Goal: Task Accomplishment & Management: Use online tool/utility

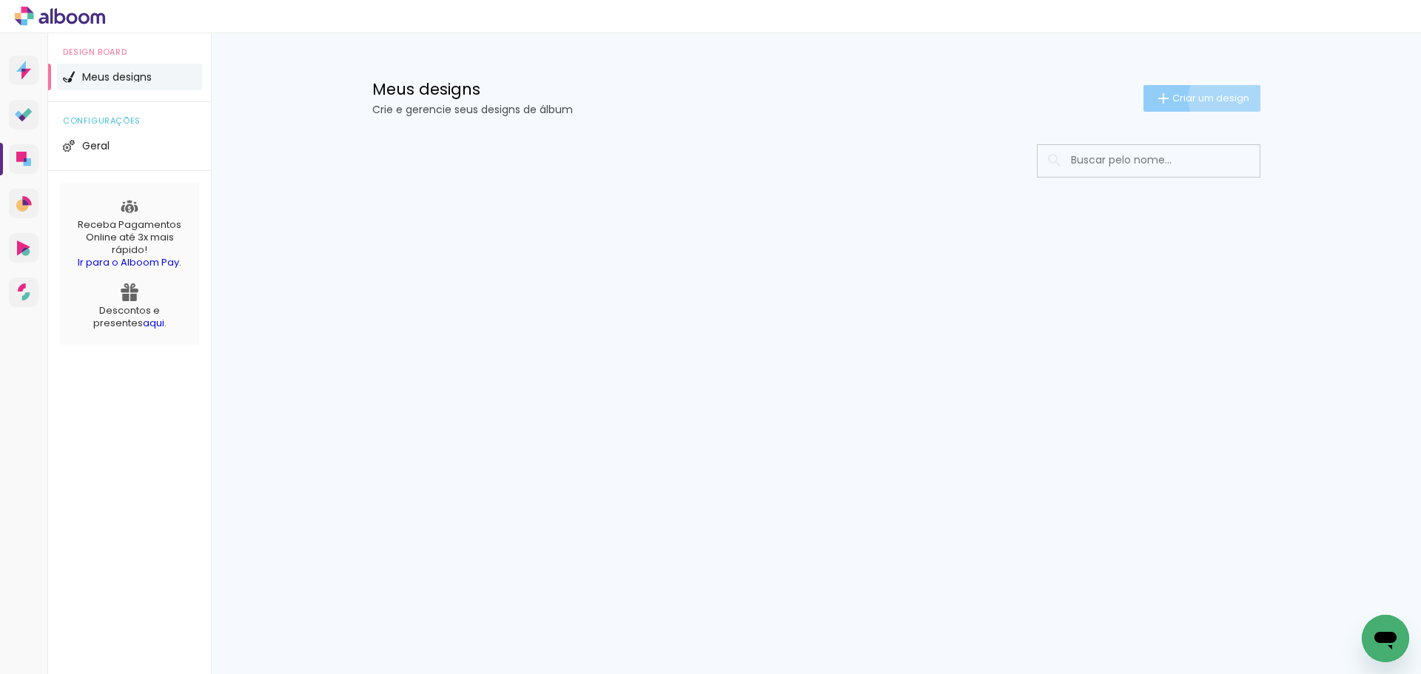
click at [1227, 98] on span "Criar um design" at bounding box center [1211, 98] width 77 height 10
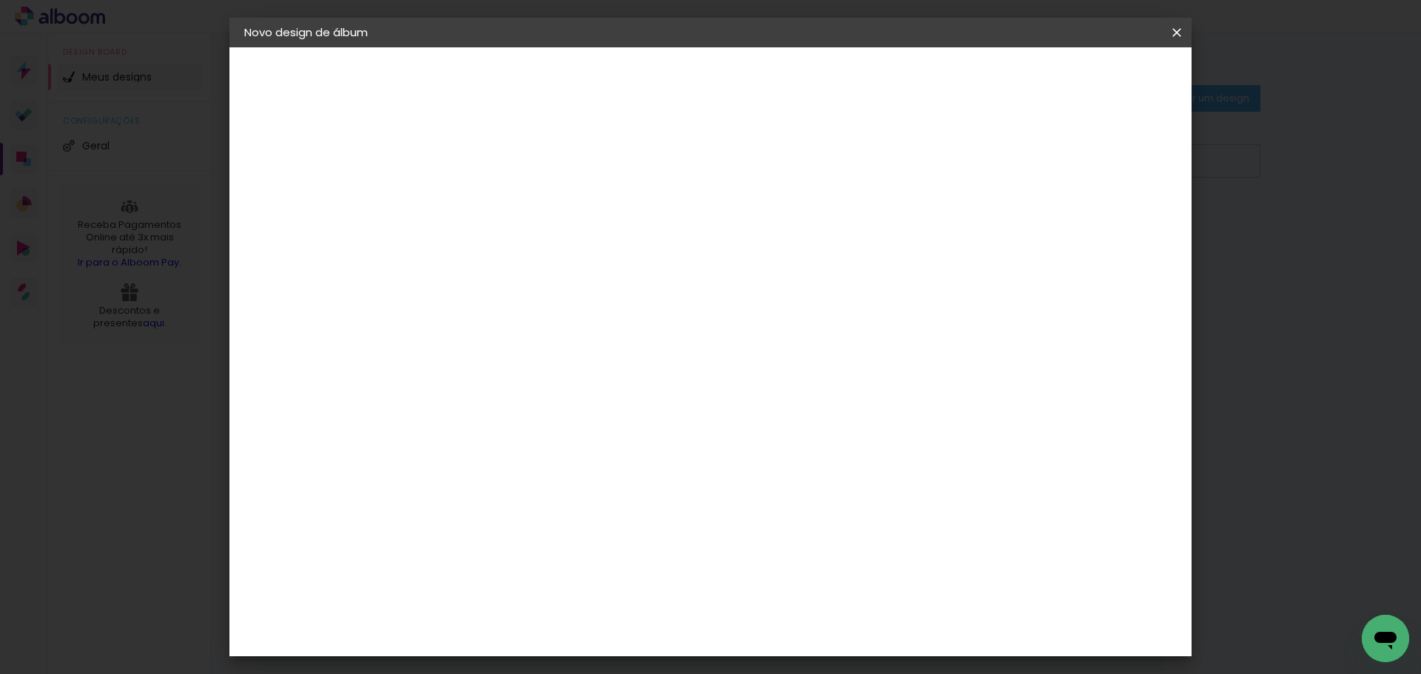
click at [486, 211] on div at bounding box center [486, 210] width 0 height 1
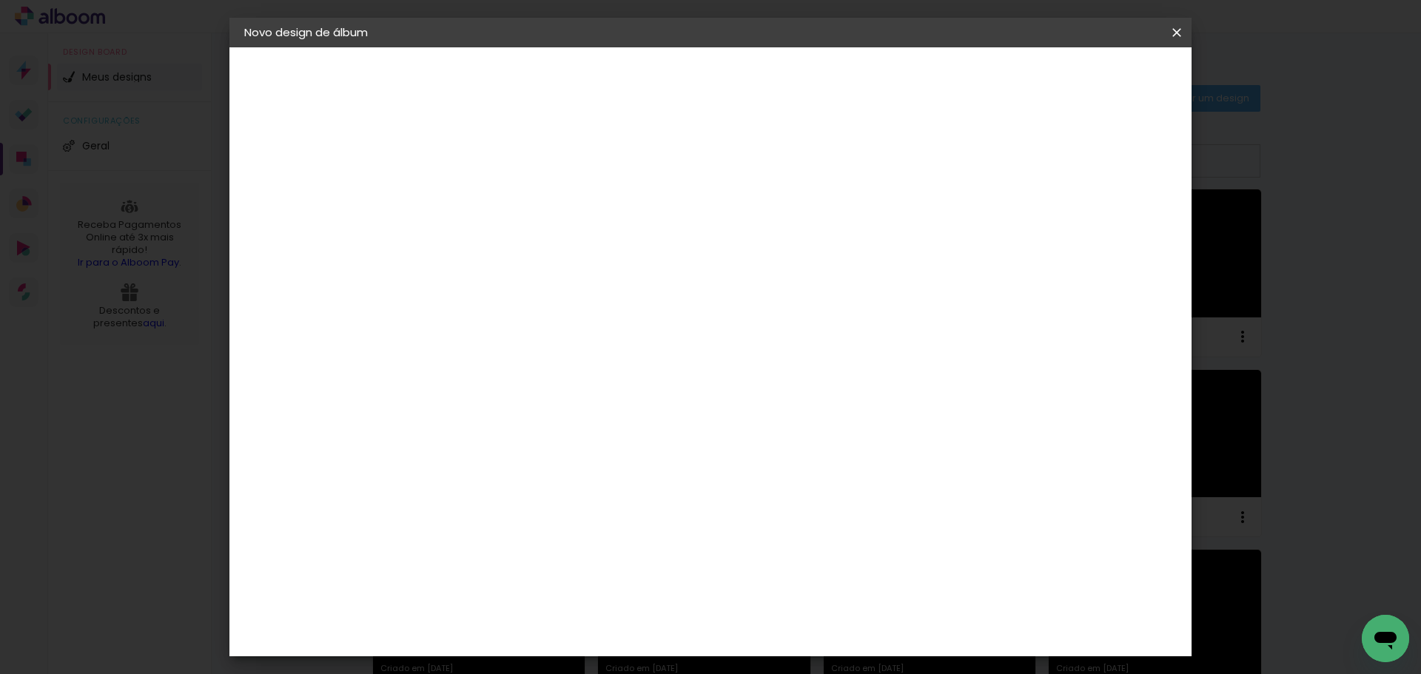
click at [486, 195] on input at bounding box center [486, 198] width 0 height 23
click at [486, 202] on input at bounding box center [486, 198] width 0 height 23
type input "Suzamar Moreira"
type paper-input "Suzamar Moreira"
click at [0, 0] on slot "Avançar" at bounding box center [0, 0] width 0 height 0
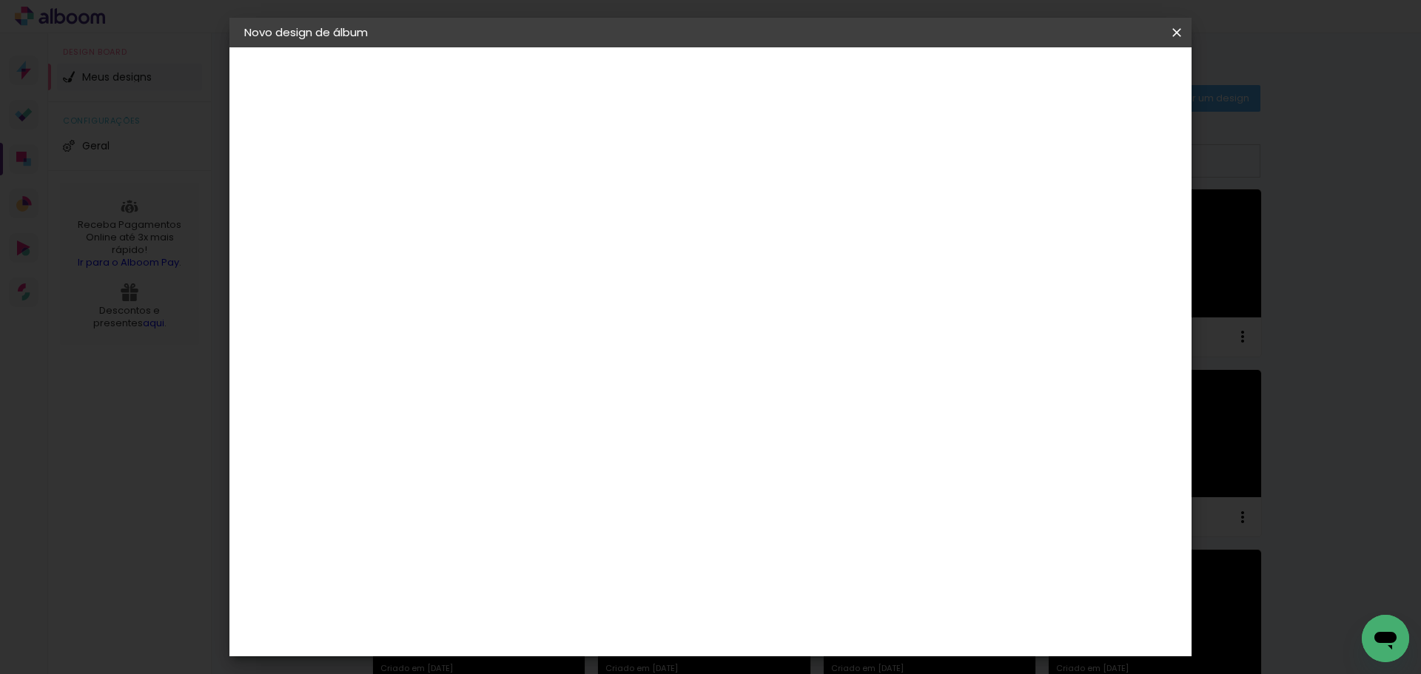
click at [764, 217] on paper-item "Tamanho Livre" at bounding box center [693, 225] width 142 height 33
click at [0, 0] on slot "Avançar" at bounding box center [0, 0] width 0 height 0
drag, startPoint x: 809, startPoint y: 622, endPoint x: 743, endPoint y: 603, distance: 69.2
click at [743, 603] on div "cm" at bounding box center [801, 618] width 581 height 52
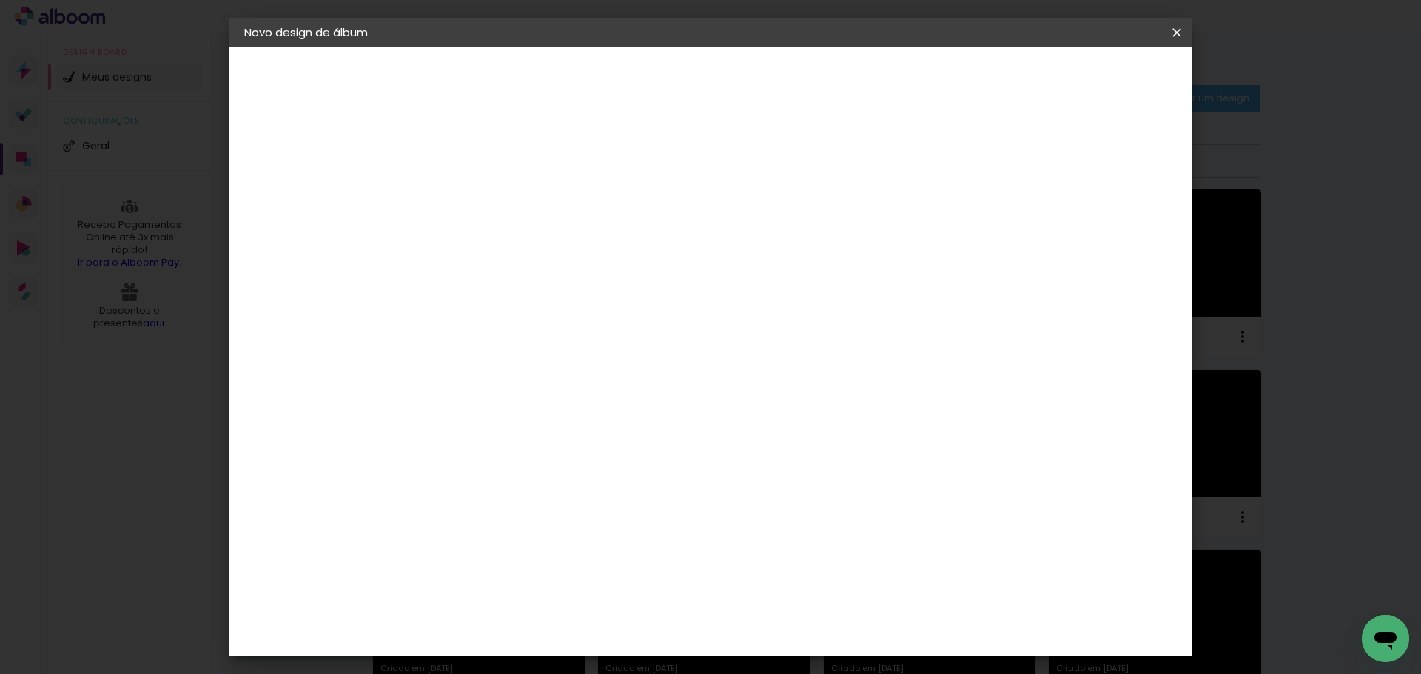
type input "42"
type paper-input "42"
click at [1099, 86] on paper-button "Iniciar design" at bounding box center [1050, 78] width 97 height 25
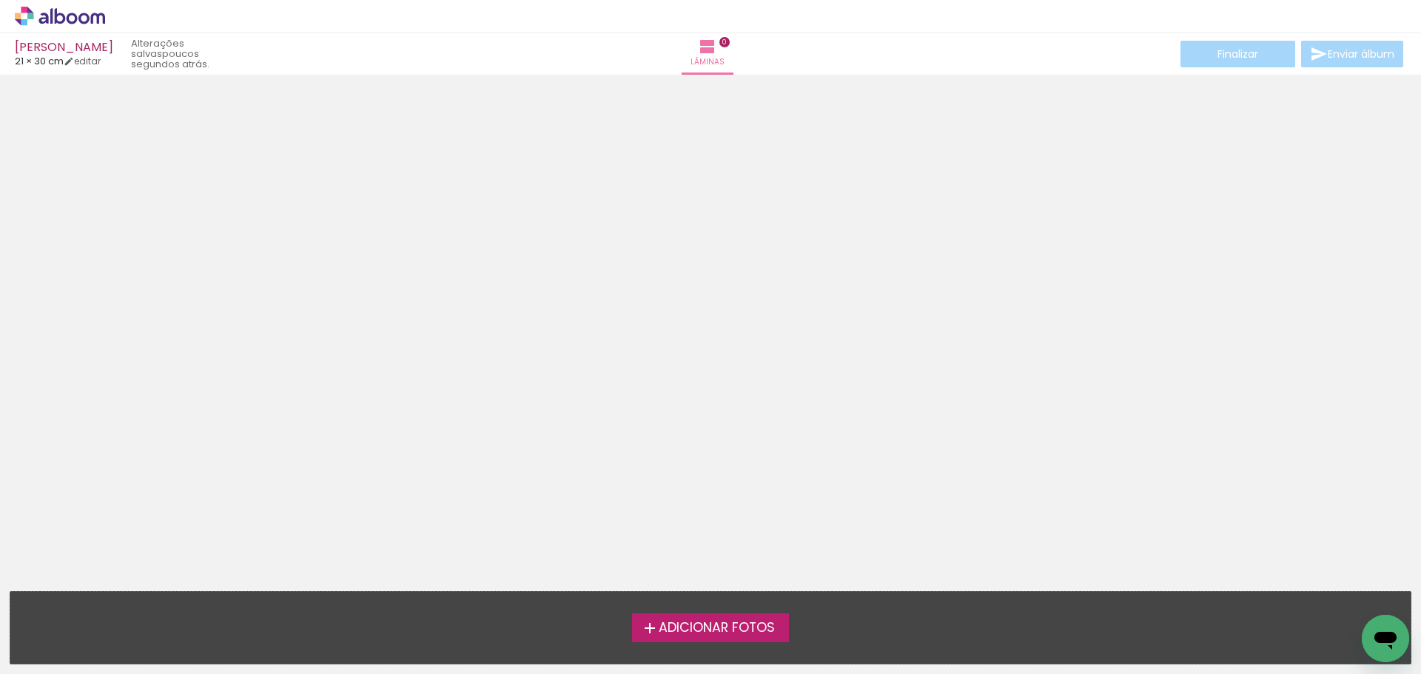
scroll to position [47, 0]
click at [766, 626] on span "Adicionar Fotos" at bounding box center [717, 628] width 116 height 13
click at [0, 0] on input "file" at bounding box center [0, 0] width 0 height 0
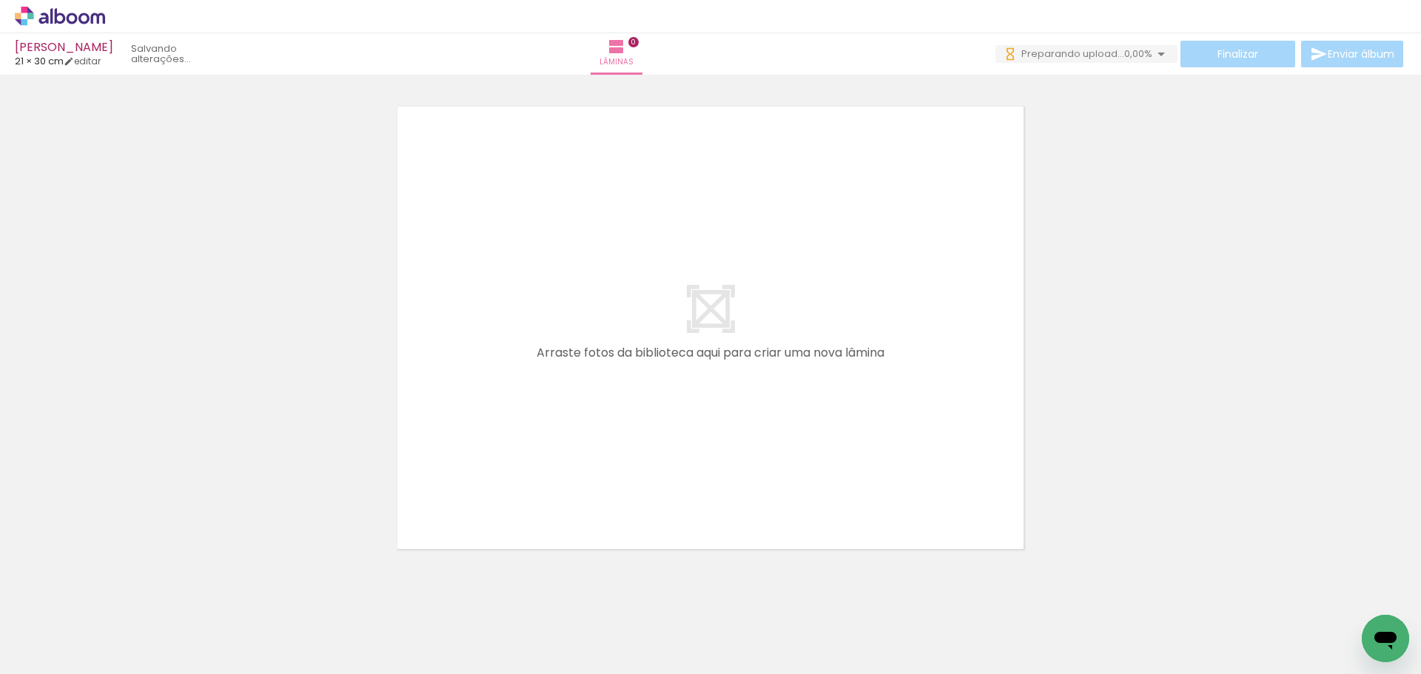
scroll to position [0, 0]
click at [1181, 375] on div at bounding box center [710, 309] width 1421 height 497
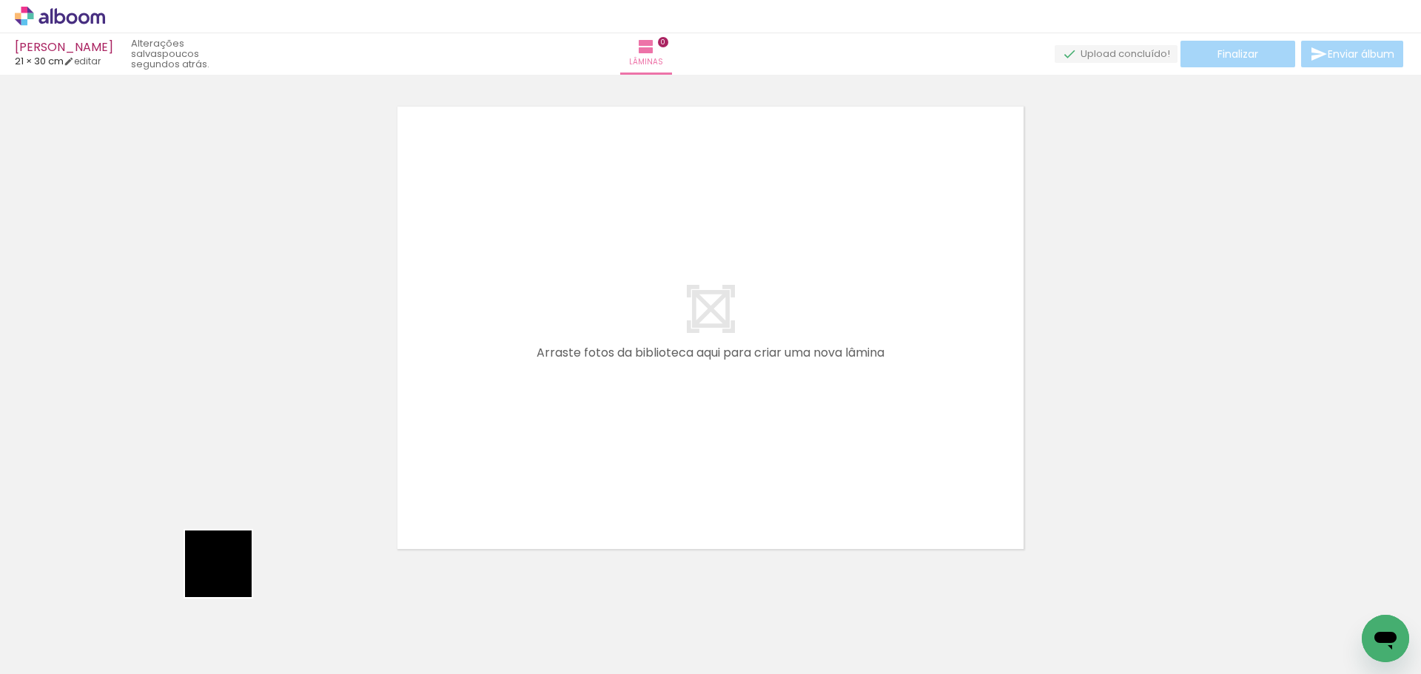
drag, startPoint x: 148, startPoint y: 646, endPoint x: 405, endPoint y: 505, distance: 293.2
click at [404, 438] on quentale-workspace at bounding box center [710, 337] width 1421 height 674
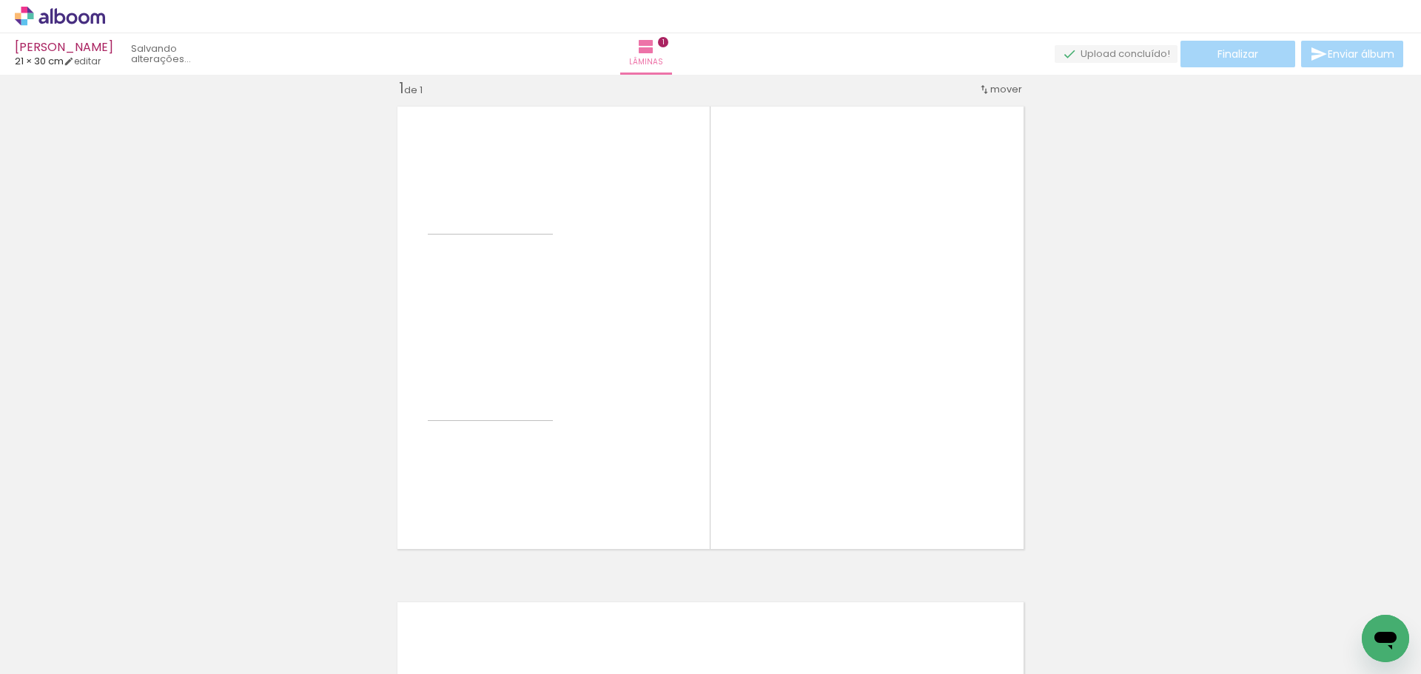
scroll to position [19, 0]
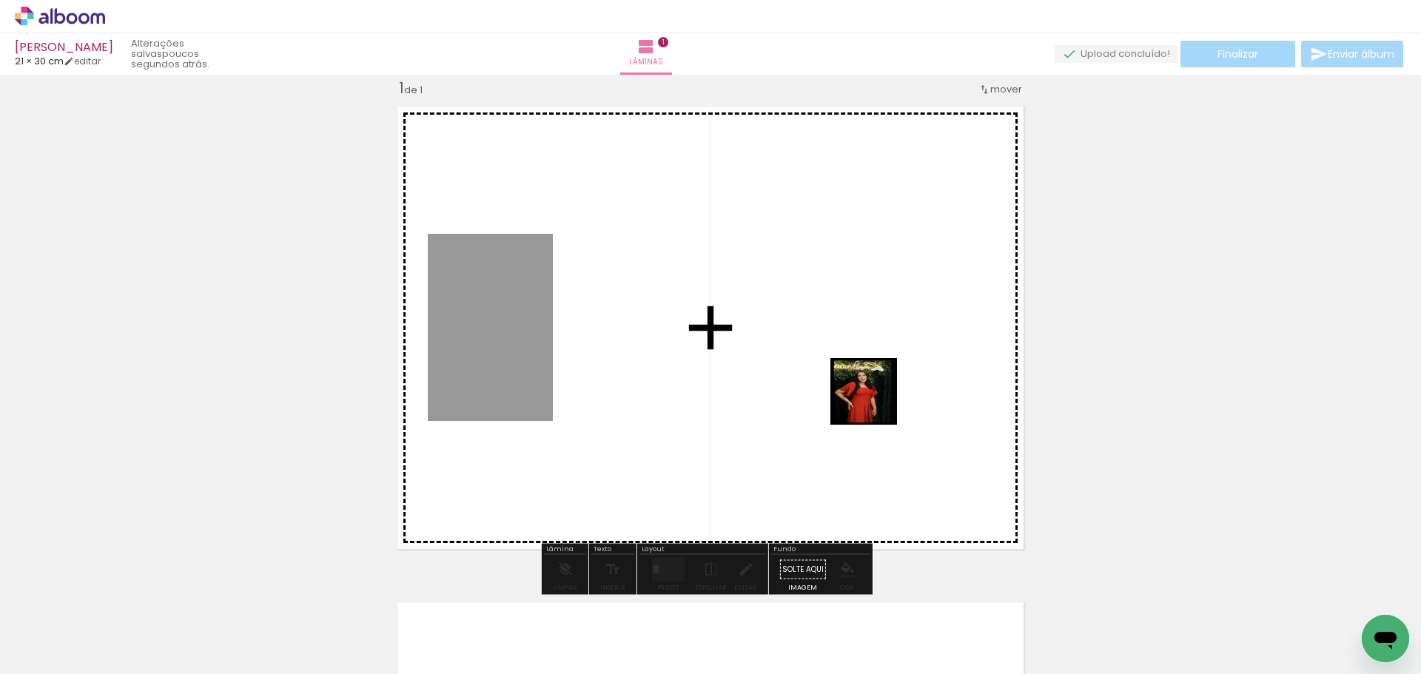
drag, startPoint x: 247, startPoint y: 635, endPoint x: 758, endPoint y: 405, distance: 560.3
click at [854, 398] on quentale-workspace at bounding box center [710, 337] width 1421 height 674
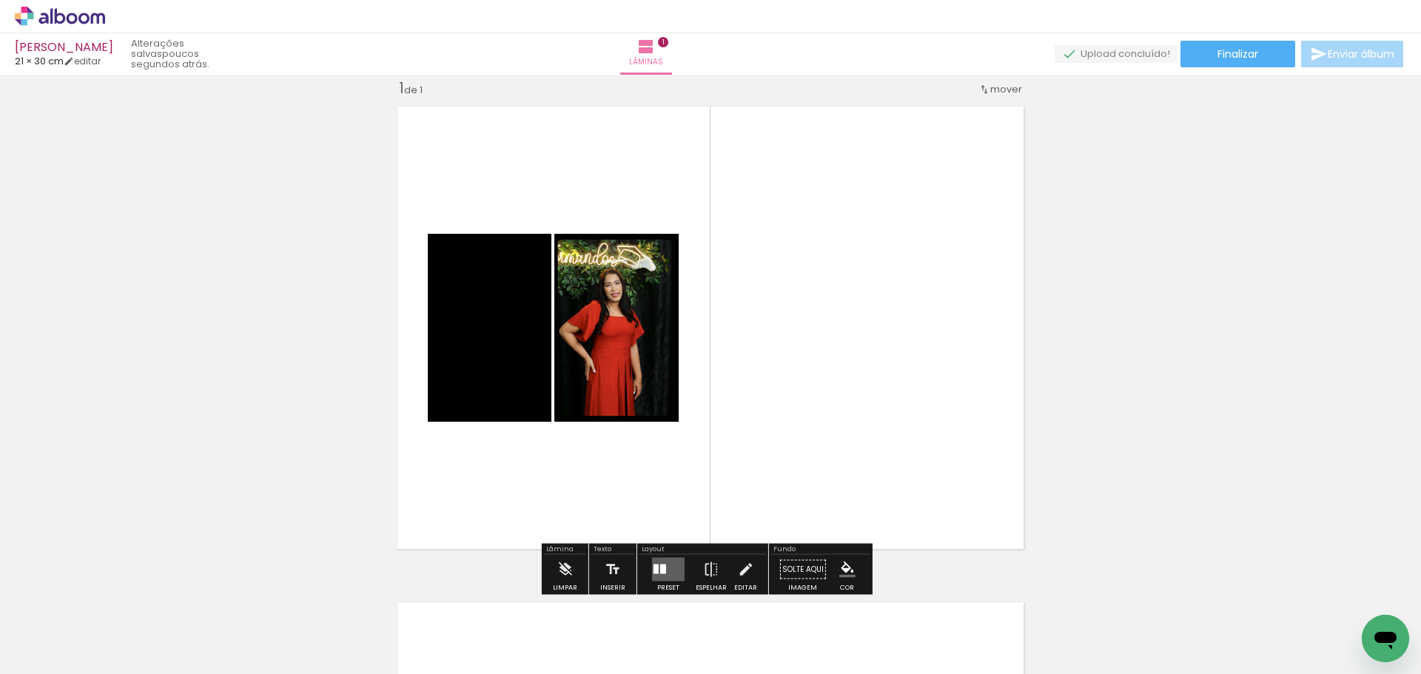
drag, startPoint x: 659, startPoint y: 565, endPoint x: 1330, endPoint y: 448, distance: 680.9
click at [661, 565] on div at bounding box center [663, 570] width 6 height 10
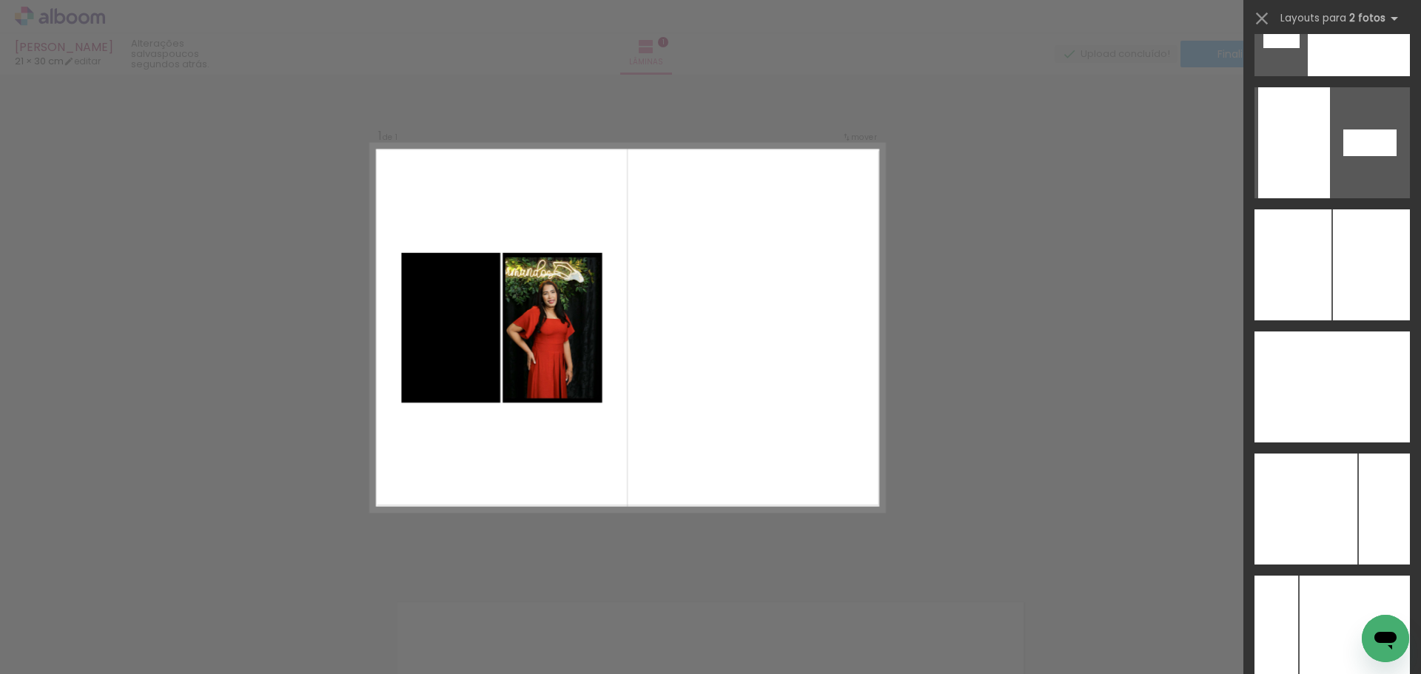
scroll to position [5783, 0]
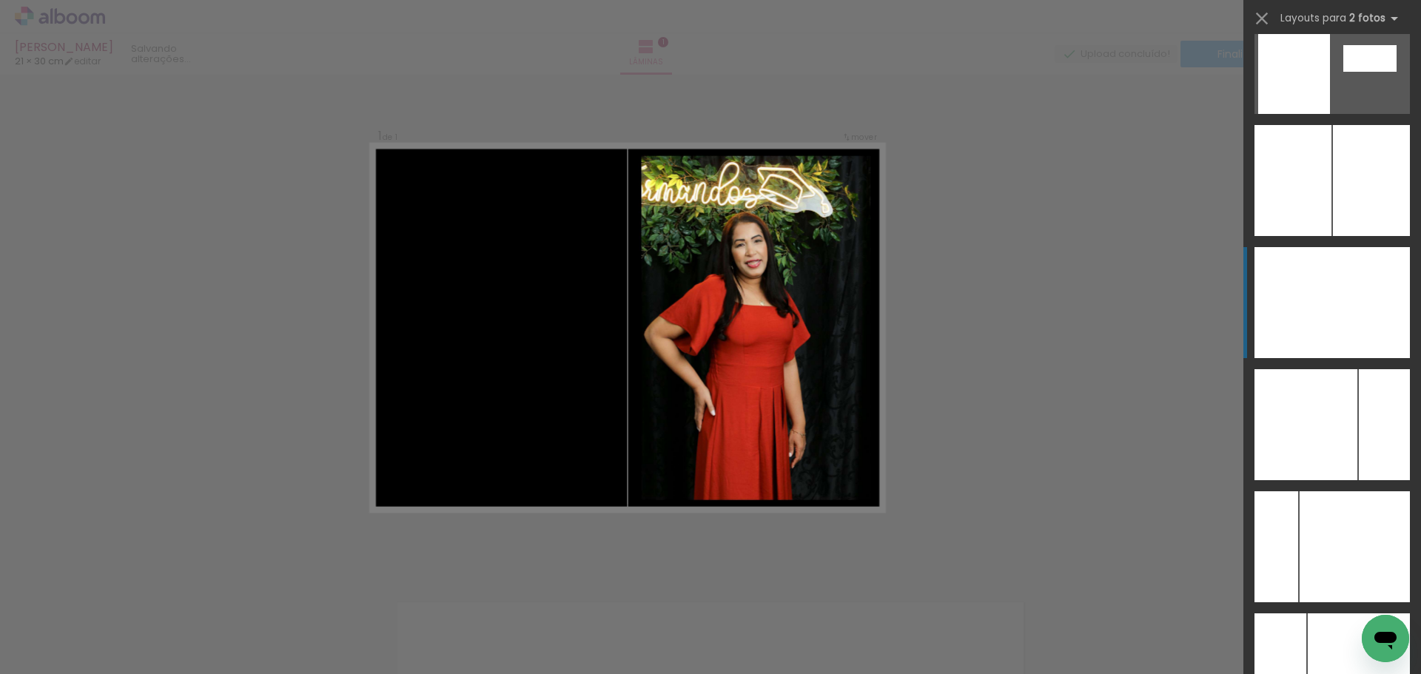
click at [1339, 309] on div at bounding box center [1372, 302] width 78 height 111
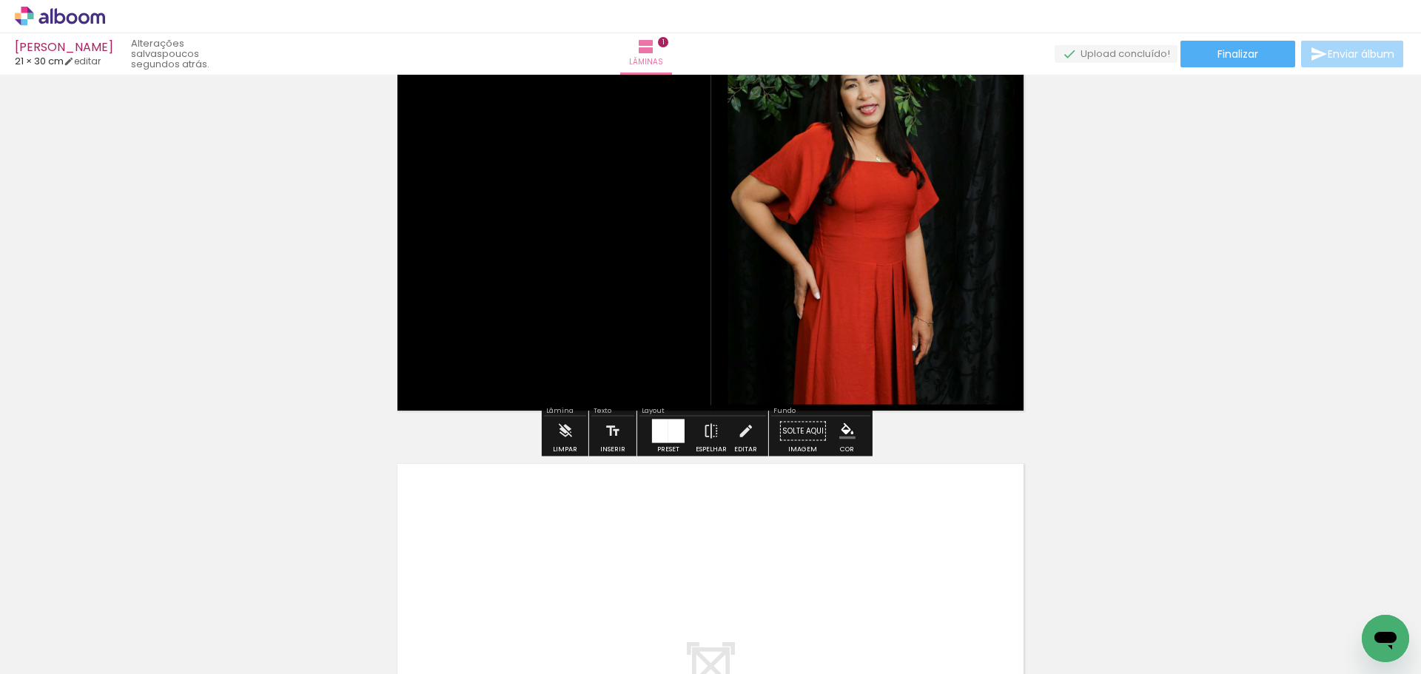
scroll to position [537, 0]
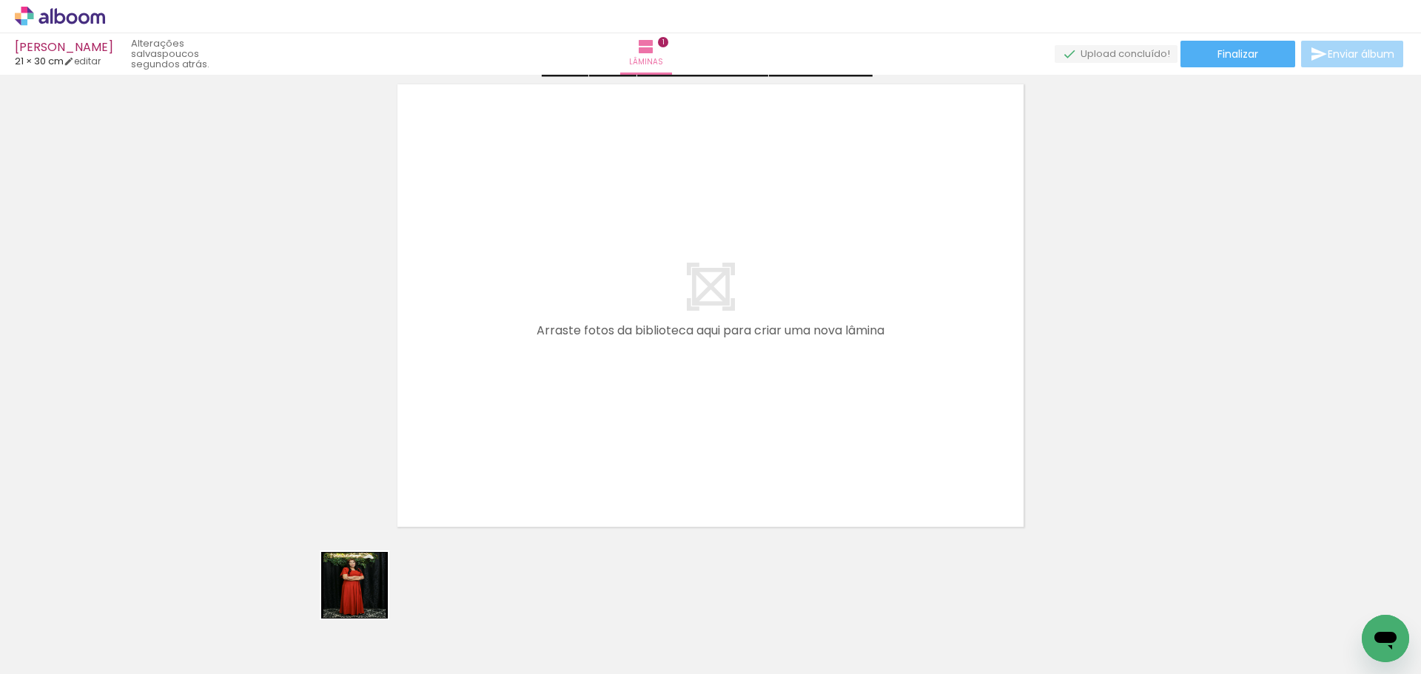
drag, startPoint x: 319, startPoint y: 633, endPoint x: 543, endPoint y: 396, distance: 325.7
click at [543, 396] on quentale-workspace at bounding box center [710, 337] width 1421 height 674
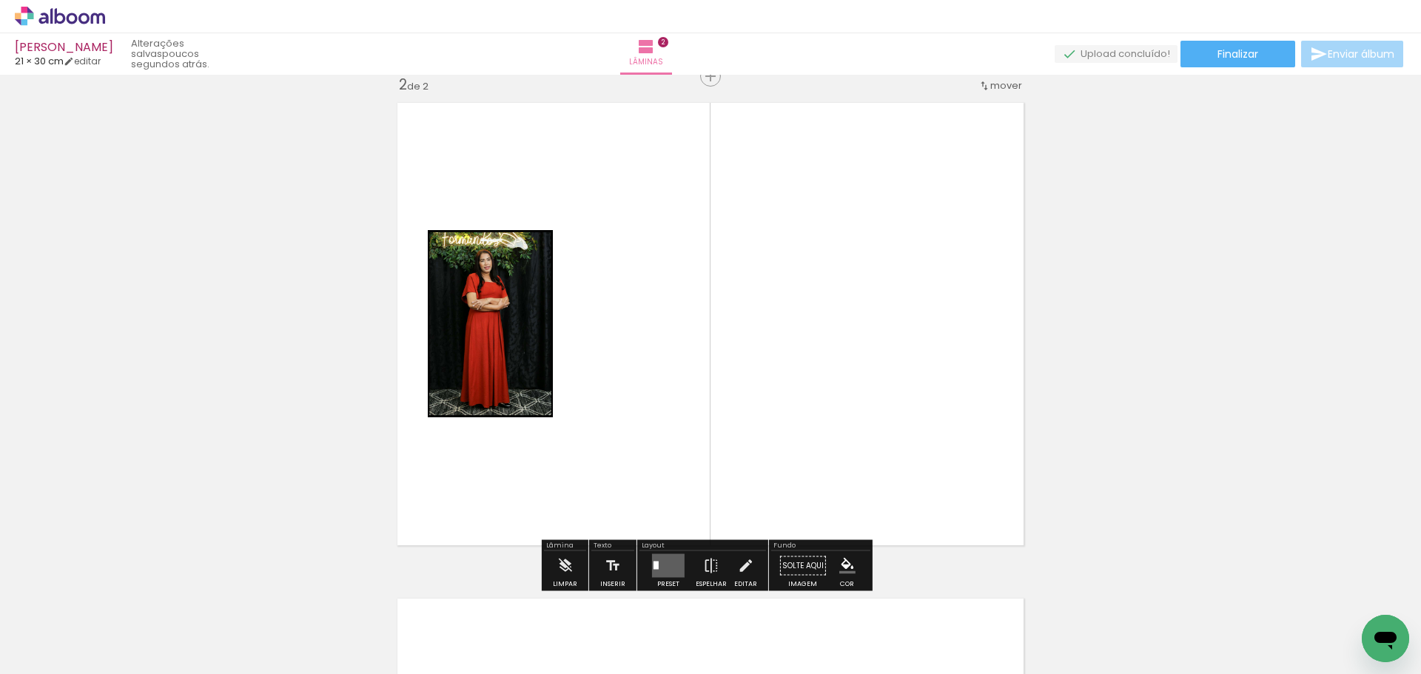
scroll to position [515, 0]
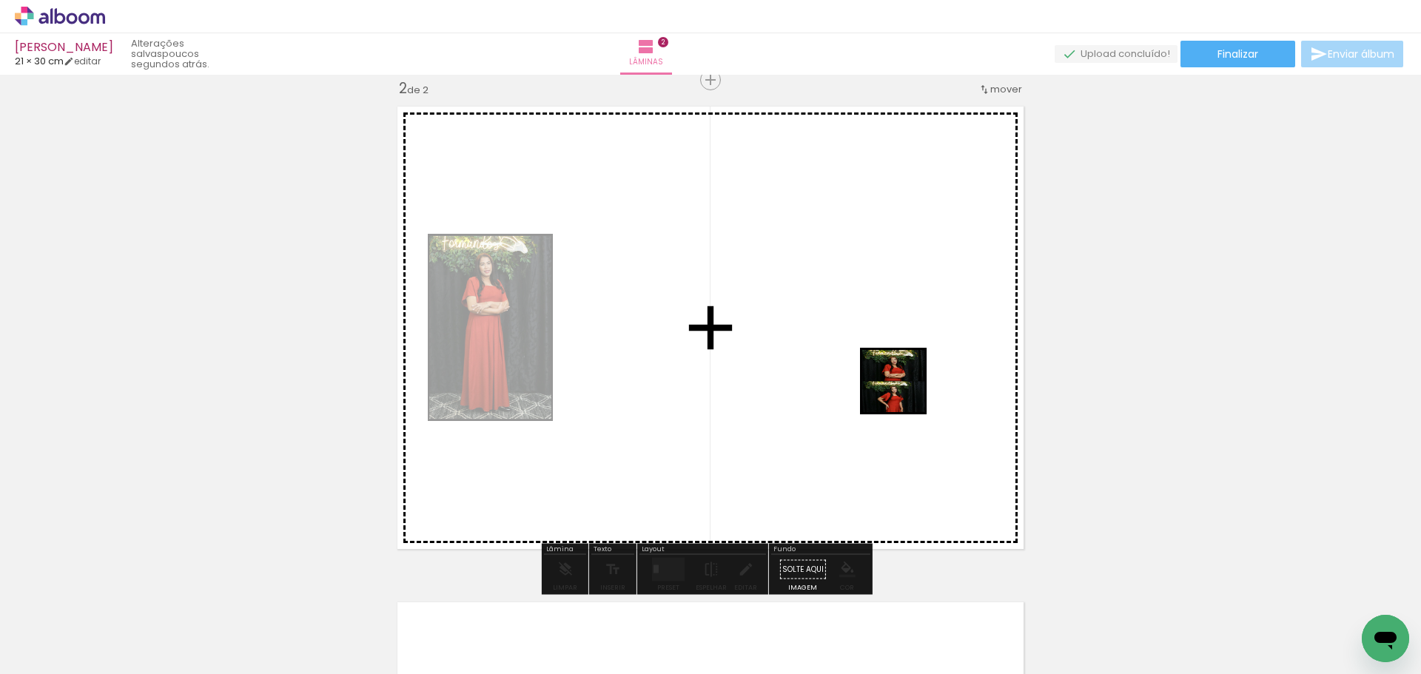
drag, startPoint x: 412, startPoint y: 637, endPoint x: 828, endPoint y: 418, distance: 469.9
click at [914, 384] on quentale-workspace at bounding box center [710, 337] width 1421 height 674
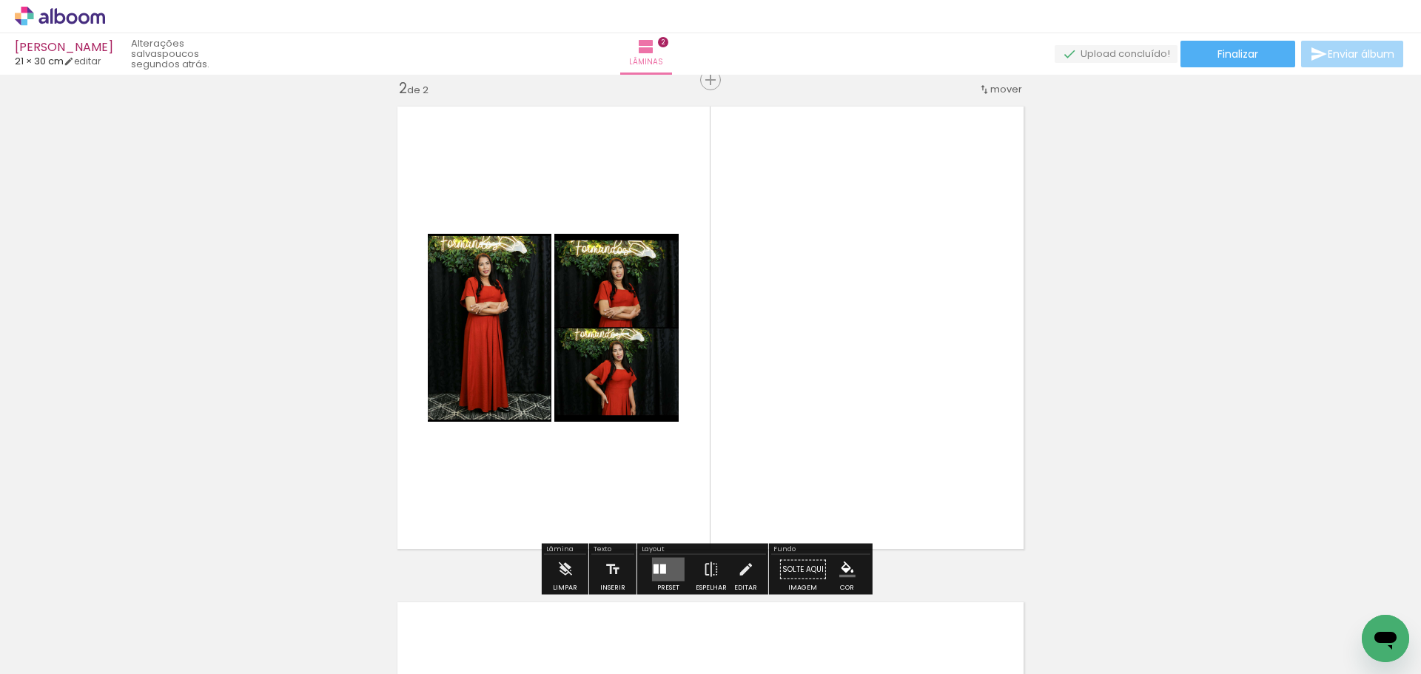
click at [668, 569] on quentale-layouter at bounding box center [668, 570] width 33 height 24
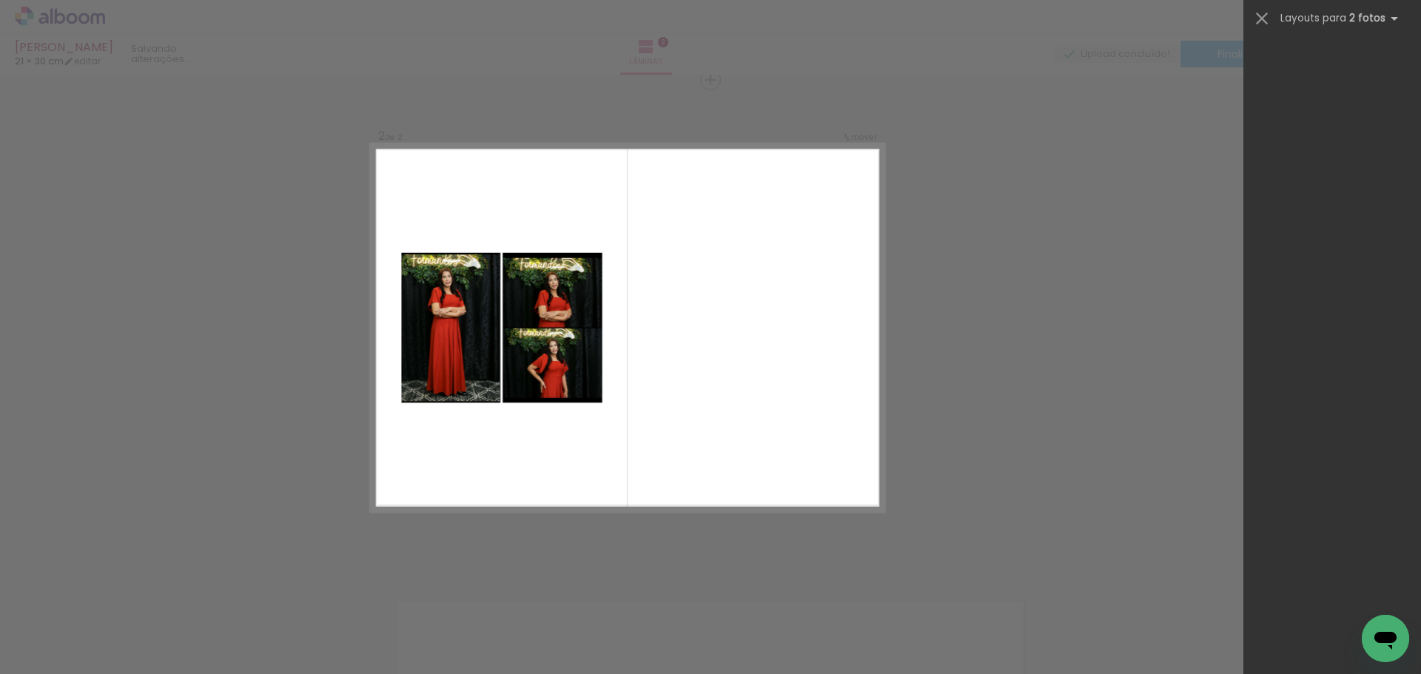
scroll to position [0, 0]
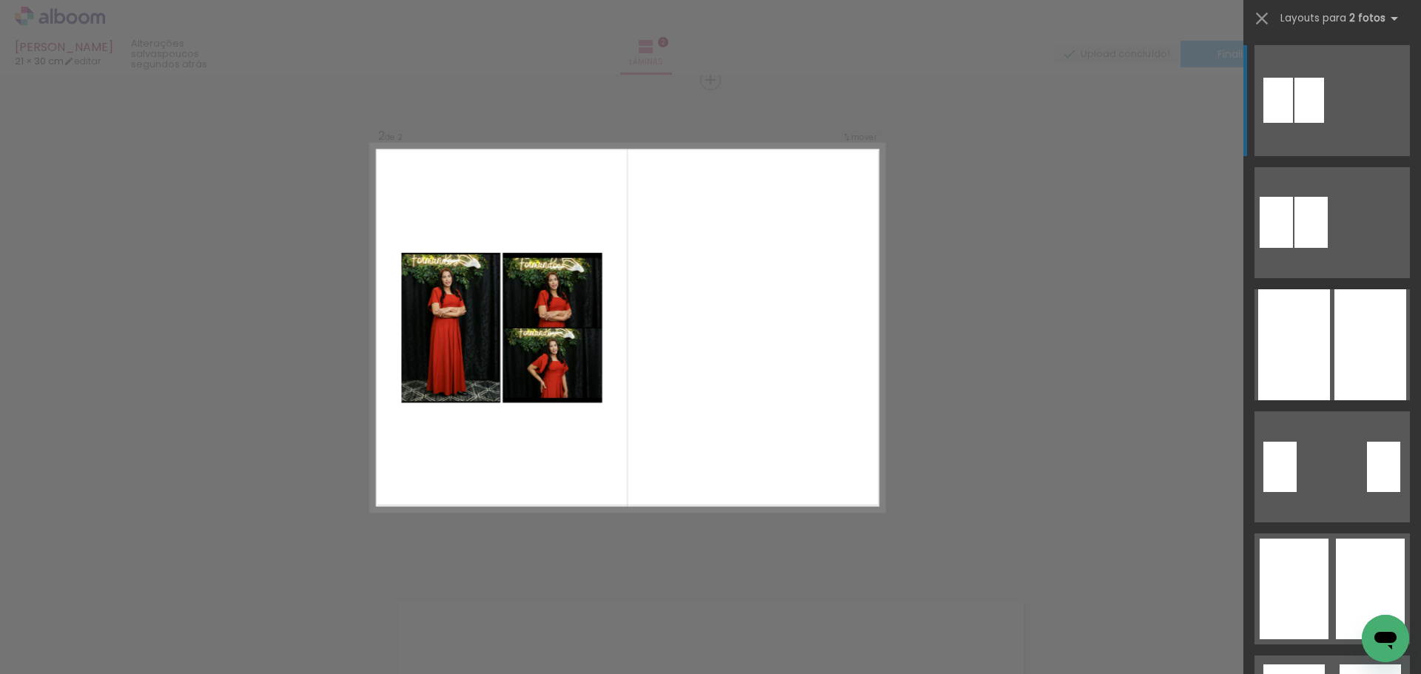
drag, startPoint x: 1407, startPoint y: 70, endPoint x: 1418, endPoint y: 88, distance: 21.4
click at [1418, 88] on div at bounding box center [1333, 354] width 178 height 640
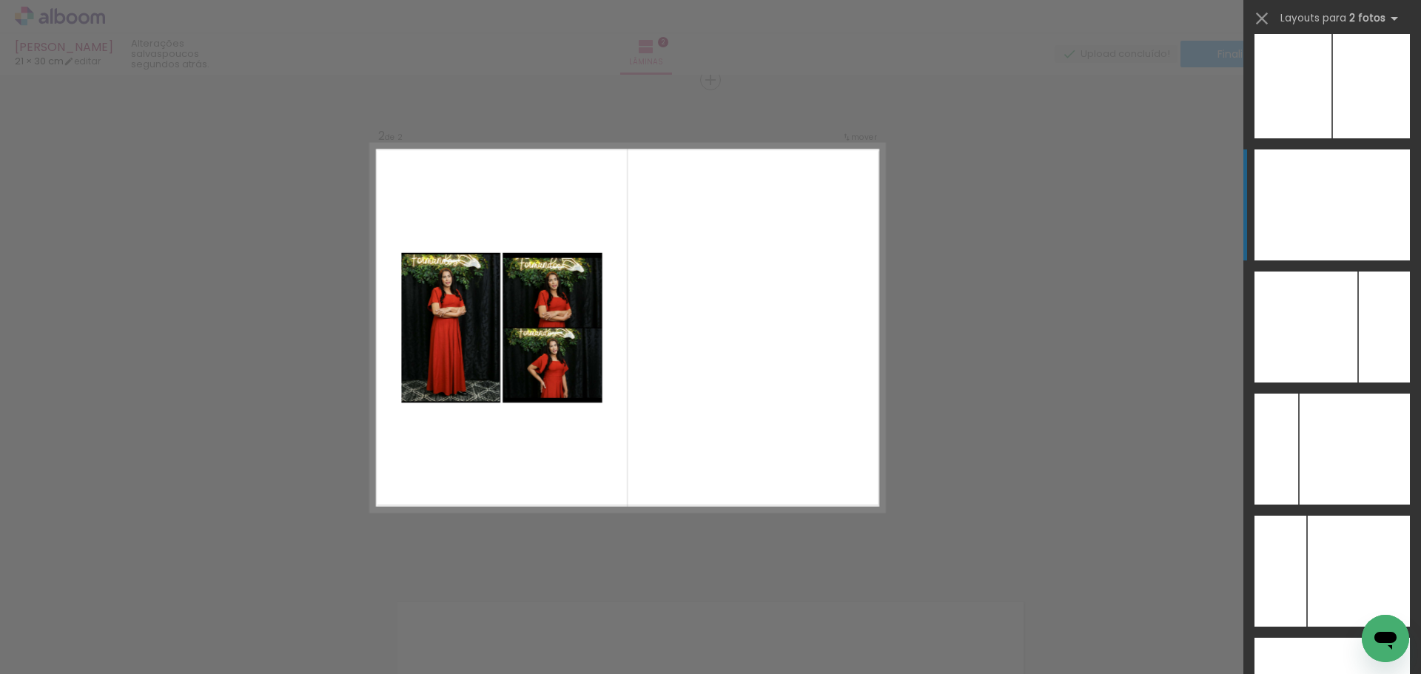
scroll to position [5853, 0]
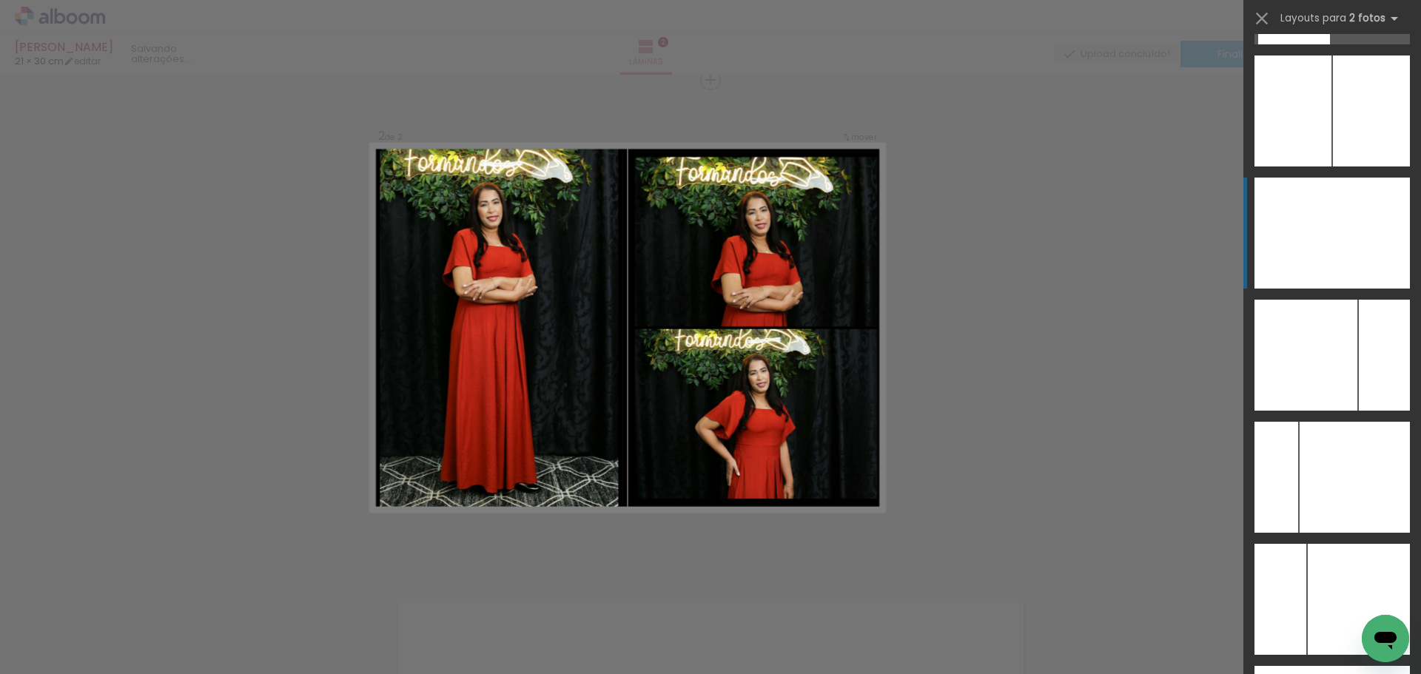
click at [1375, 242] on div at bounding box center [1372, 233] width 78 height 111
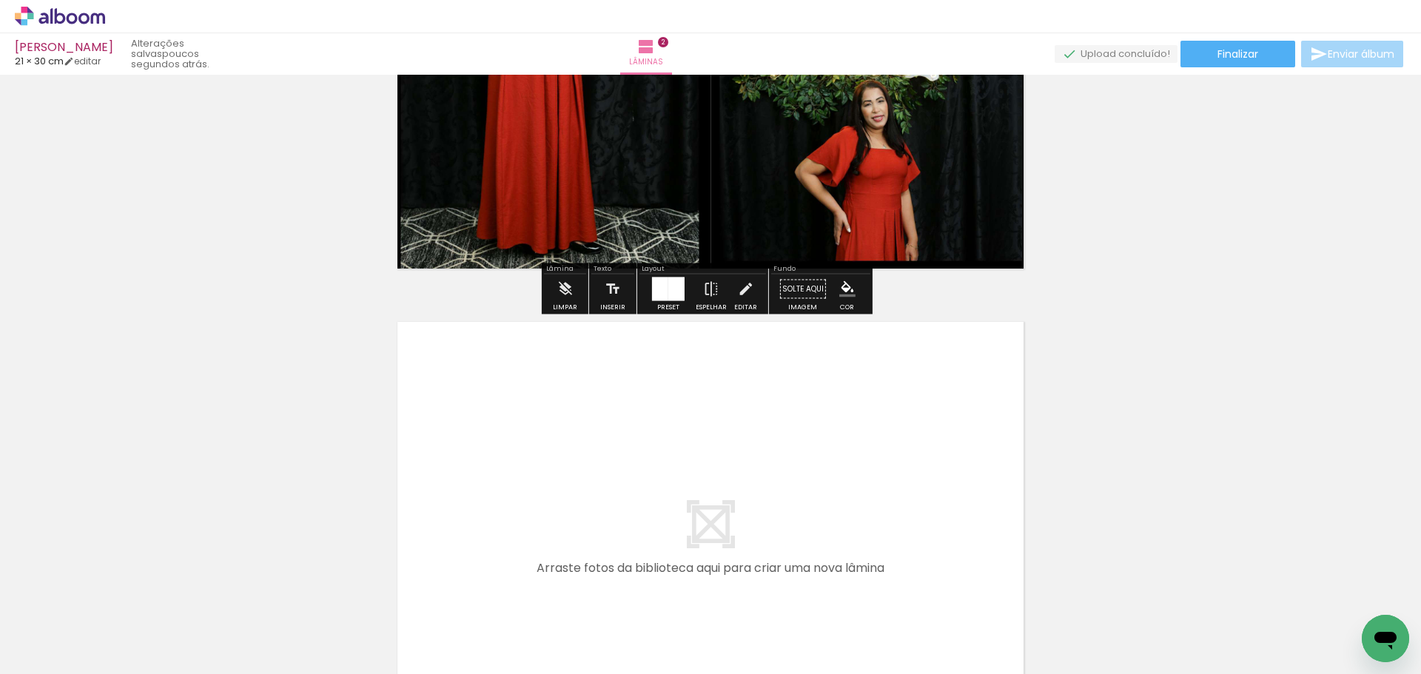
scroll to position [1033, 0]
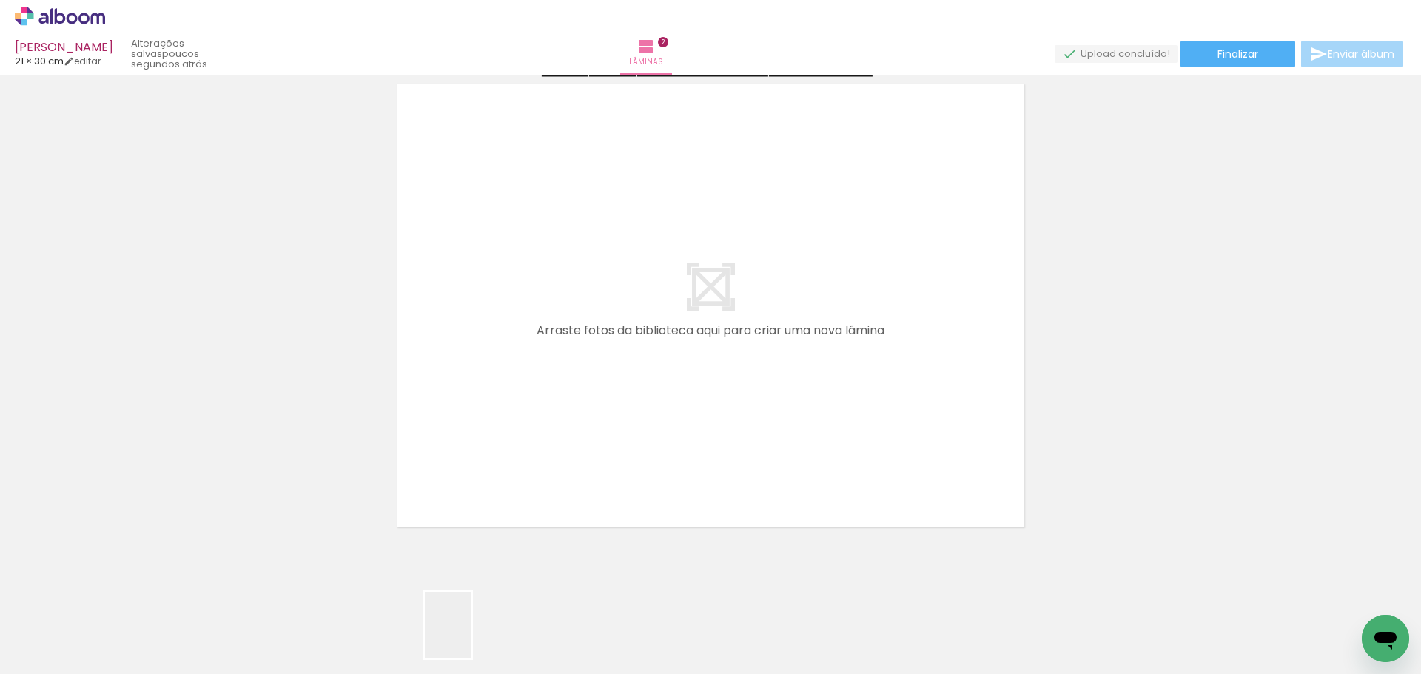
drag, startPoint x: 469, startPoint y: 637, endPoint x: 538, endPoint y: 327, distance: 317.0
click at [538, 327] on quentale-workspace at bounding box center [710, 337] width 1421 height 674
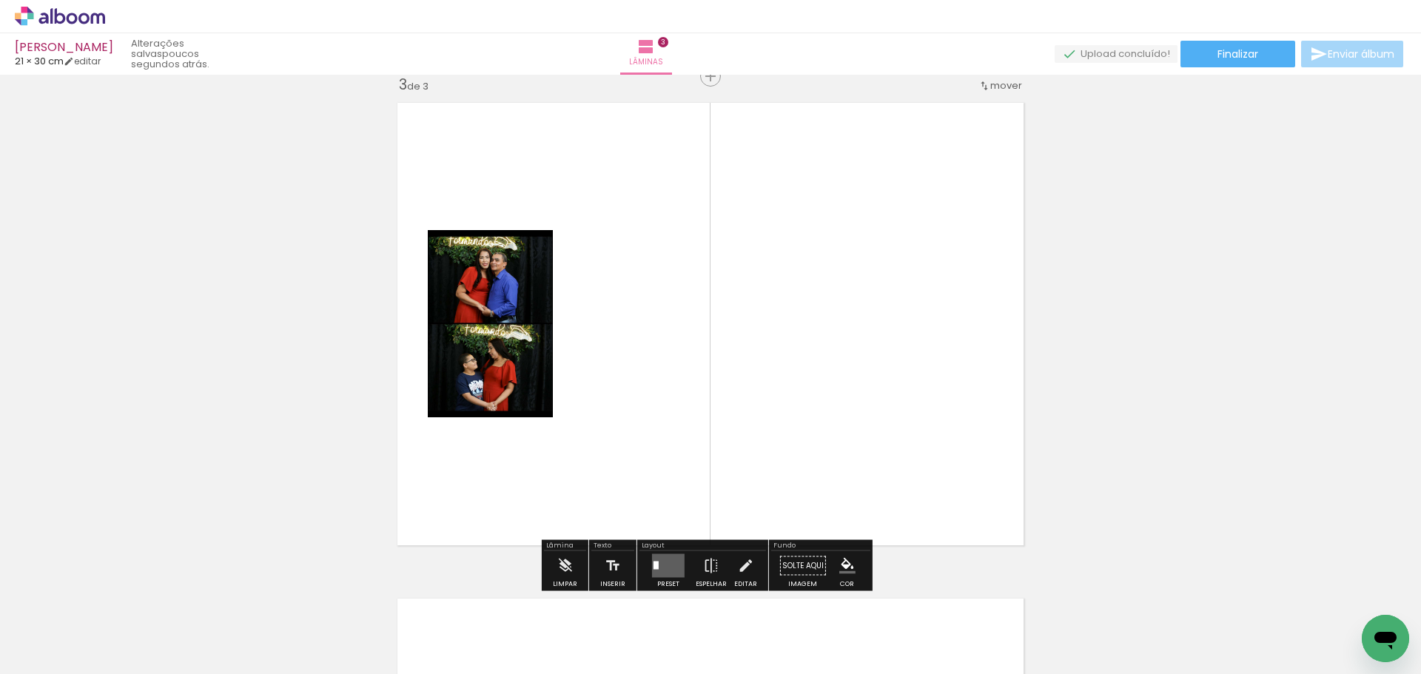
scroll to position [1011, 0]
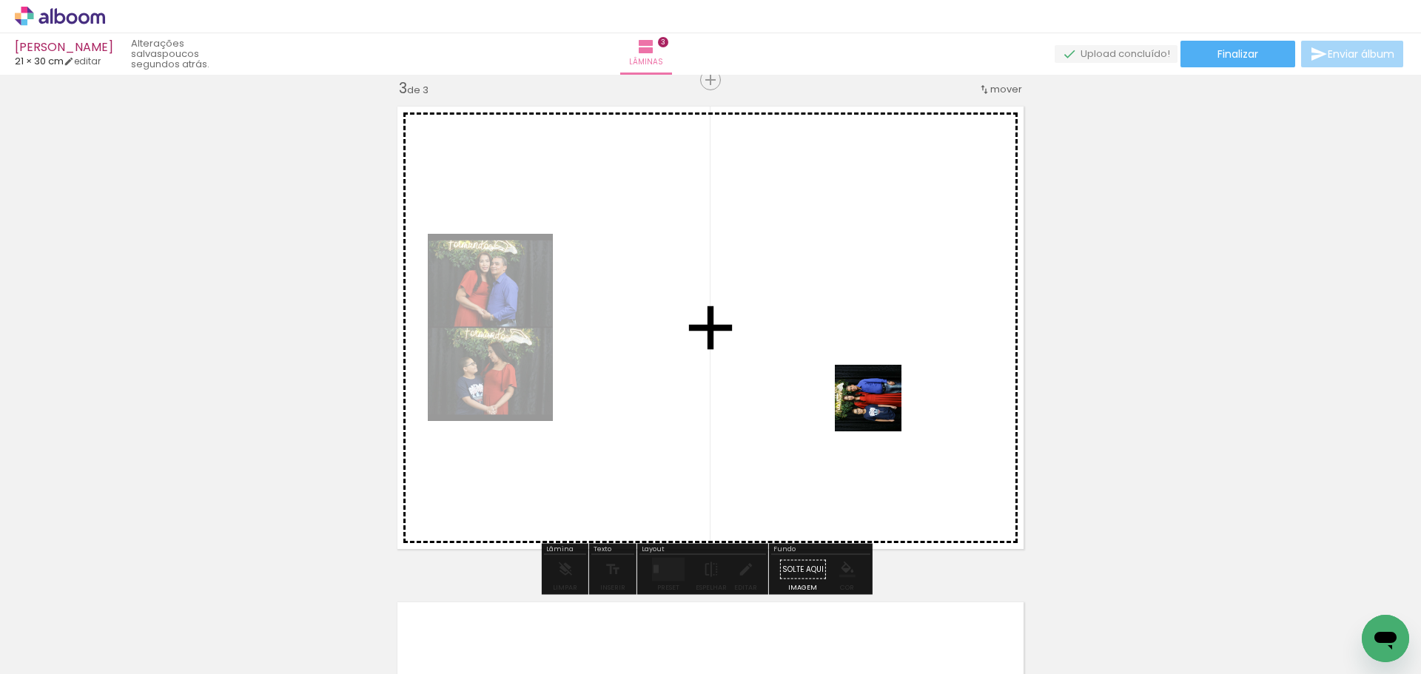
drag, startPoint x: 572, startPoint y: 630, endPoint x: 750, endPoint y: 414, distance: 280.3
click at [914, 373] on quentale-workspace at bounding box center [710, 337] width 1421 height 674
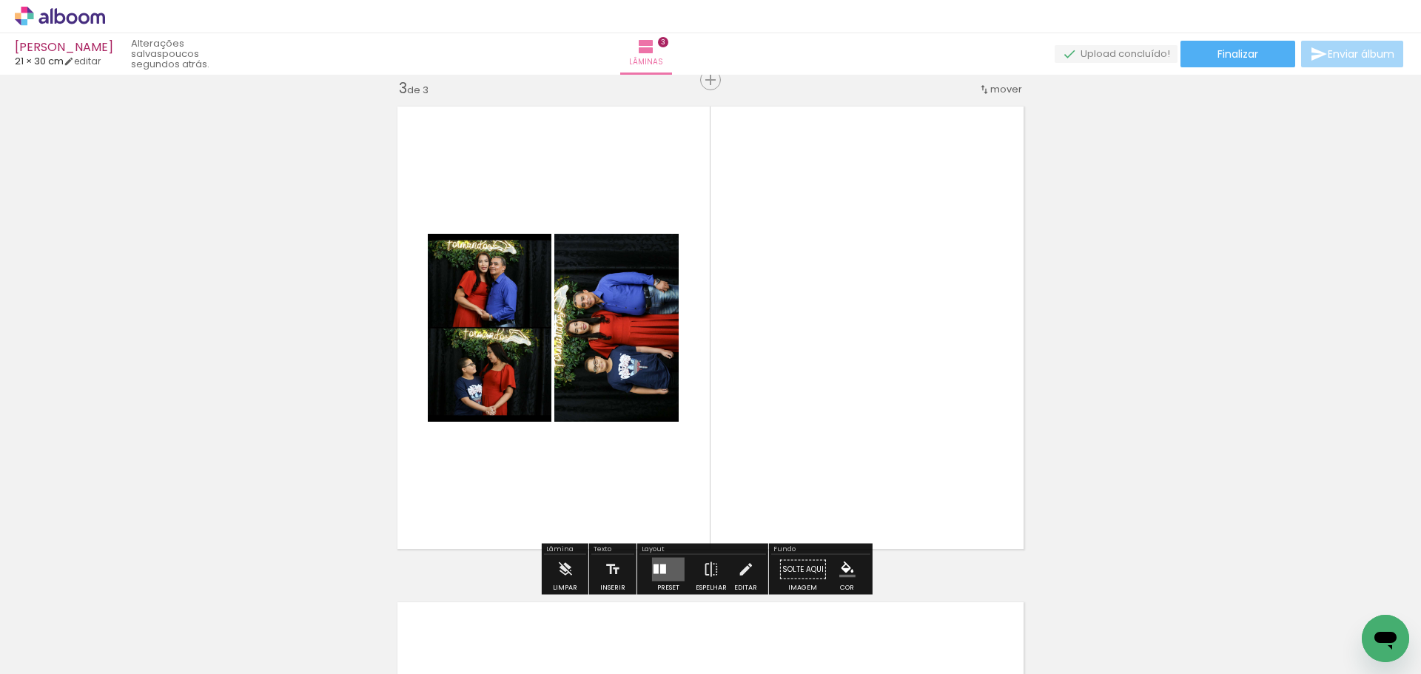
drag, startPoint x: 660, startPoint y: 565, endPoint x: 1267, endPoint y: 283, distance: 669.4
click at [666, 561] on quentale-layouter at bounding box center [668, 570] width 33 height 24
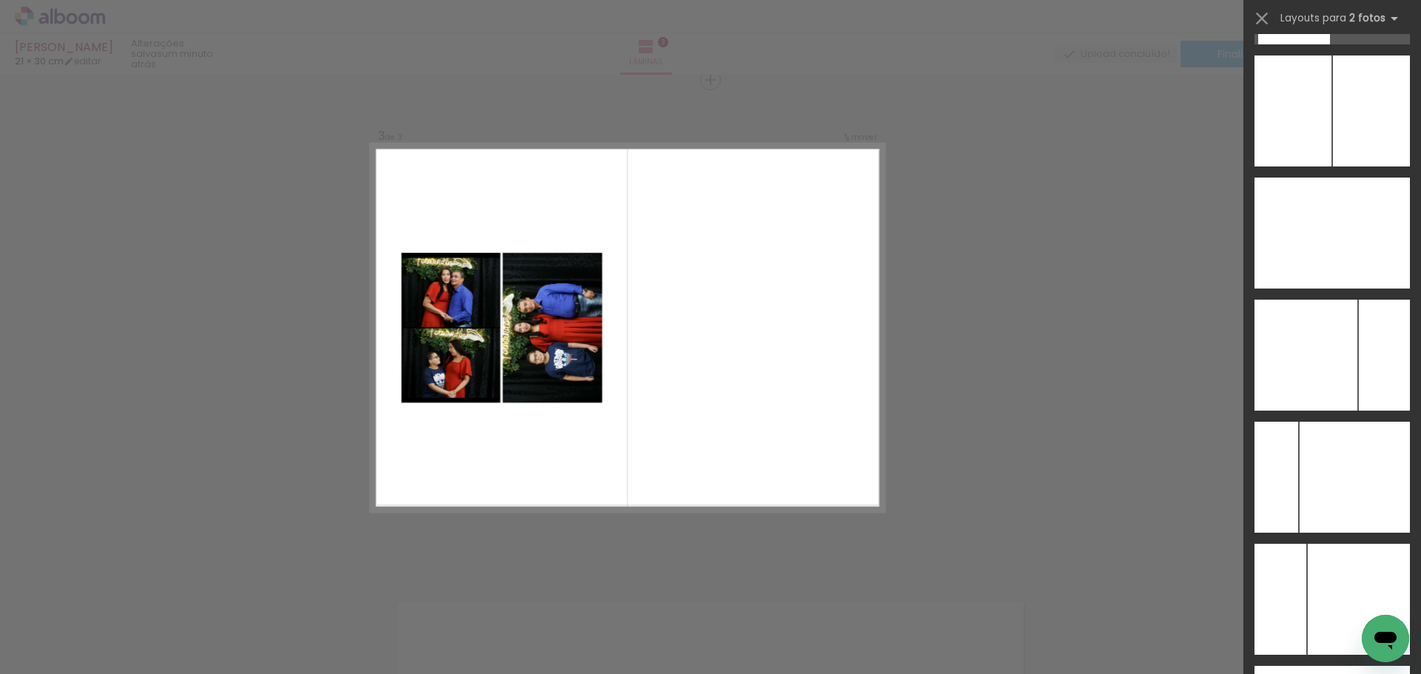
scroll to position [5811, 0]
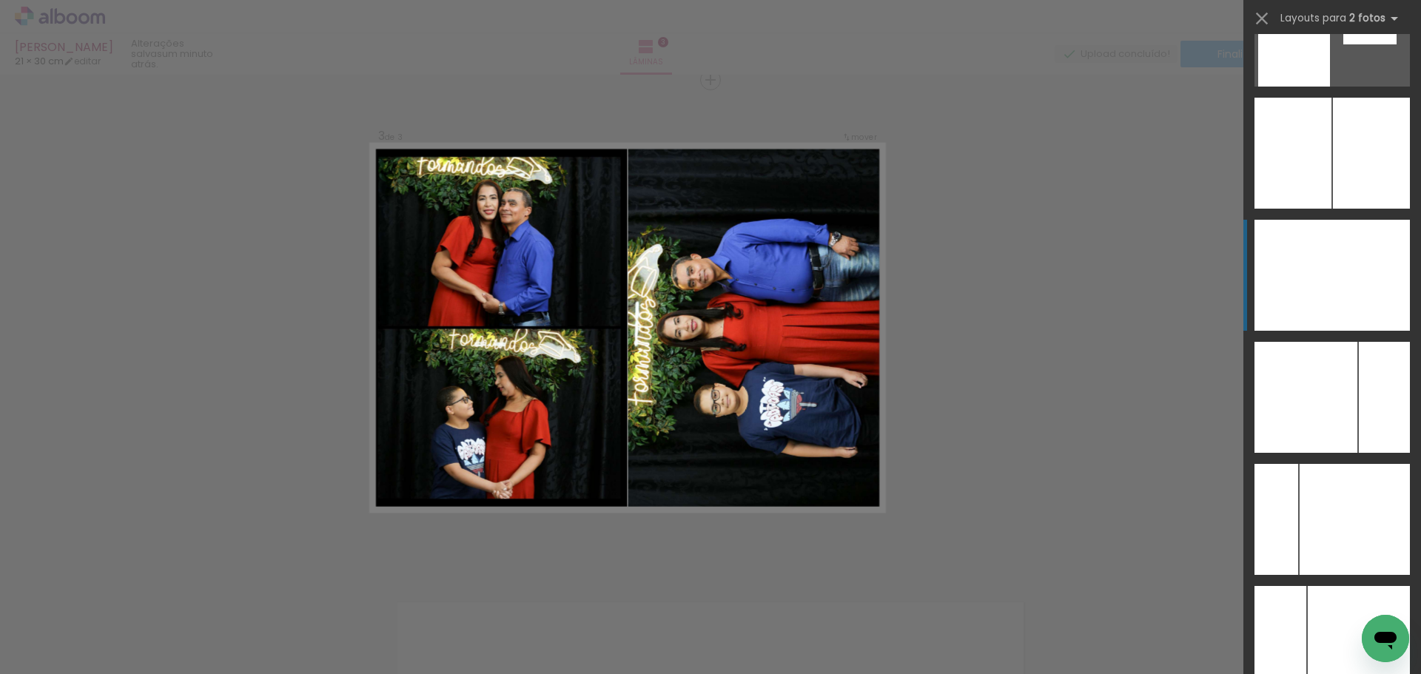
click at [1364, 313] on div at bounding box center [1372, 275] width 78 height 111
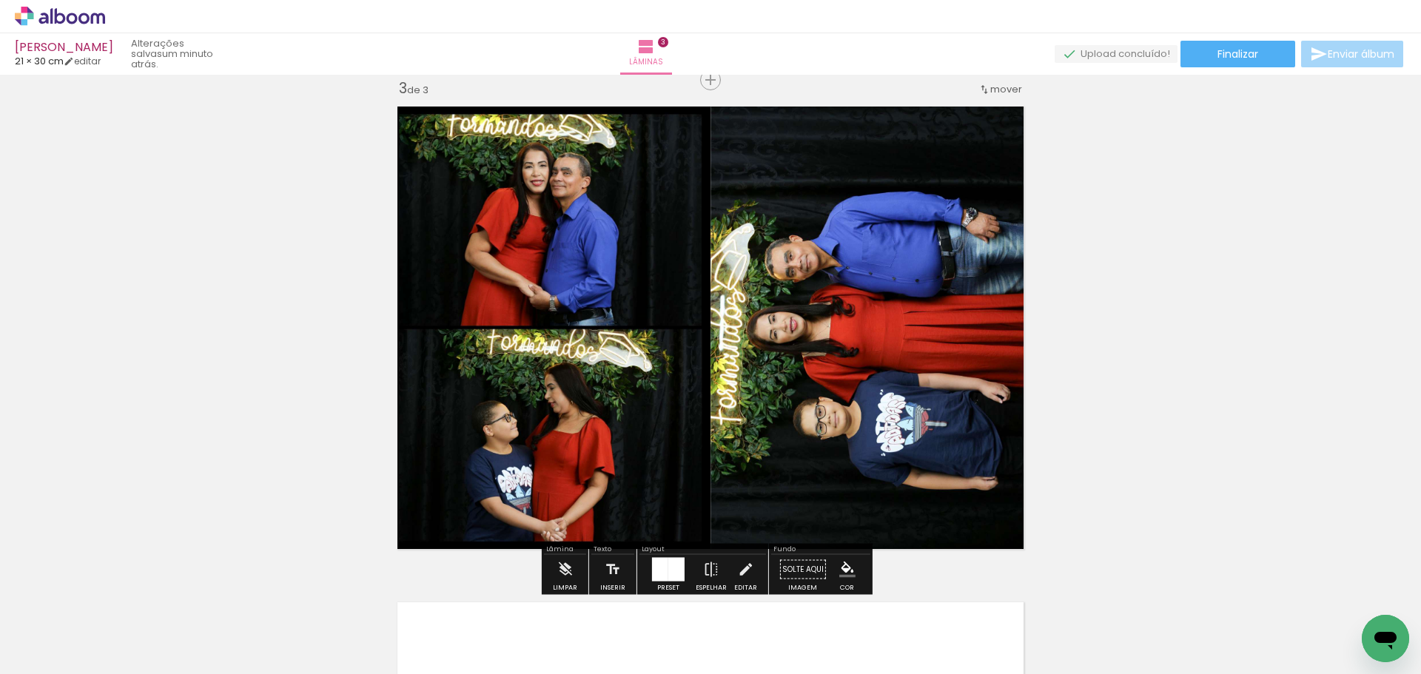
scroll to position [1530, 0]
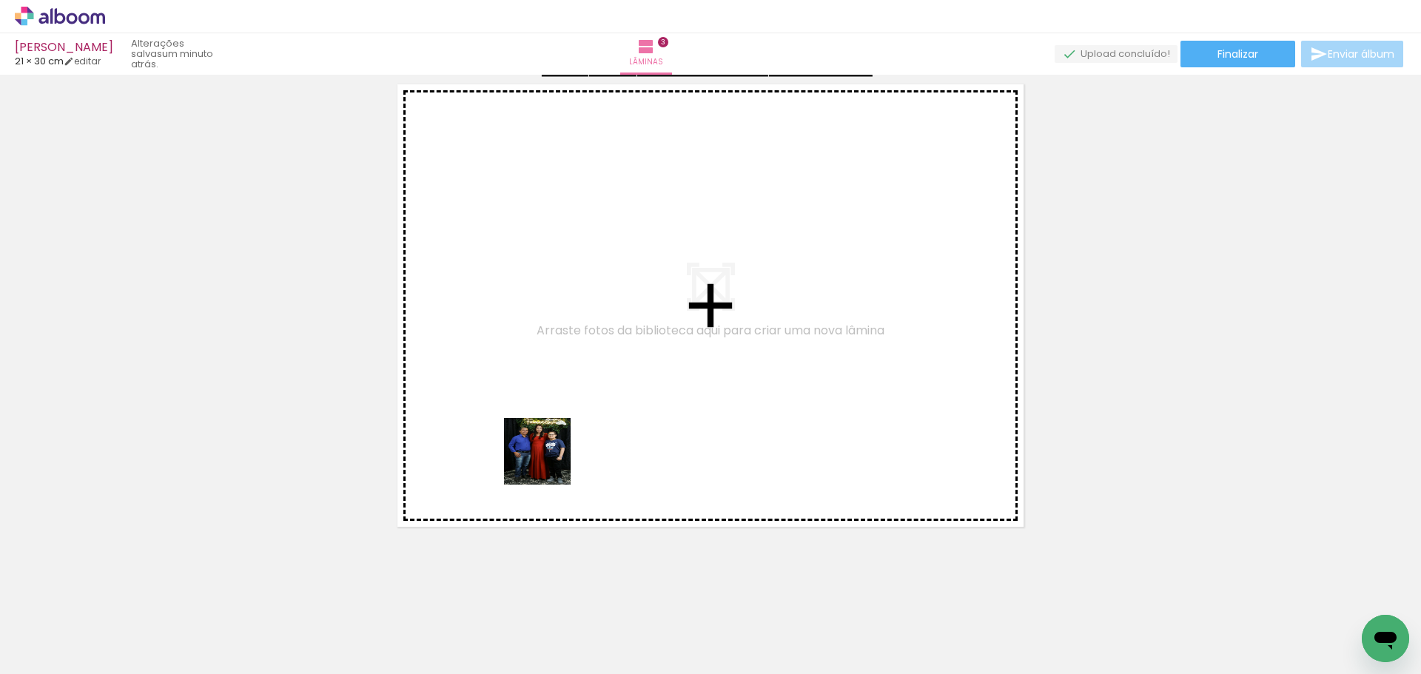
drag, startPoint x: 665, startPoint y: 649, endPoint x: 645, endPoint y: 542, distance: 108.5
click at [535, 424] on quentale-workspace at bounding box center [710, 337] width 1421 height 674
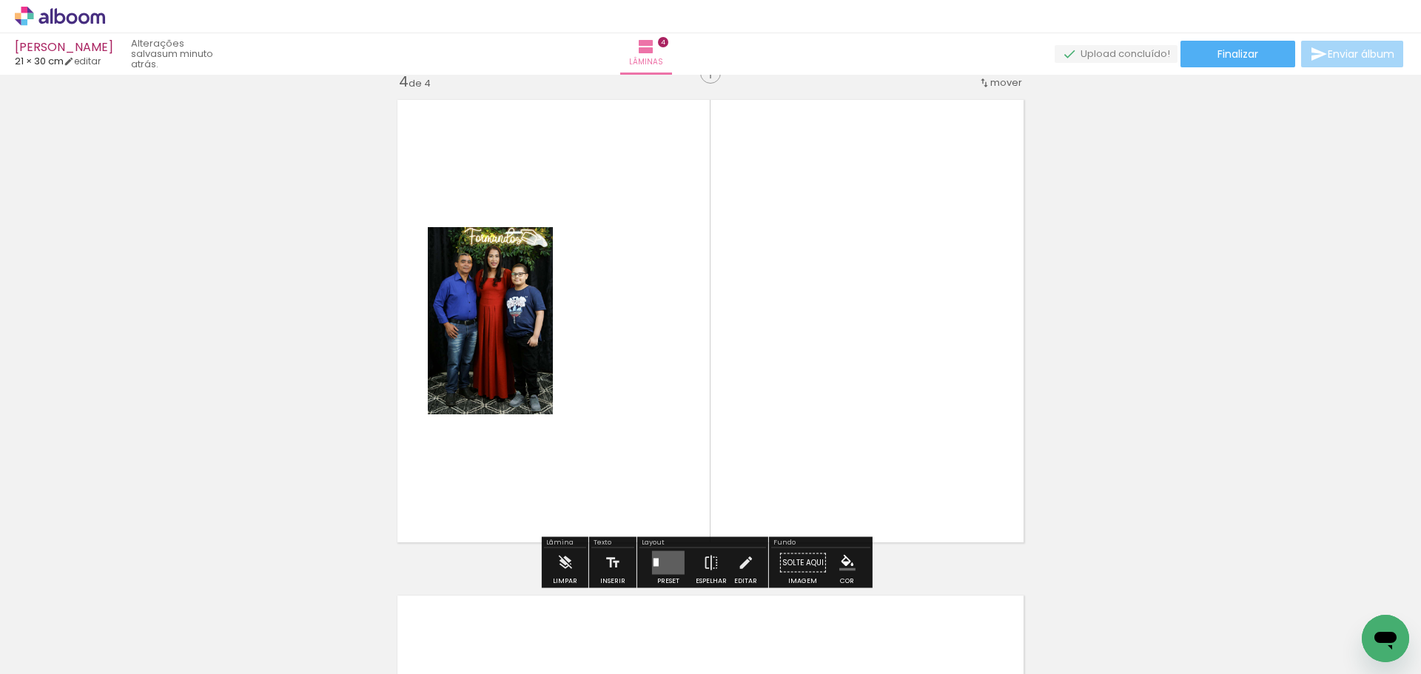
scroll to position [1507, 0]
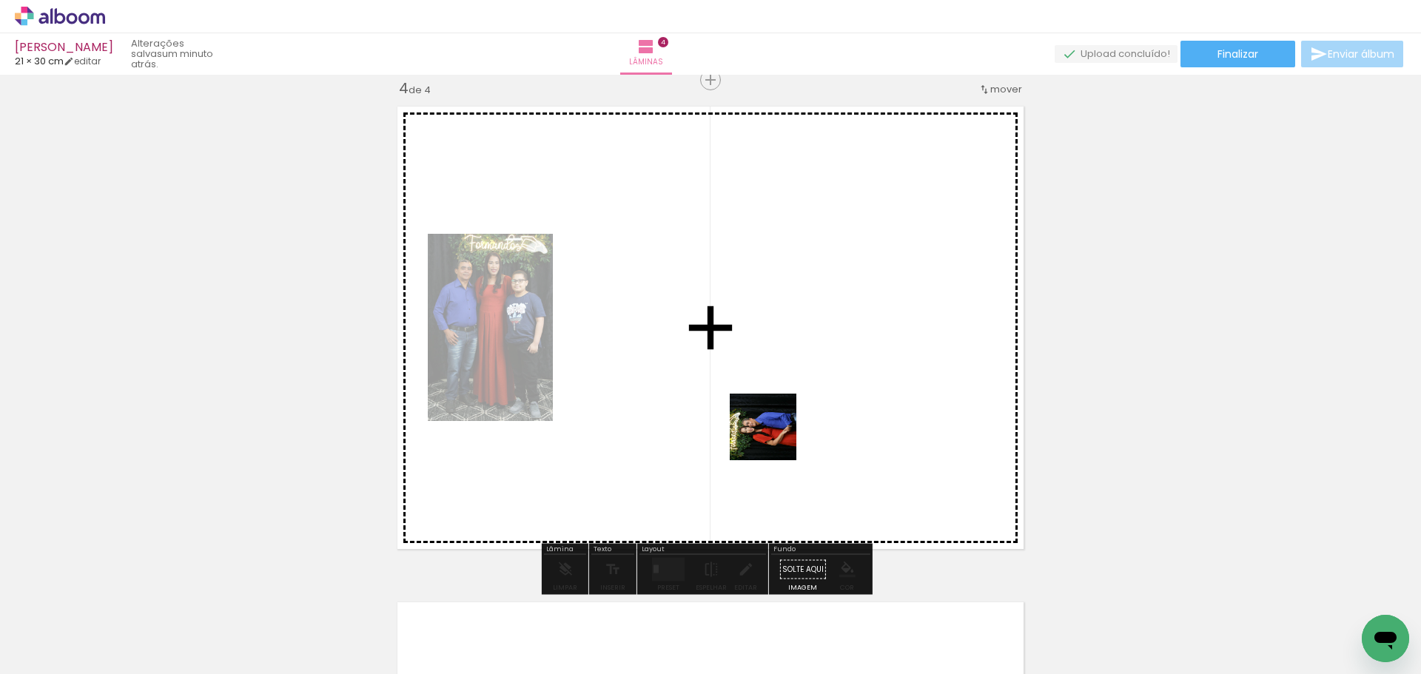
drag, startPoint x: 757, startPoint y: 540, endPoint x: 726, endPoint y: 460, distance: 86.2
click at [776, 406] on quentale-workspace at bounding box center [710, 337] width 1421 height 674
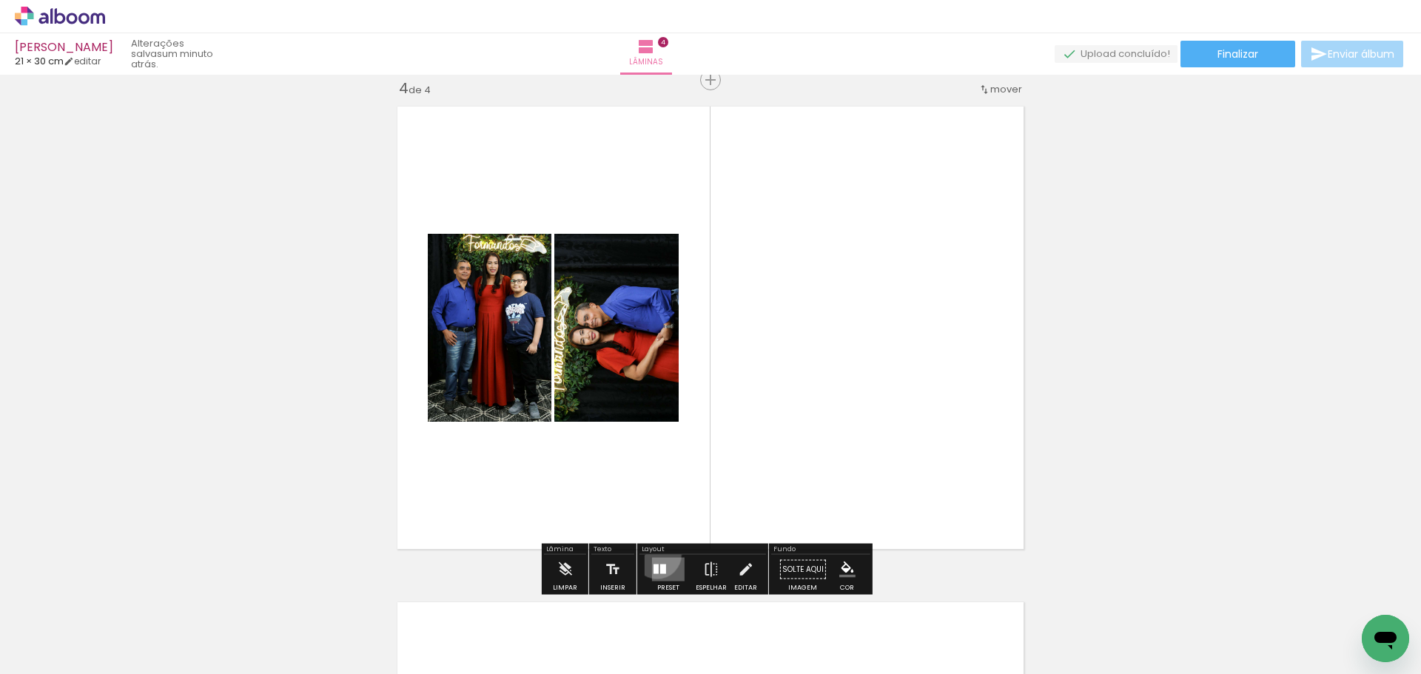
click at [654, 555] on div at bounding box center [669, 570] width 40 height 30
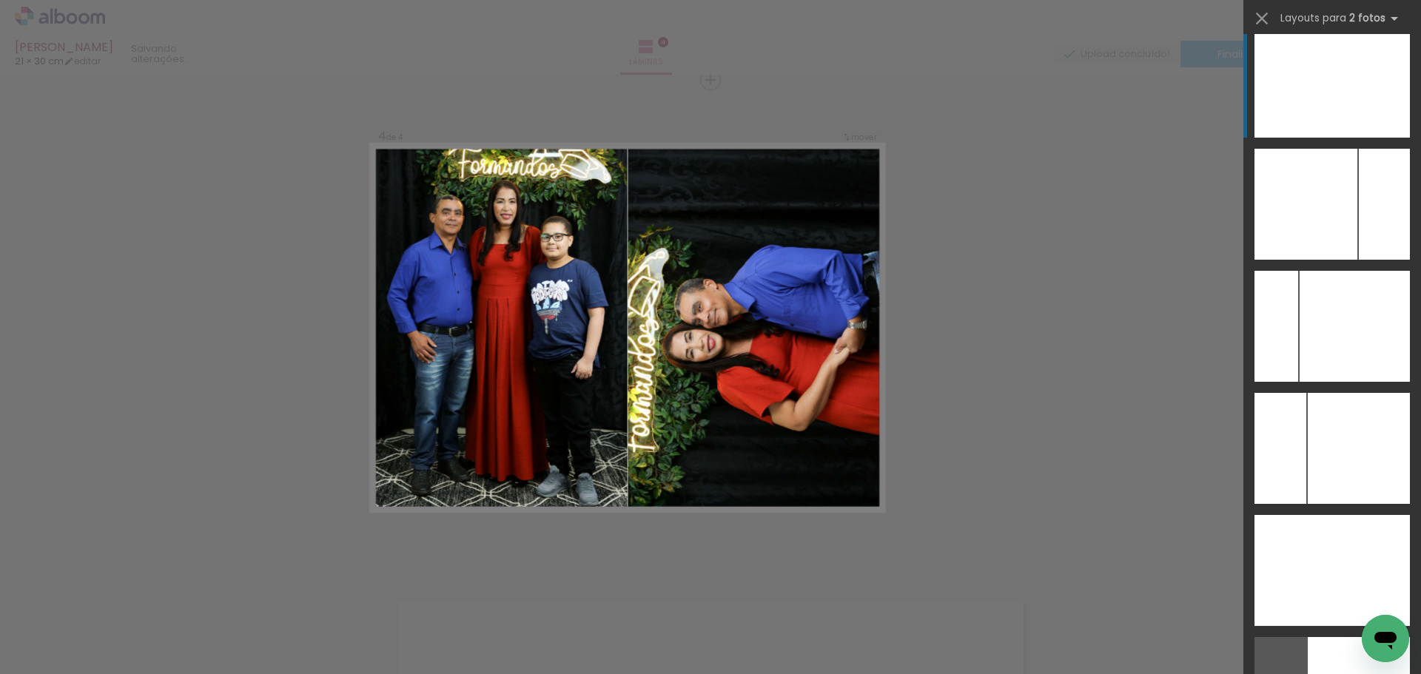
scroll to position [5995, 0]
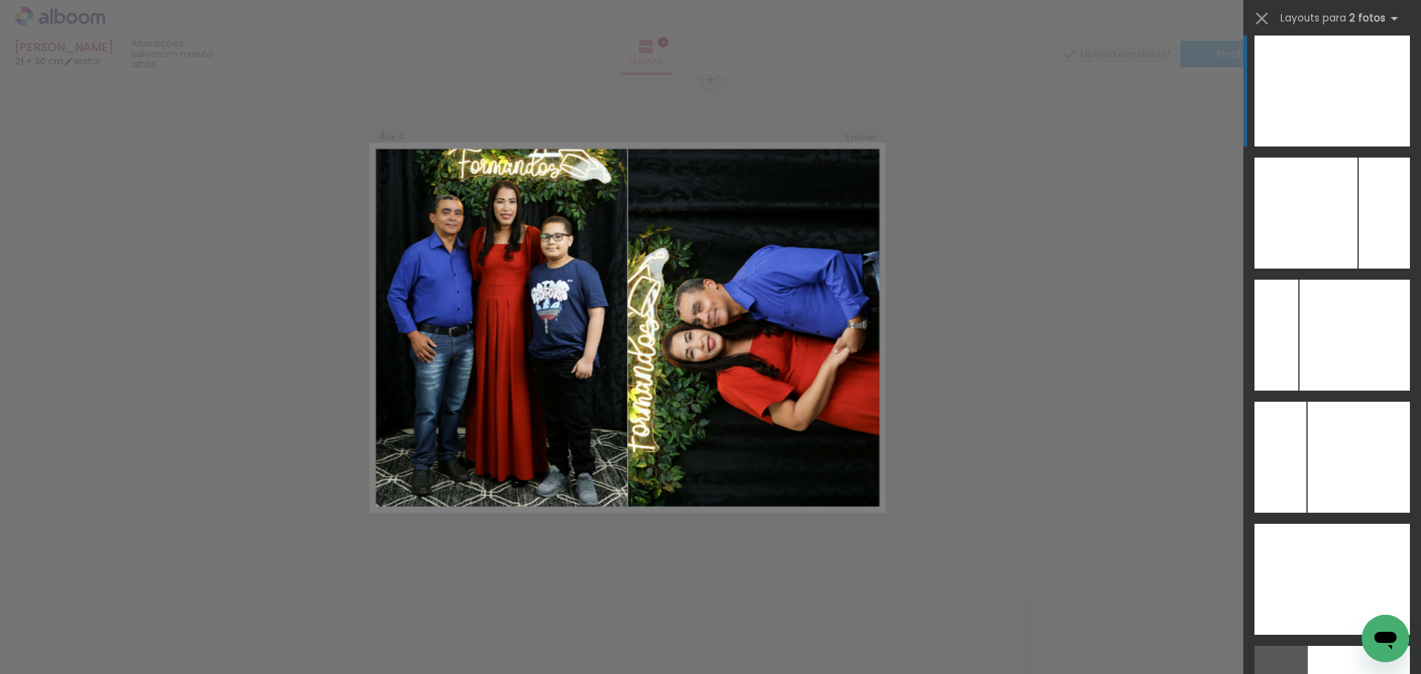
click at [1363, 119] on div at bounding box center [1372, 91] width 78 height 111
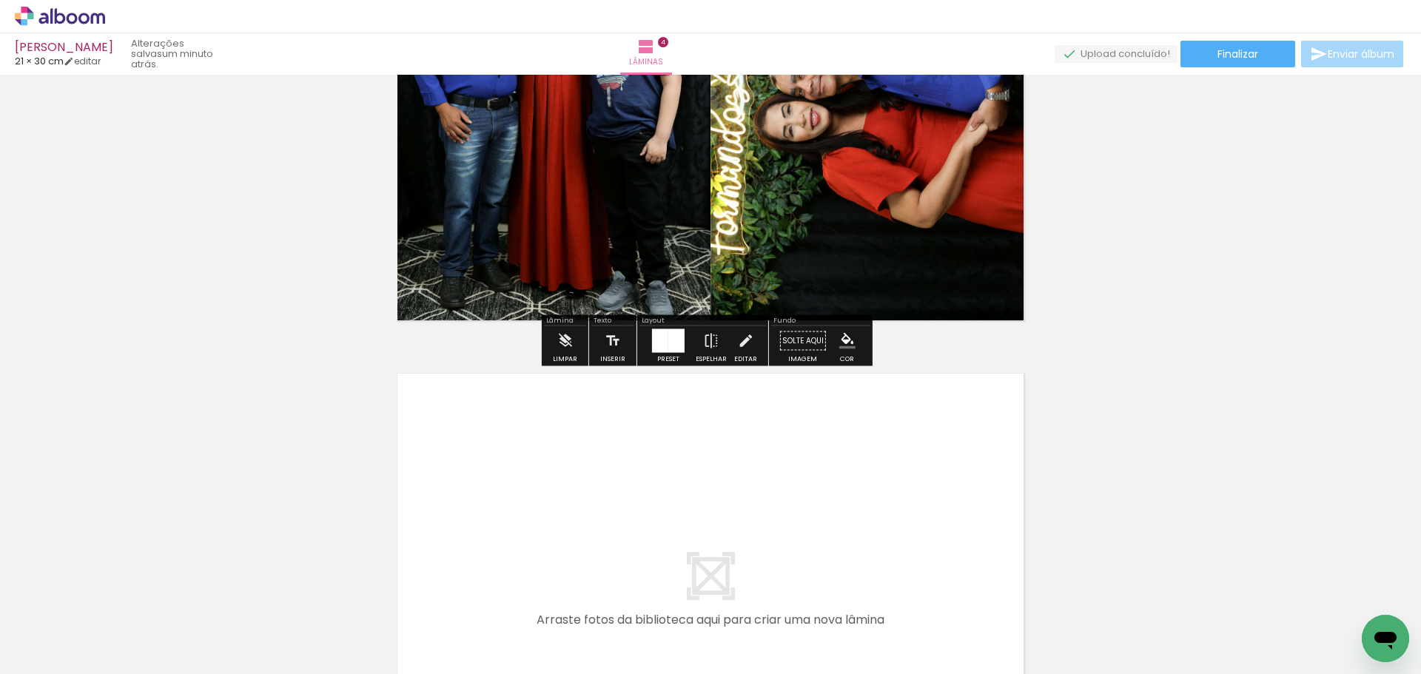
scroll to position [1952, 0]
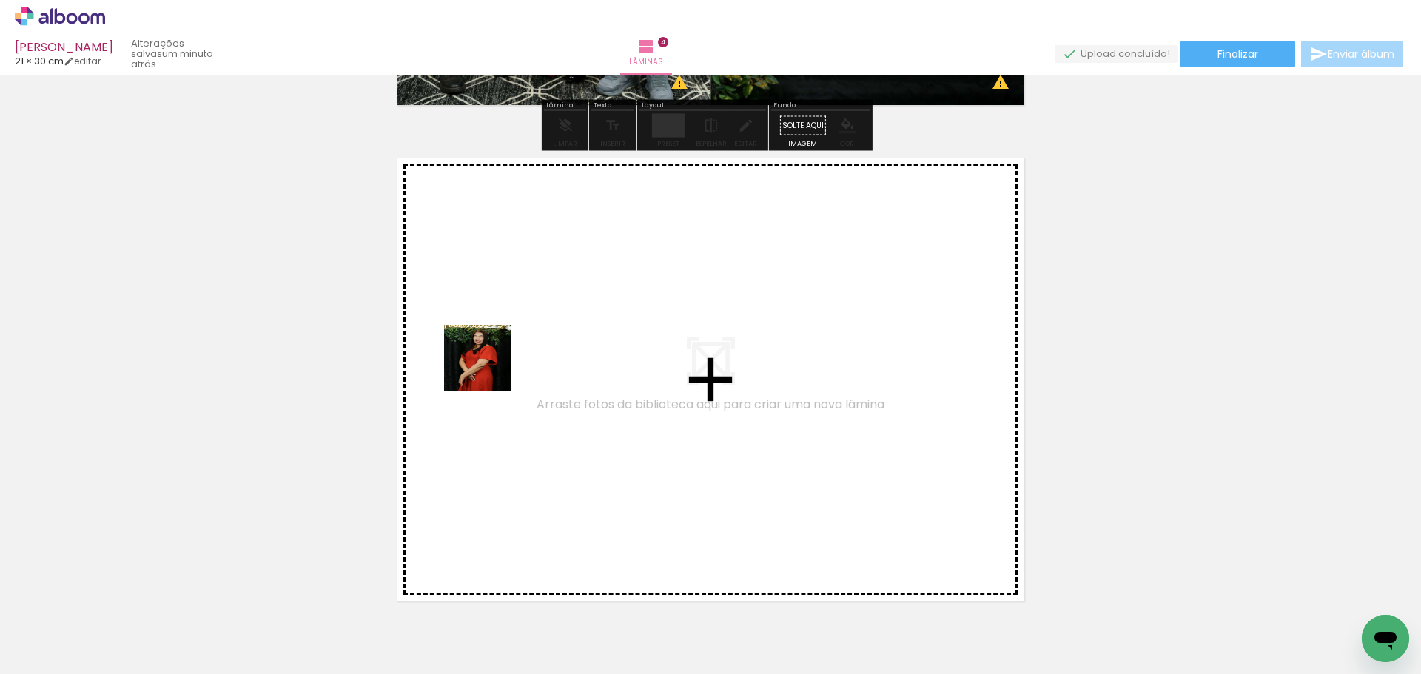
drag, startPoint x: 820, startPoint y: 631, endPoint x: 490, endPoint y: 370, distance: 420.1
click at [490, 370] on quentale-workspace at bounding box center [710, 337] width 1421 height 674
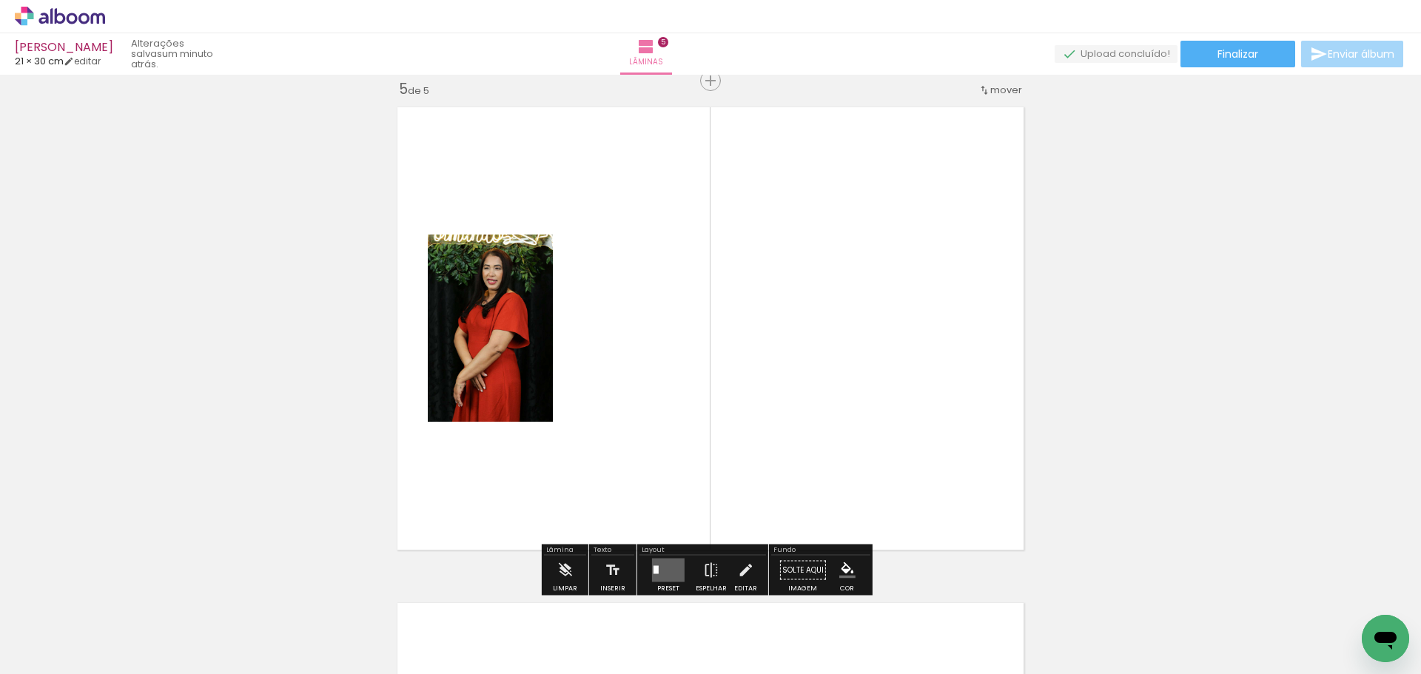
scroll to position [2003, 0]
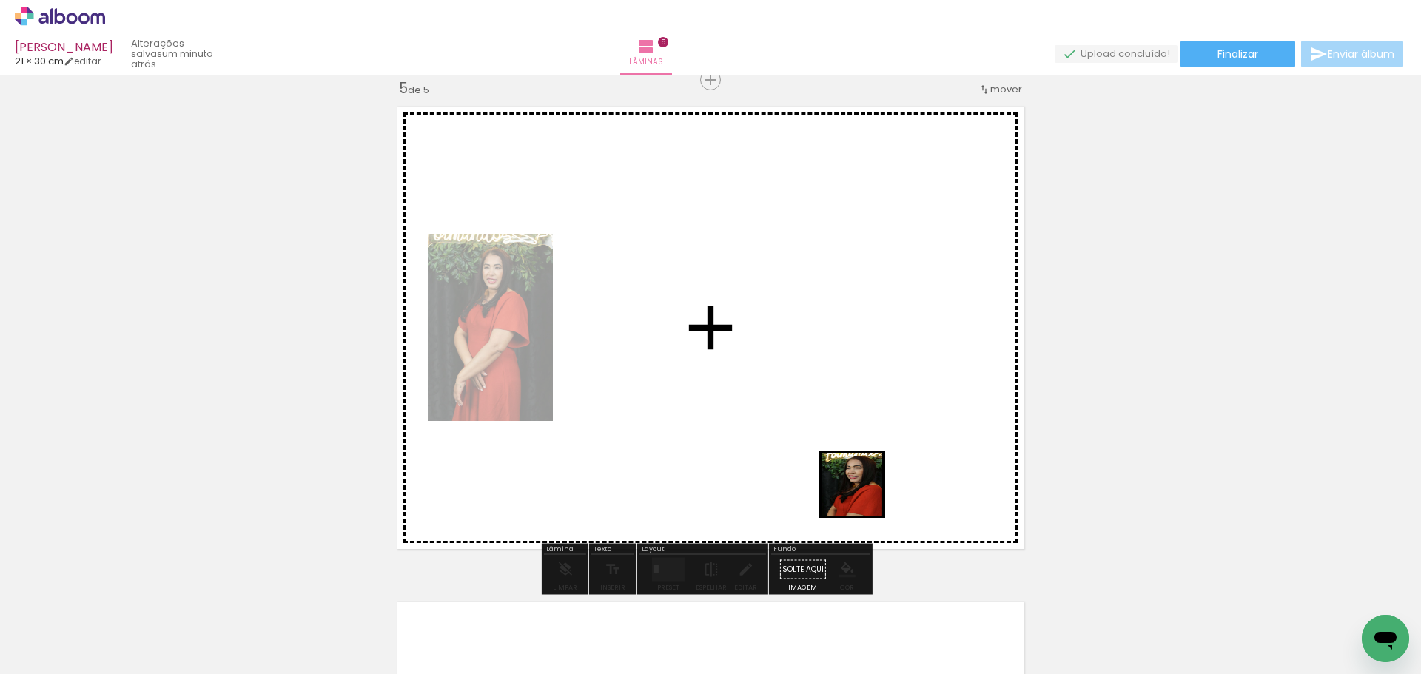
drag, startPoint x: 899, startPoint y: 647, endPoint x: 763, endPoint y: 449, distance: 240.1
click at [842, 346] on quentale-workspace at bounding box center [710, 337] width 1421 height 674
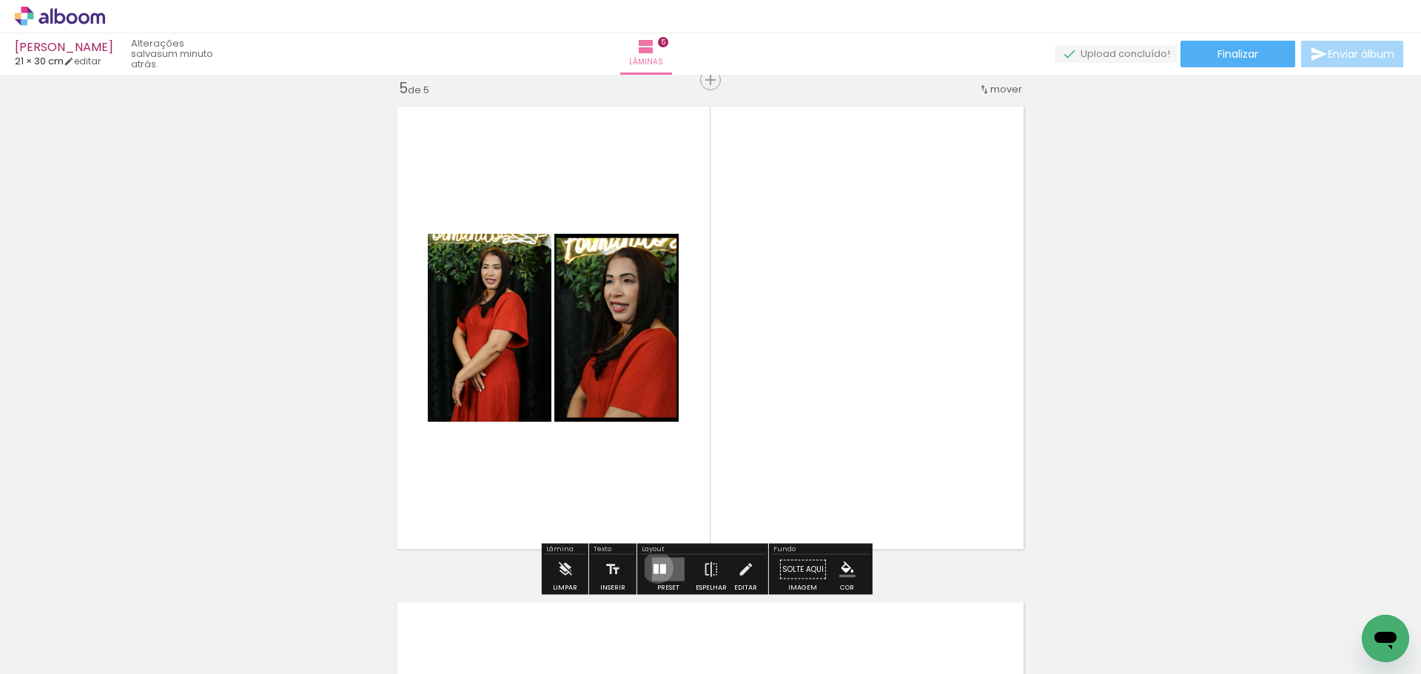
drag, startPoint x: 654, startPoint y: 568, endPoint x: 1283, endPoint y: 234, distance: 711.7
click at [656, 566] on quentale-layouter at bounding box center [668, 570] width 33 height 24
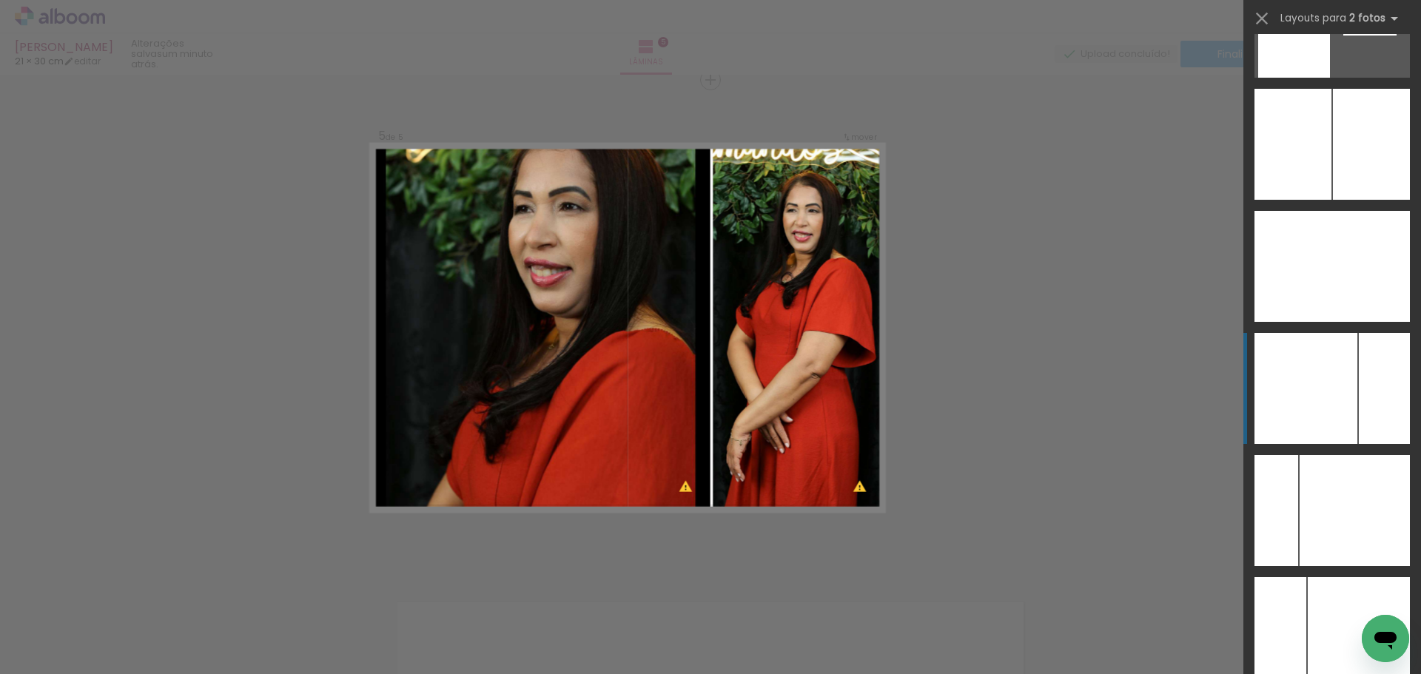
scroll to position [5746, 0]
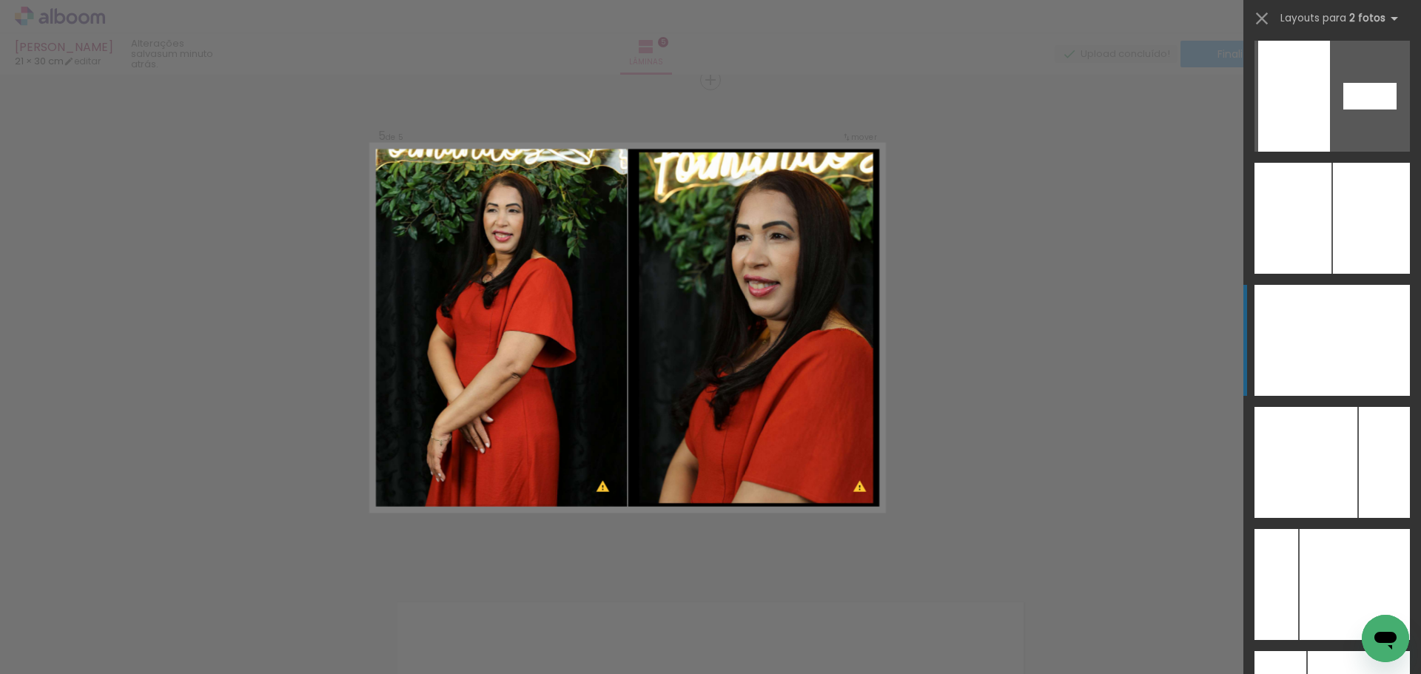
click at [1360, 341] on div at bounding box center [1372, 340] width 78 height 111
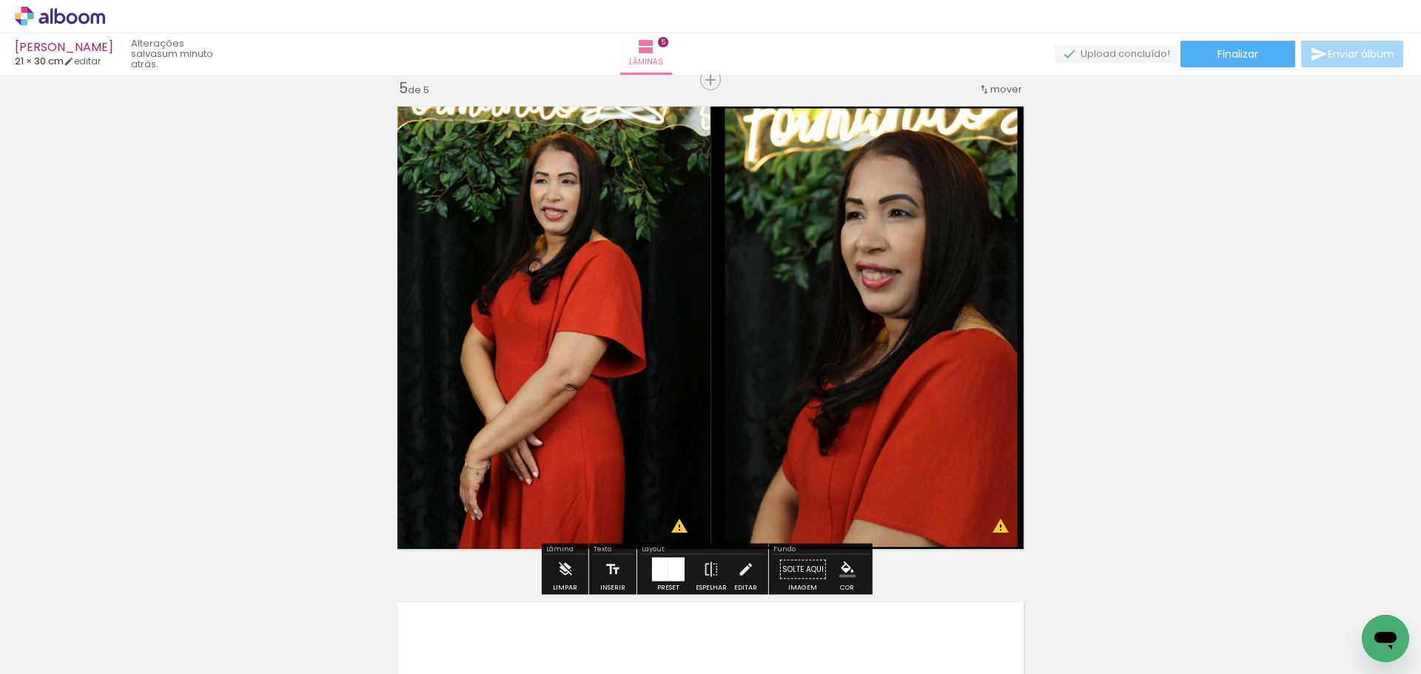
scroll to position [2448, 0]
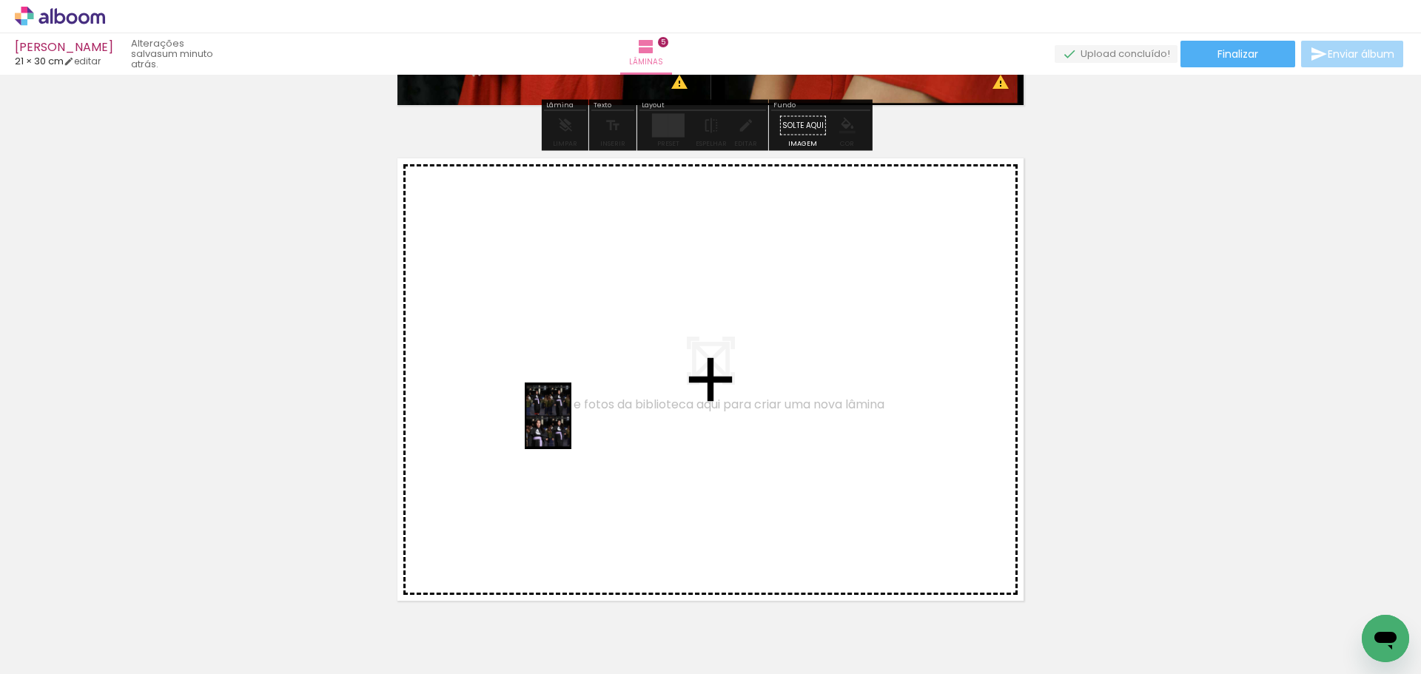
drag, startPoint x: 957, startPoint y: 637, endPoint x: 814, endPoint y: 610, distance: 146.2
click at [569, 426] on quentale-workspace at bounding box center [710, 337] width 1421 height 674
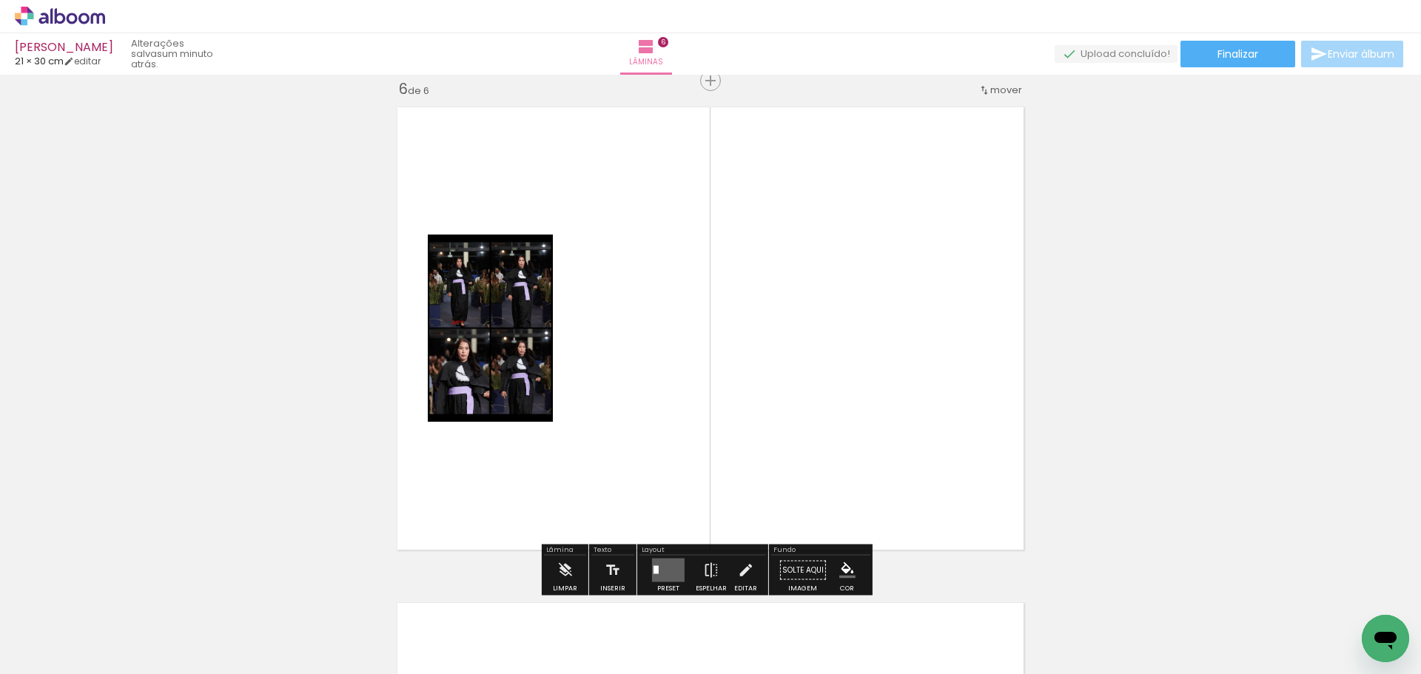
scroll to position [2499, 0]
drag, startPoint x: 1075, startPoint y: 634, endPoint x: 869, endPoint y: 431, distance: 289.5
click at [882, 378] on quentale-workspace at bounding box center [710, 337] width 1421 height 674
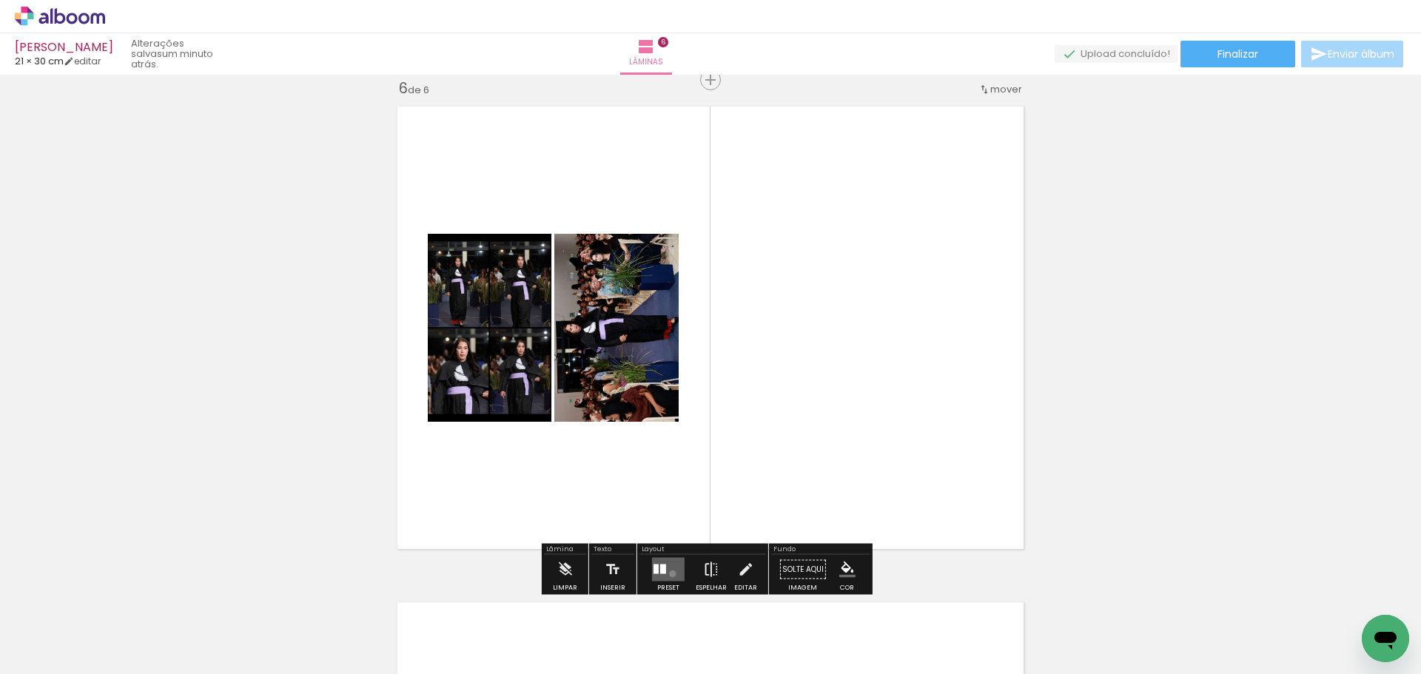
drag, startPoint x: 669, startPoint y: 574, endPoint x: 700, endPoint y: 558, distance: 34.1
click at [689, 563] on div "Preset Espelhar Editar" at bounding box center [703, 574] width 127 height 38
click at [662, 576] on quentale-layouter at bounding box center [668, 570] width 33 height 24
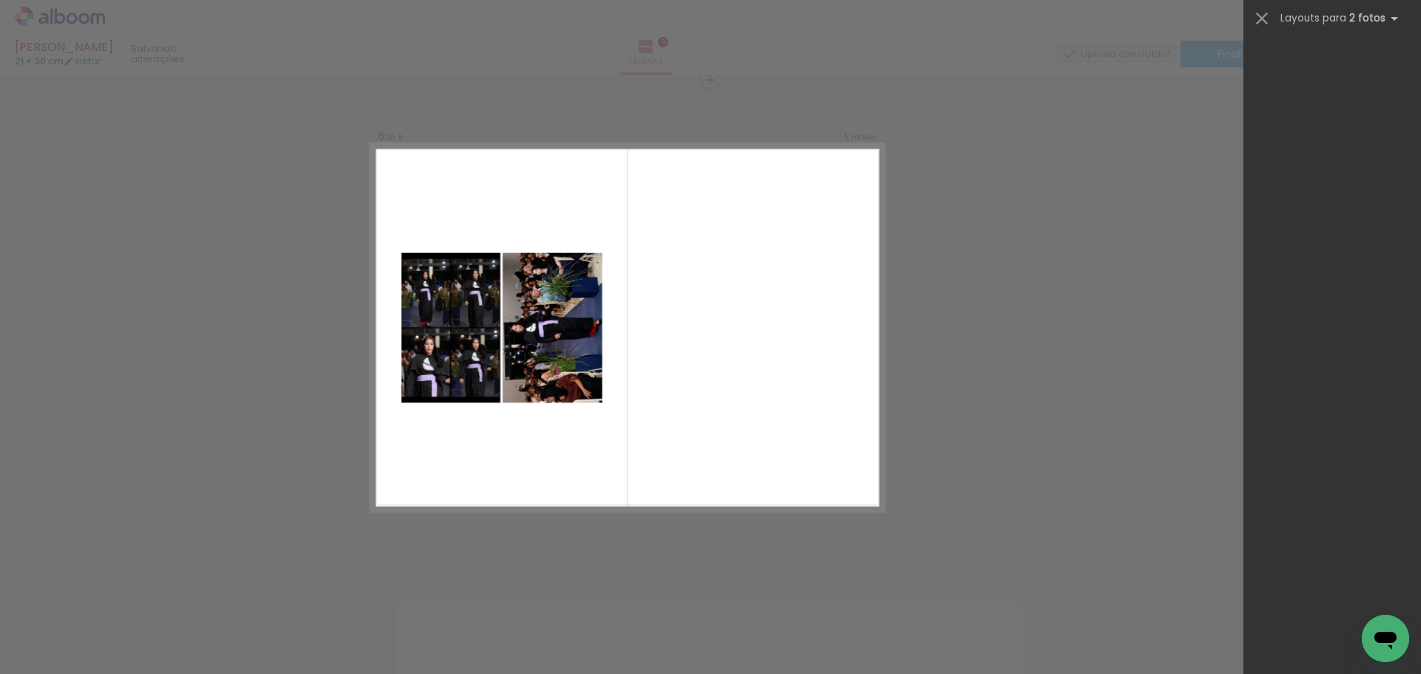
scroll to position [0, 0]
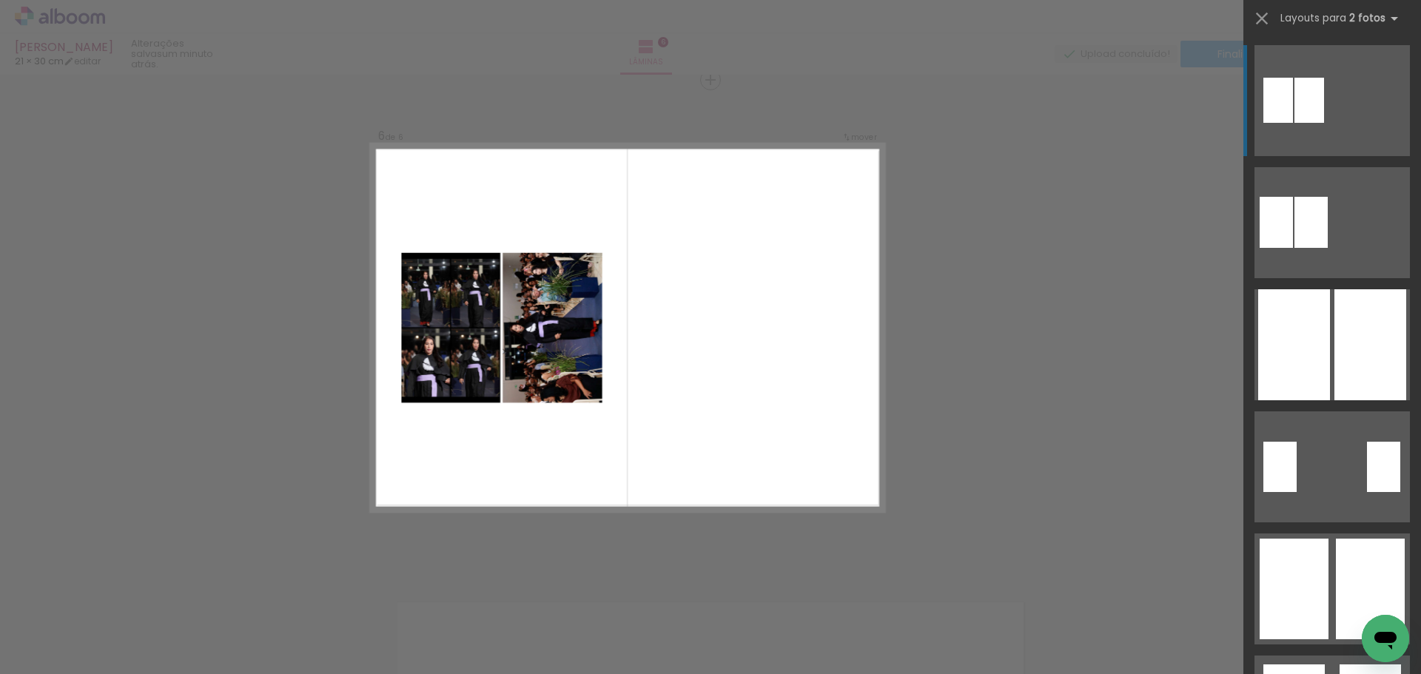
drag, startPoint x: 1409, startPoint y: 71, endPoint x: 1416, endPoint y: 55, distance: 17.6
click at [1420, 98] on div at bounding box center [1333, 354] width 178 height 640
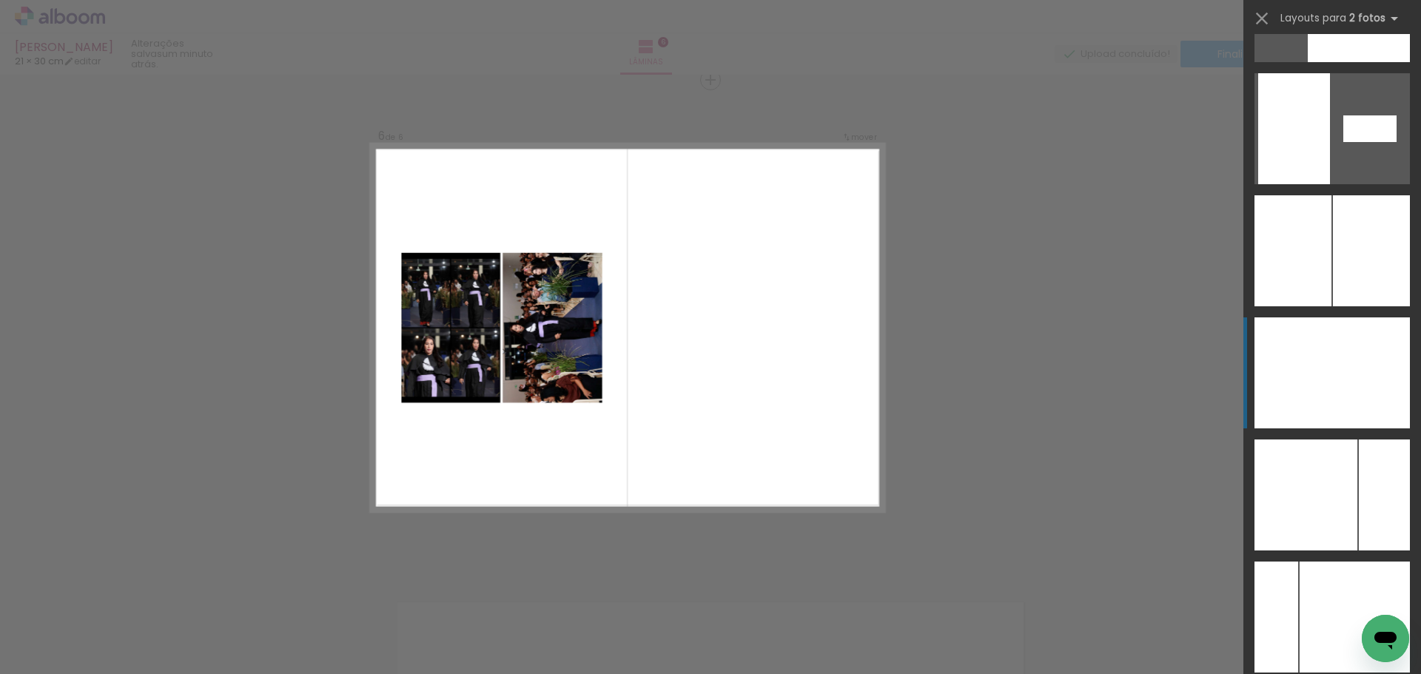
scroll to position [5741, 0]
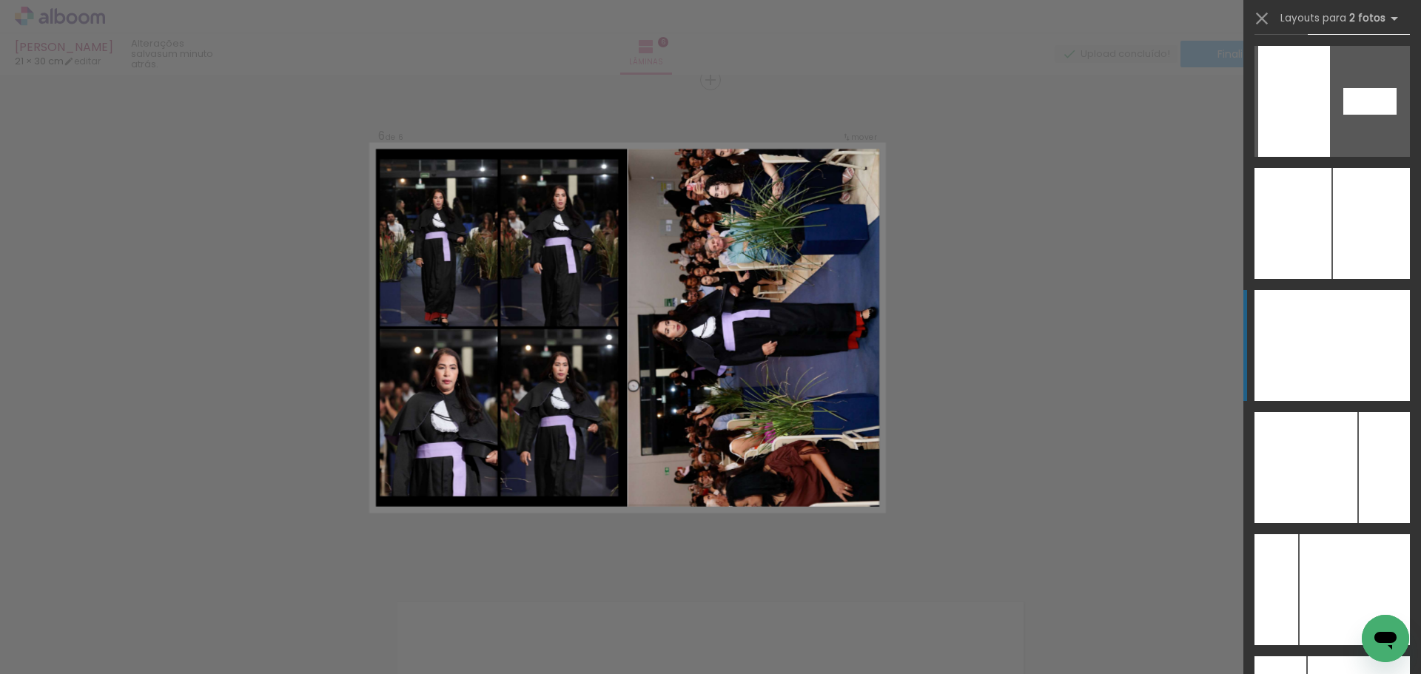
click at [1350, 335] on div at bounding box center [1372, 345] width 78 height 111
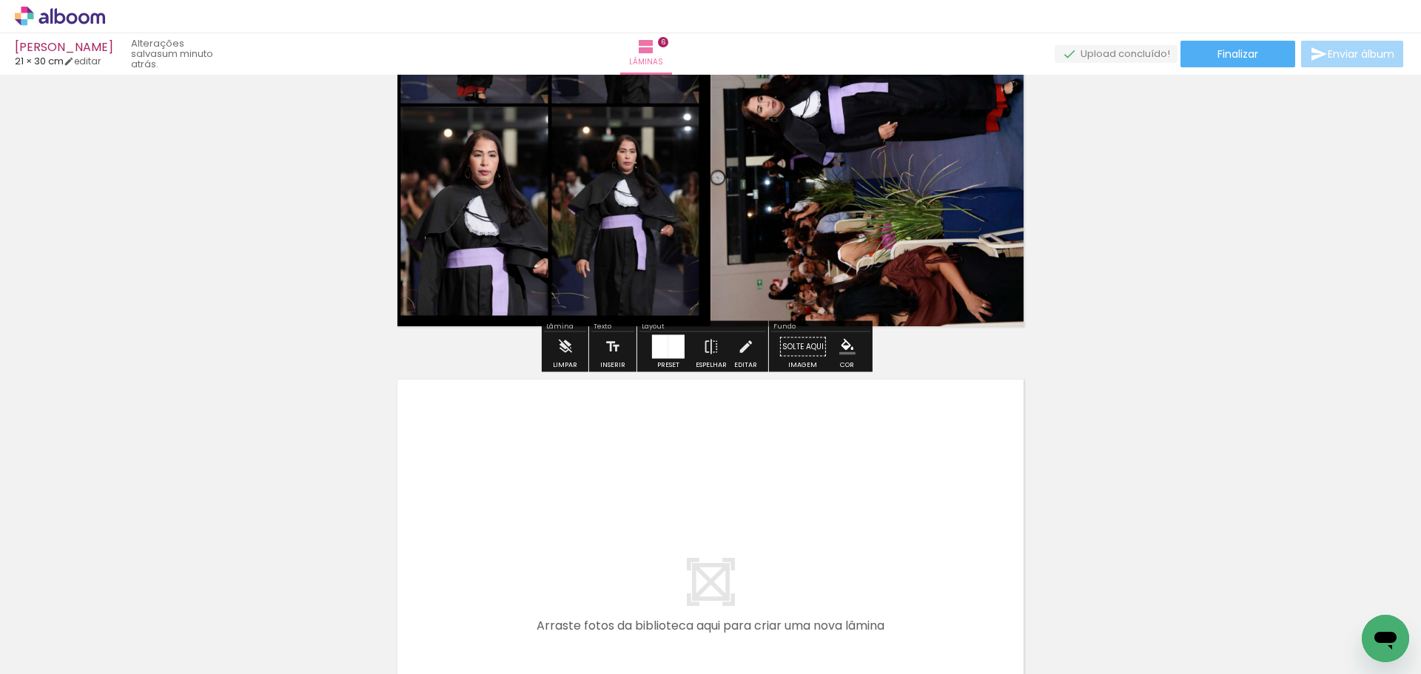
scroll to position [3018, 0]
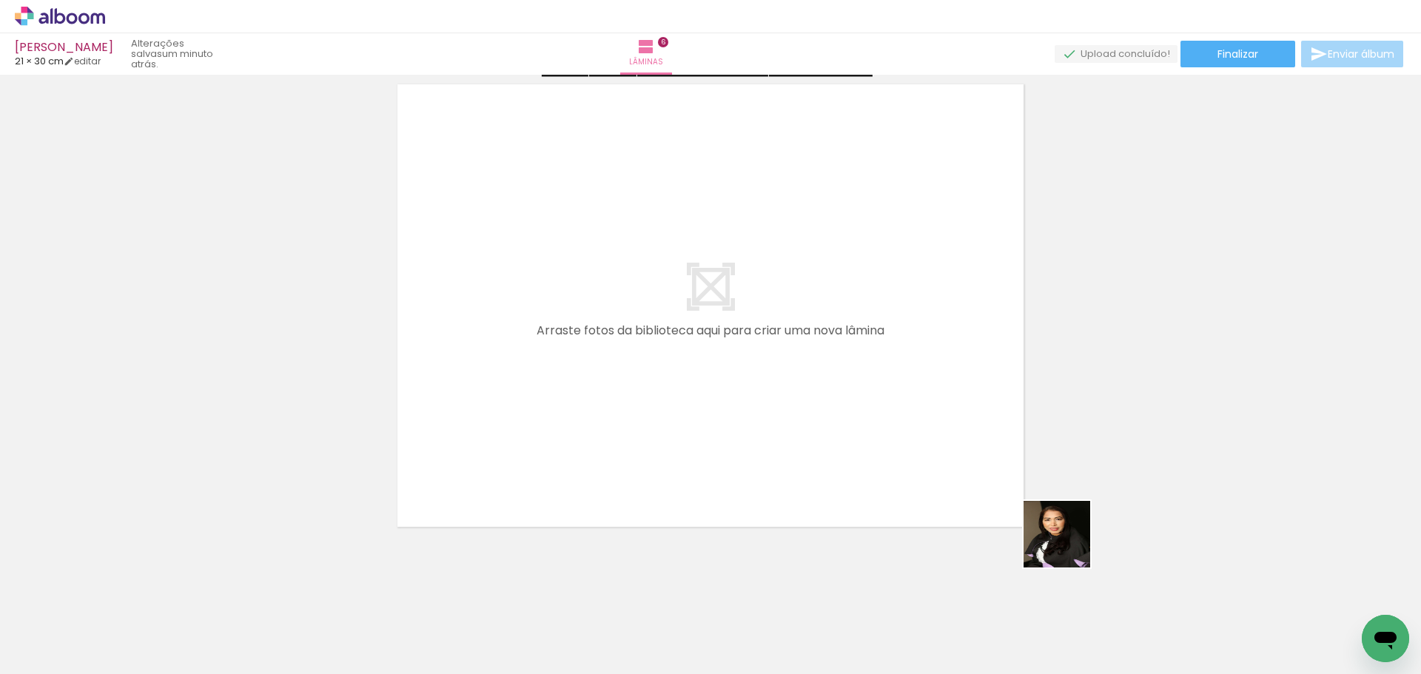
drag, startPoint x: 1068, startPoint y: 546, endPoint x: 623, endPoint y: 380, distance: 475.5
click at [623, 380] on quentale-workspace at bounding box center [710, 337] width 1421 height 674
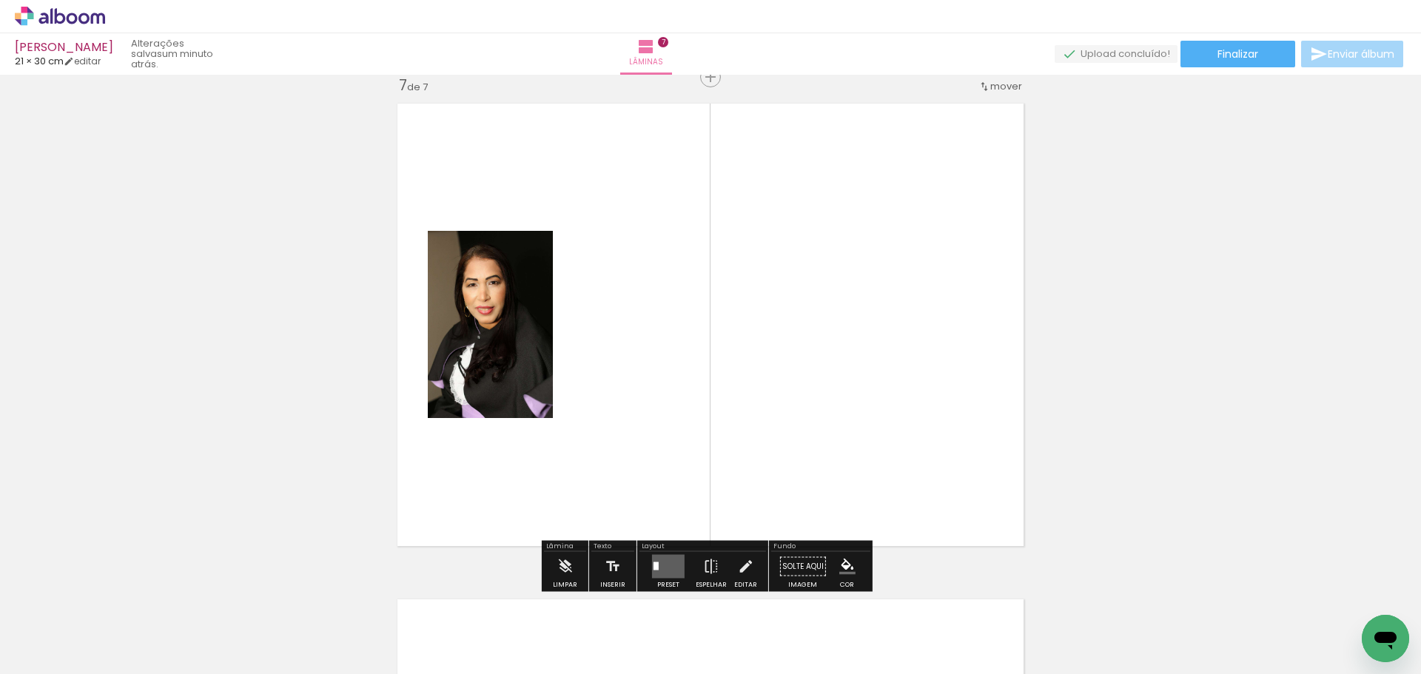
scroll to position [2995, 0]
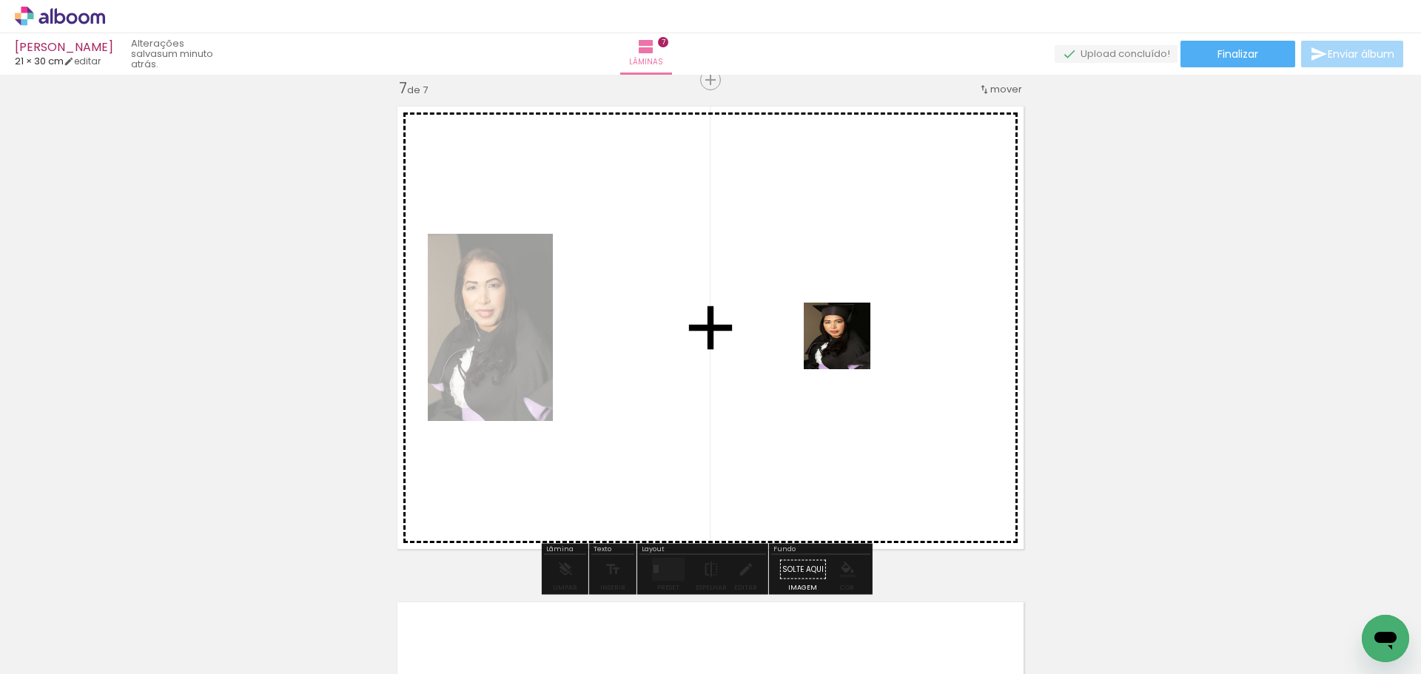
drag, startPoint x: 1180, startPoint y: 595, endPoint x: 846, endPoint y: 359, distance: 409.0
click at [840, 339] on quentale-workspace at bounding box center [710, 337] width 1421 height 674
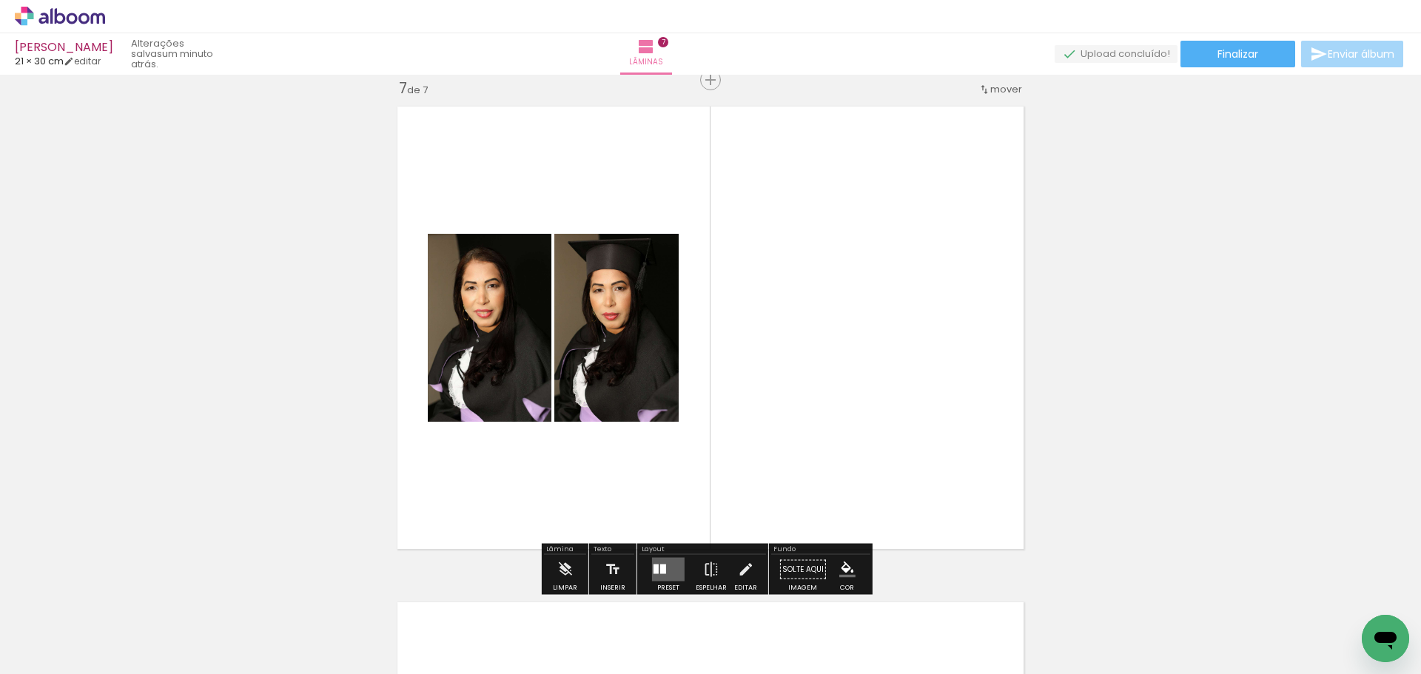
drag, startPoint x: 651, startPoint y: 565, endPoint x: 679, endPoint y: 556, distance: 28.8
click at [669, 565] on quentale-layouter at bounding box center [668, 570] width 33 height 24
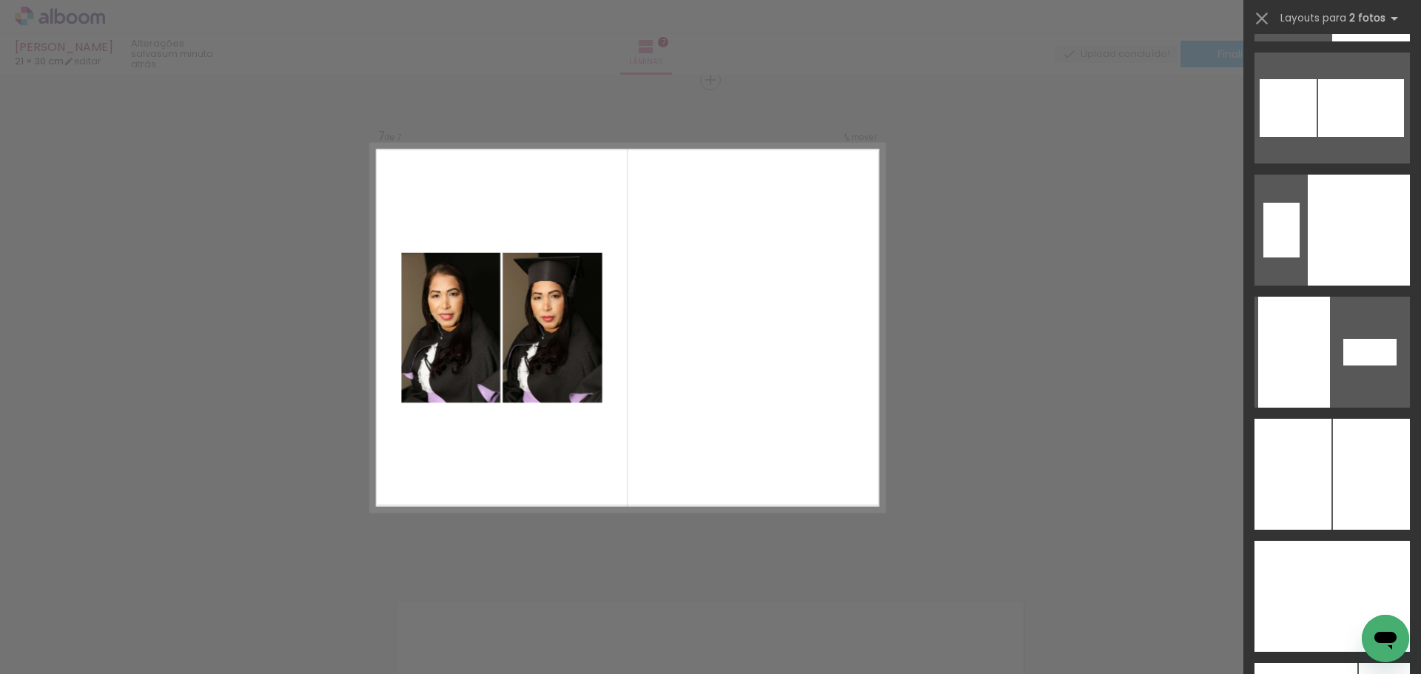
scroll to position [5686, 0]
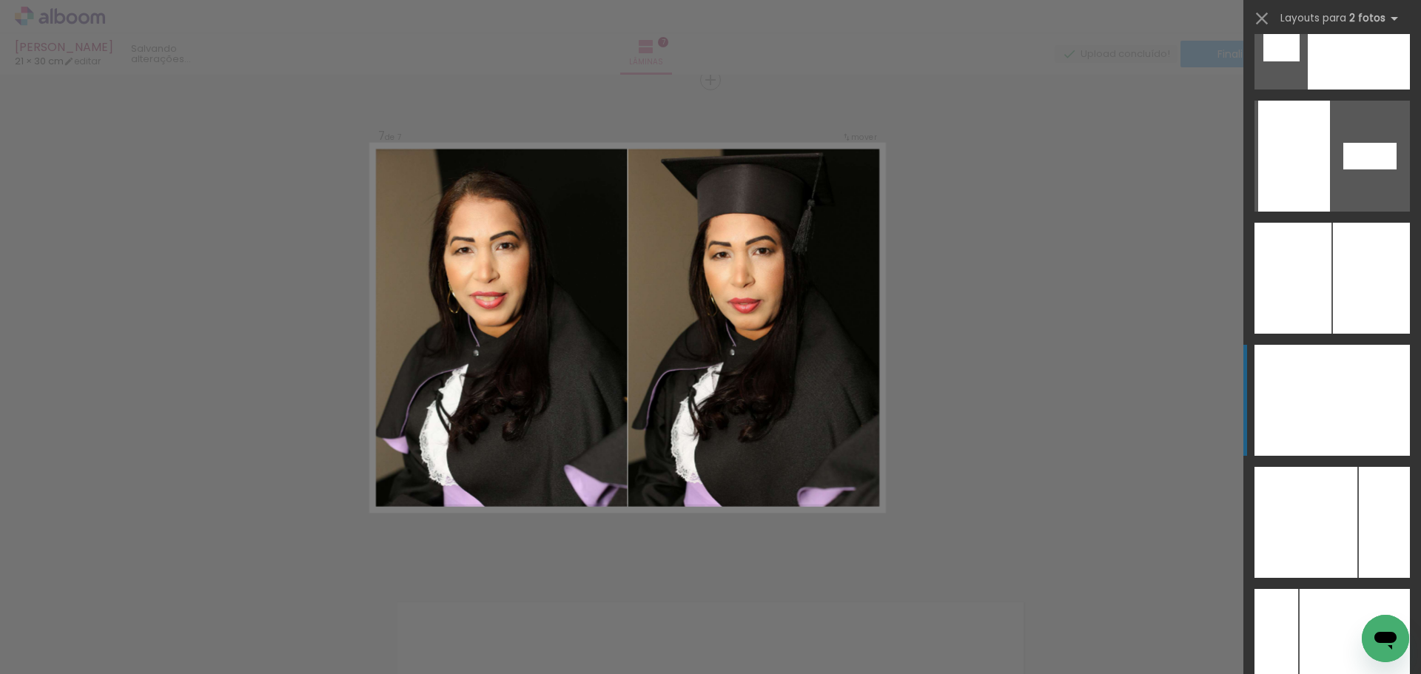
click at [1319, 363] on div at bounding box center [1294, 400] width 78 height 111
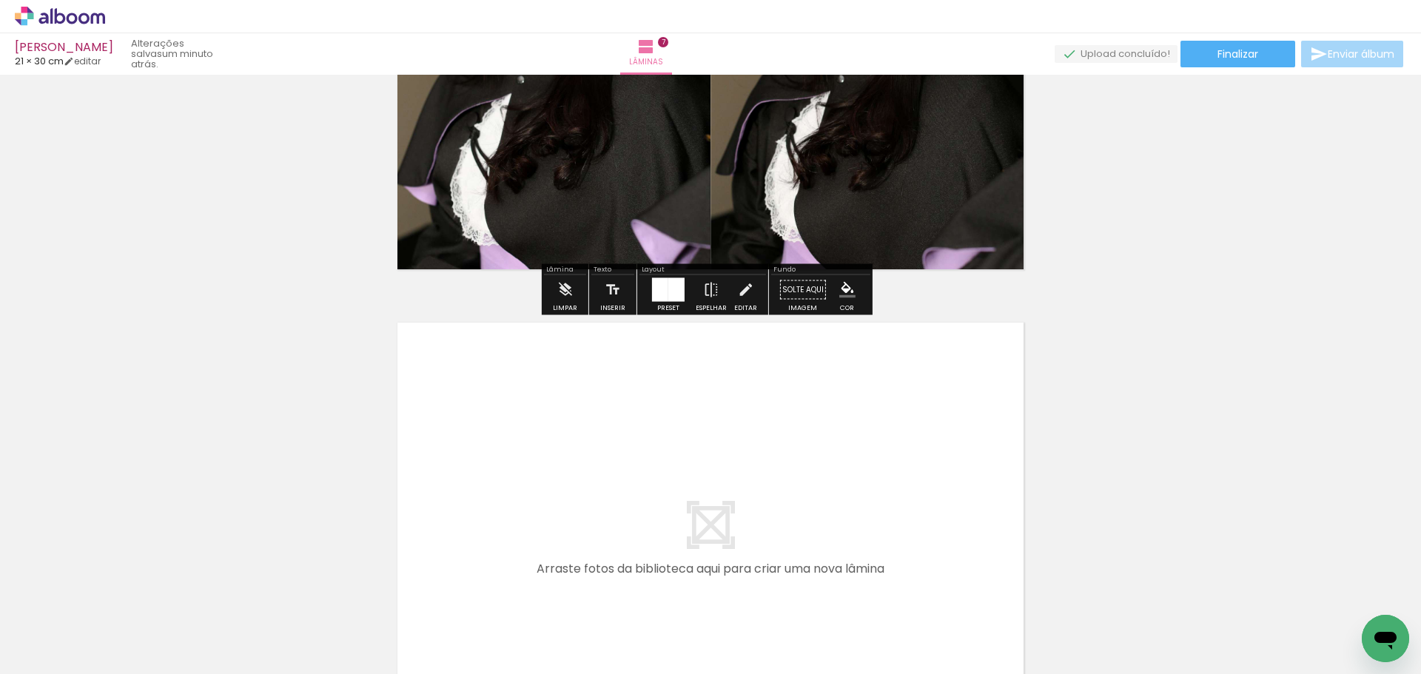
scroll to position [3519, 0]
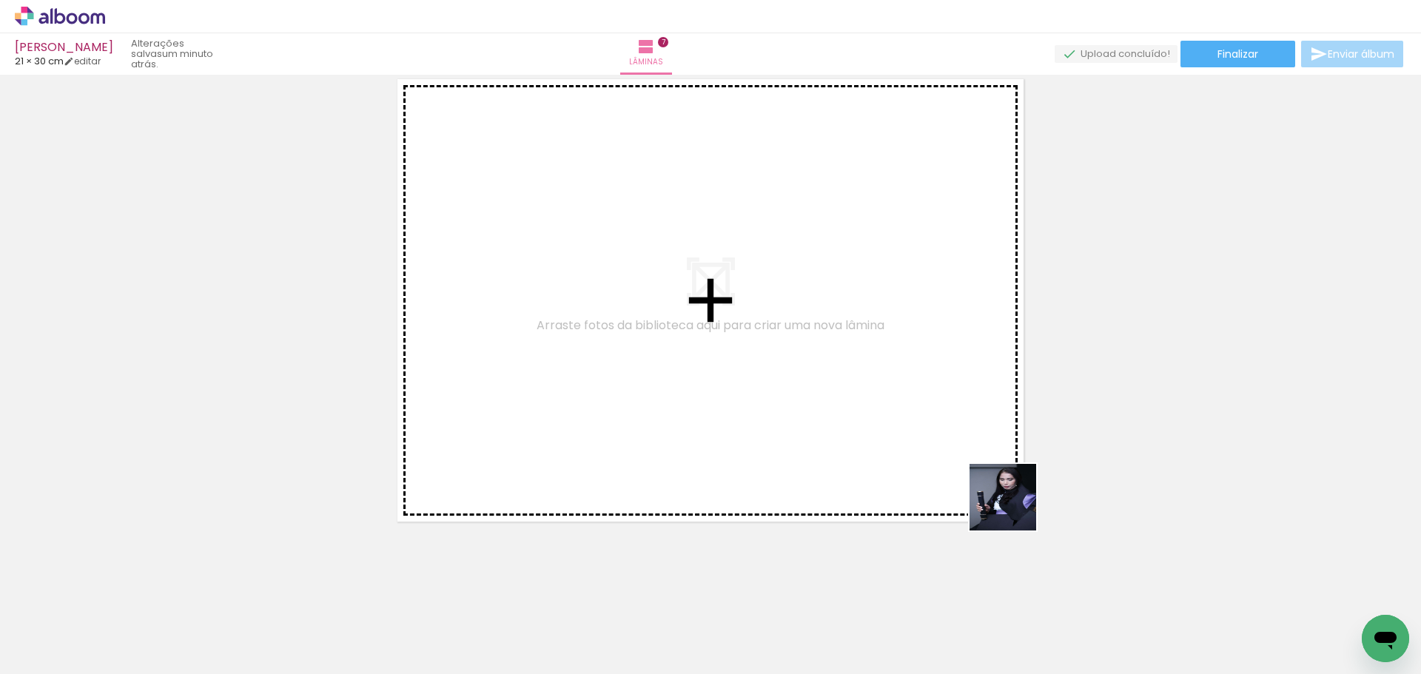
drag, startPoint x: 1303, startPoint y: 632, endPoint x: 919, endPoint y: 503, distance: 405.2
click at [560, 318] on quentale-workspace at bounding box center [710, 337] width 1421 height 674
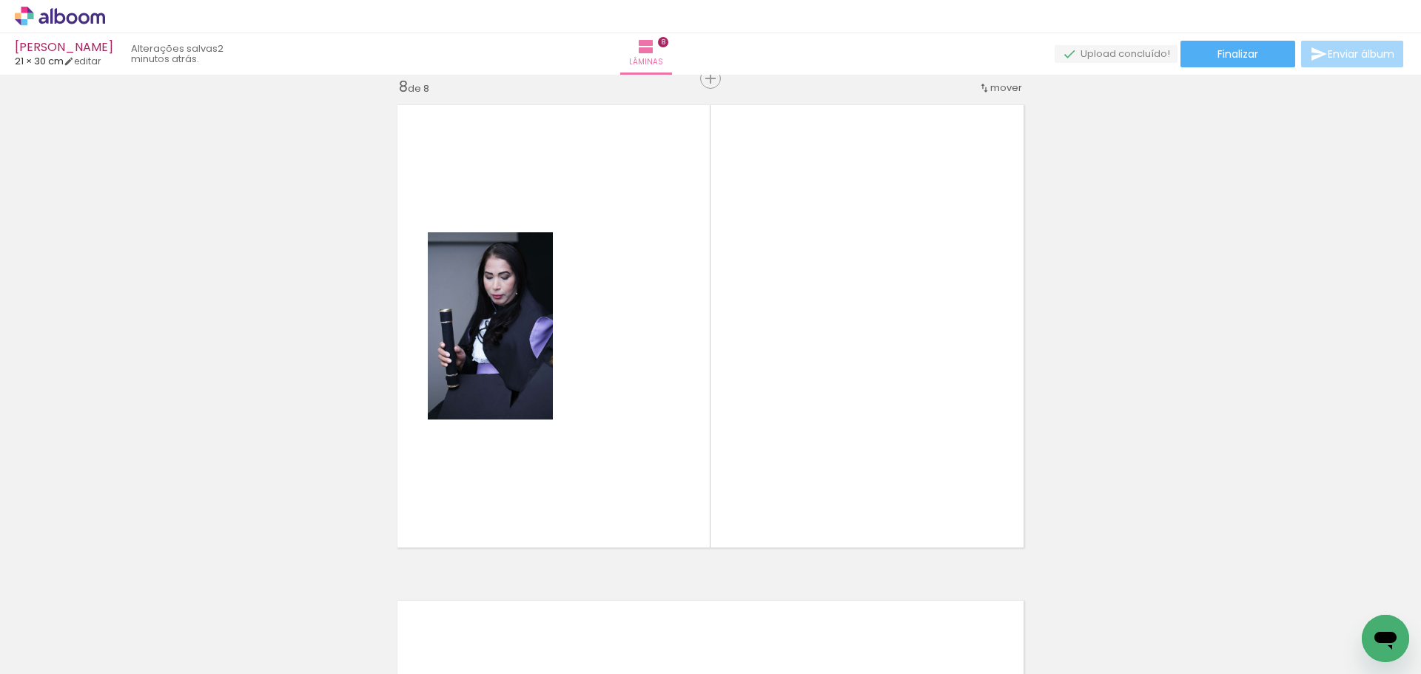
scroll to position [3491, 0]
drag, startPoint x: 1379, startPoint y: 603, endPoint x: 872, endPoint y: 406, distance: 544.0
click at [877, 381] on quentale-workspace at bounding box center [710, 337] width 1421 height 674
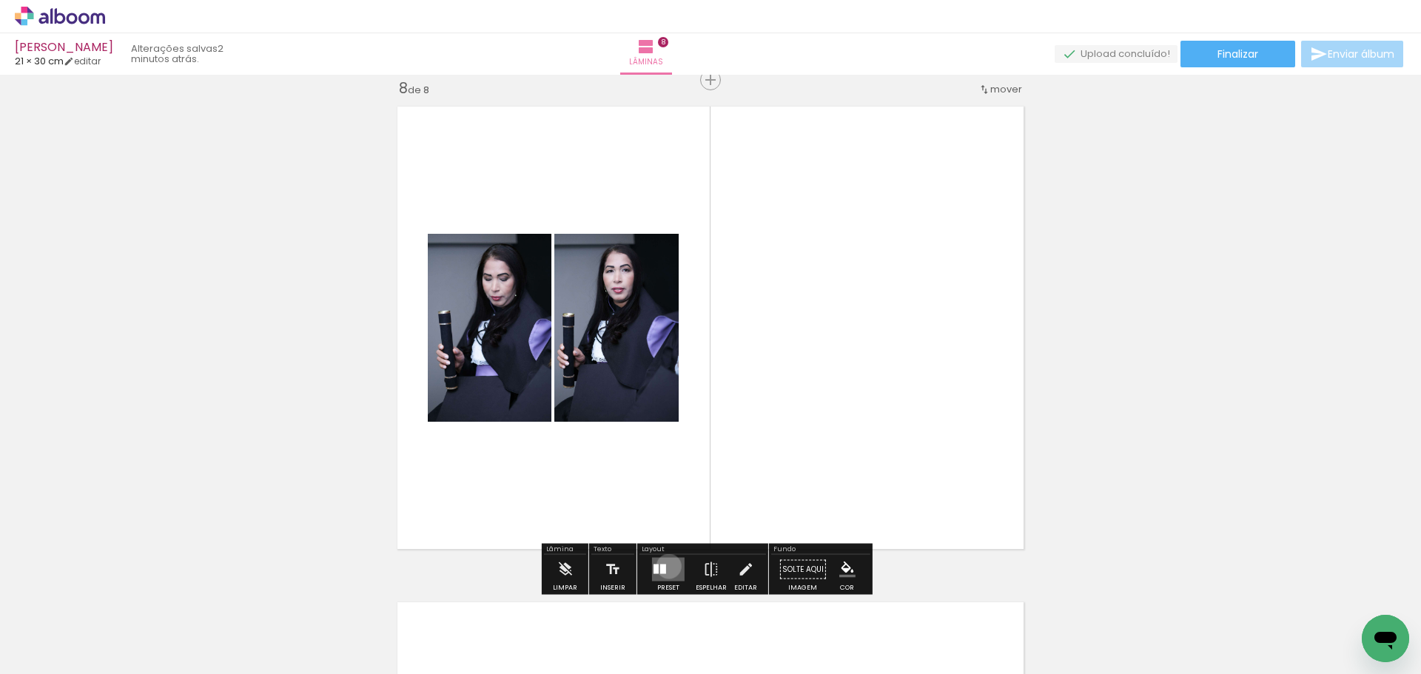
click at [666, 566] on quentale-layouter at bounding box center [668, 570] width 33 height 24
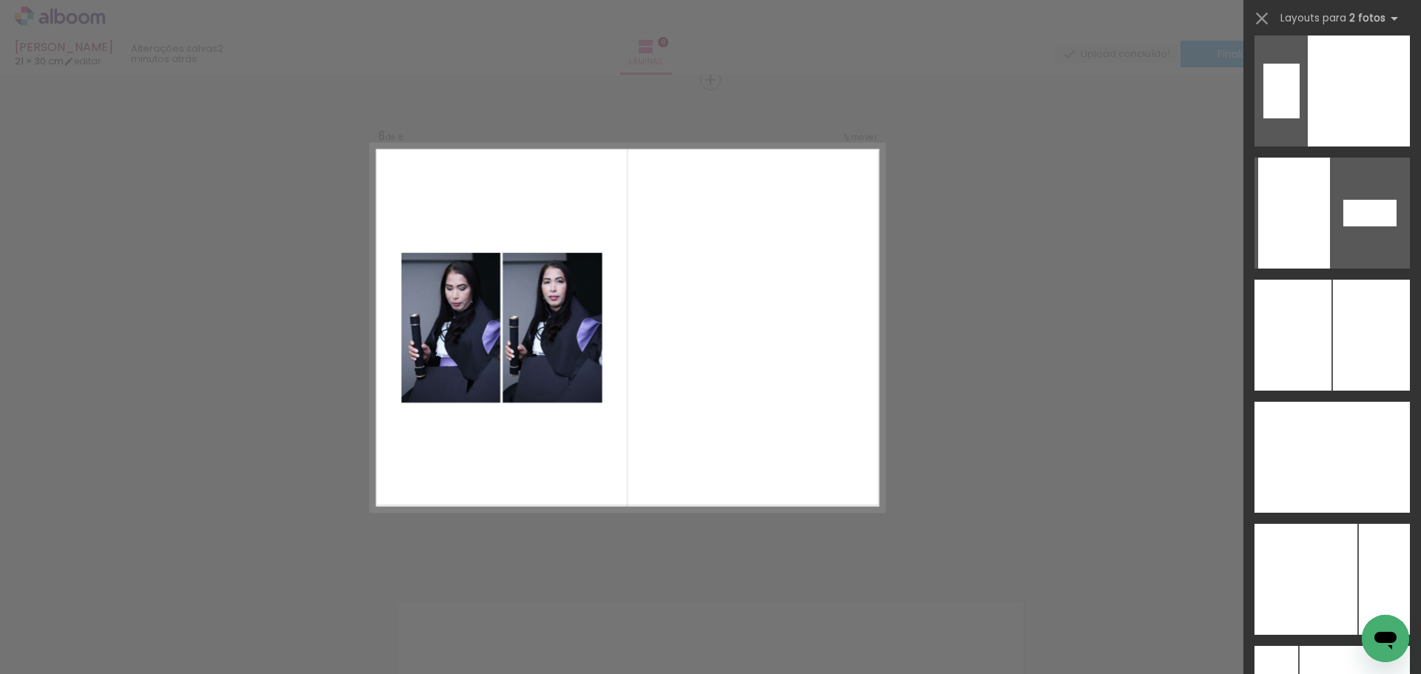
scroll to position [5727, 0]
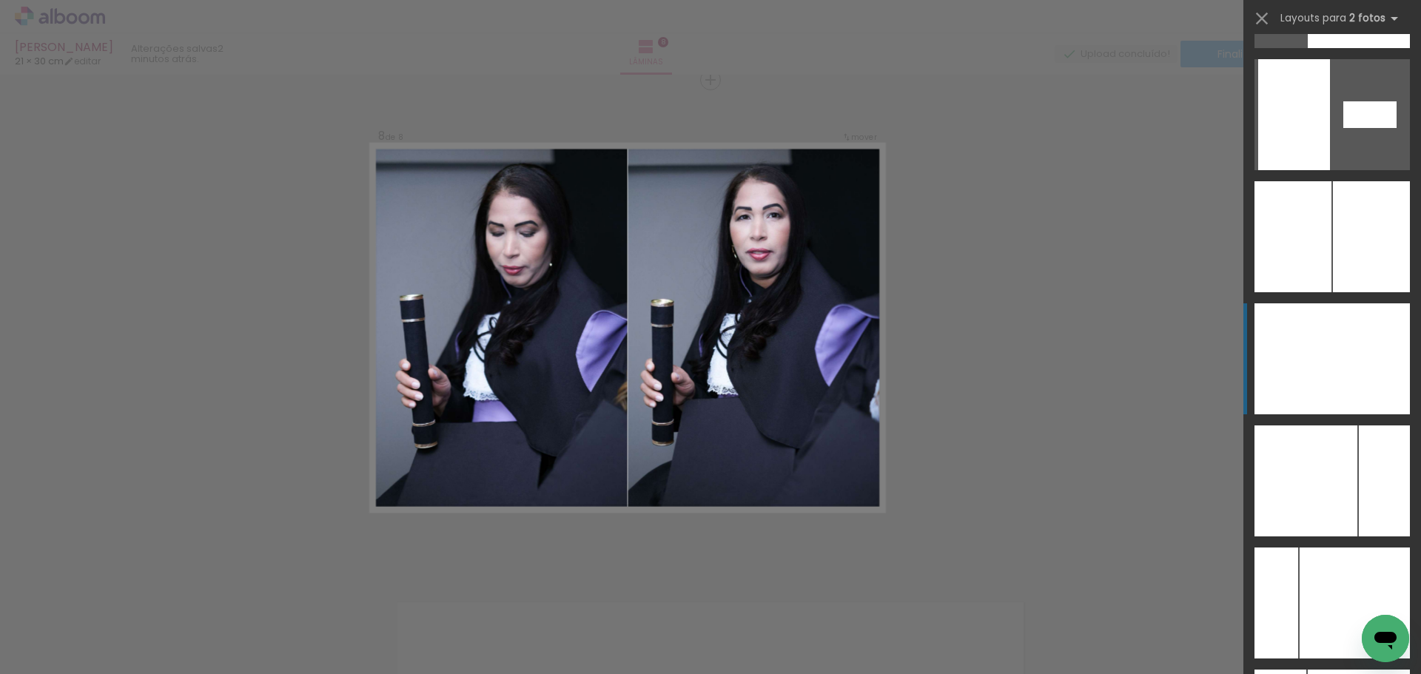
click at [1341, 366] on div at bounding box center [1372, 359] width 78 height 111
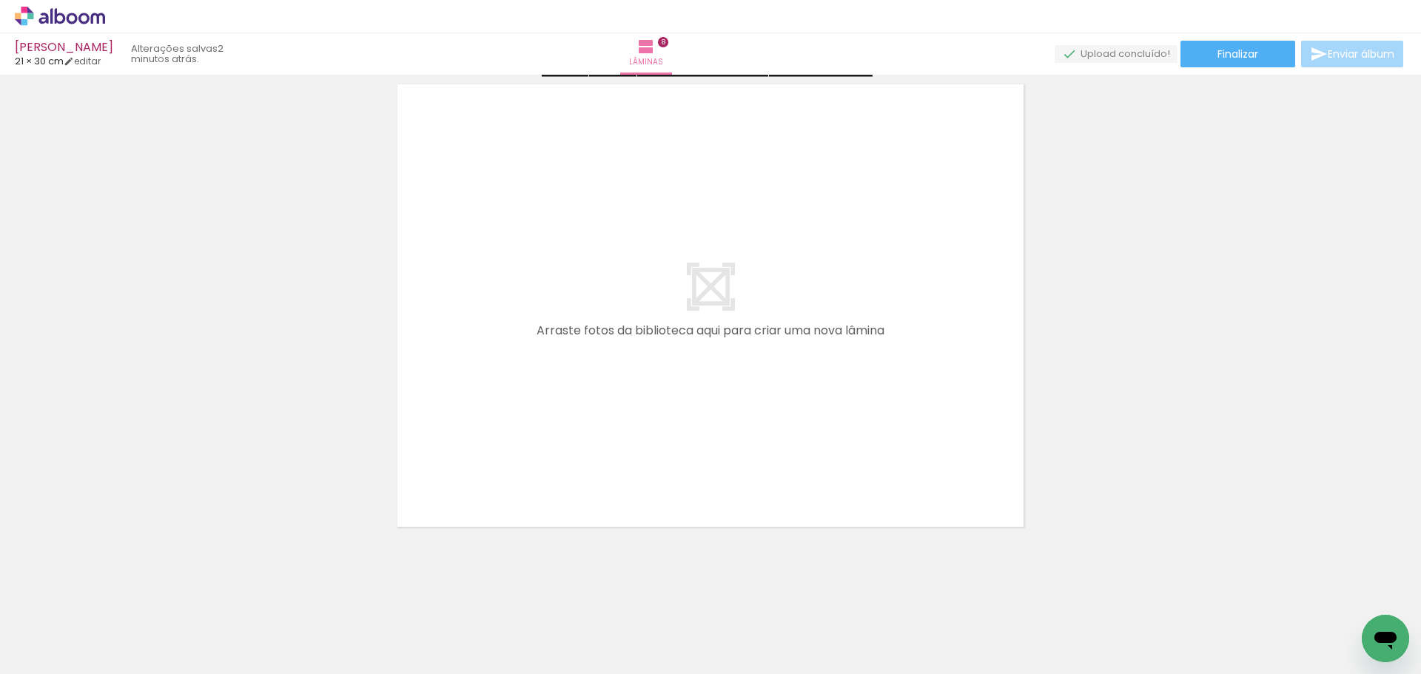
scroll to position [0, 1026]
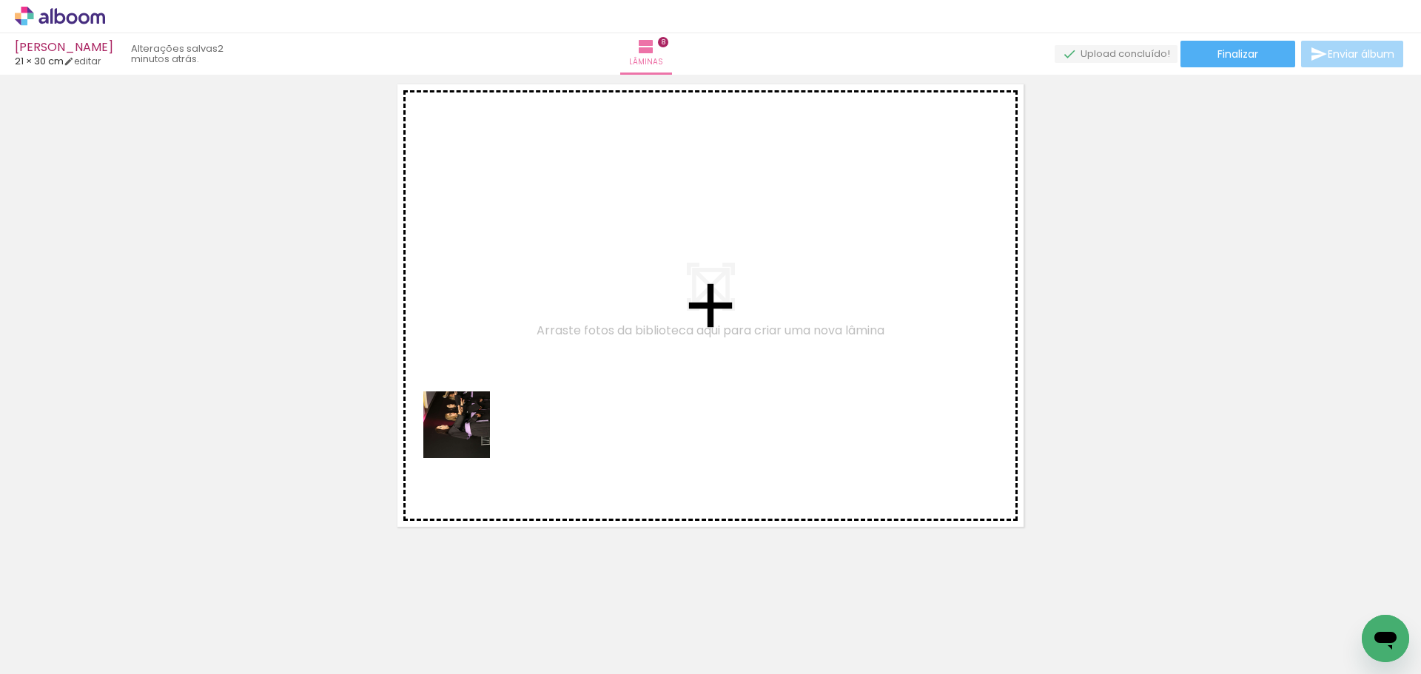
drag, startPoint x: 468, startPoint y: 436, endPoint x: 459, endPoint y: 298, distance: 138.7
click at [459, 298] on quentale-workspace at bounding box center [710, 337] width 1421 height 674
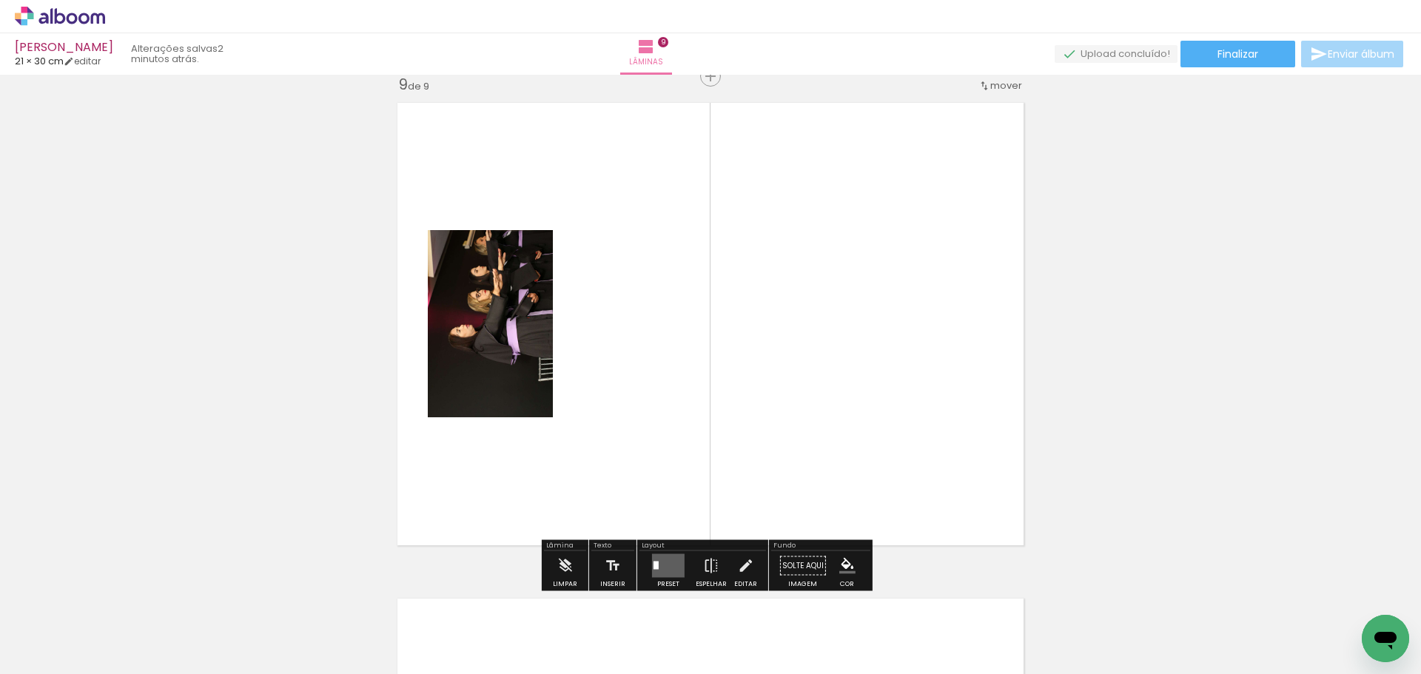
scroll to position [3987, 0]
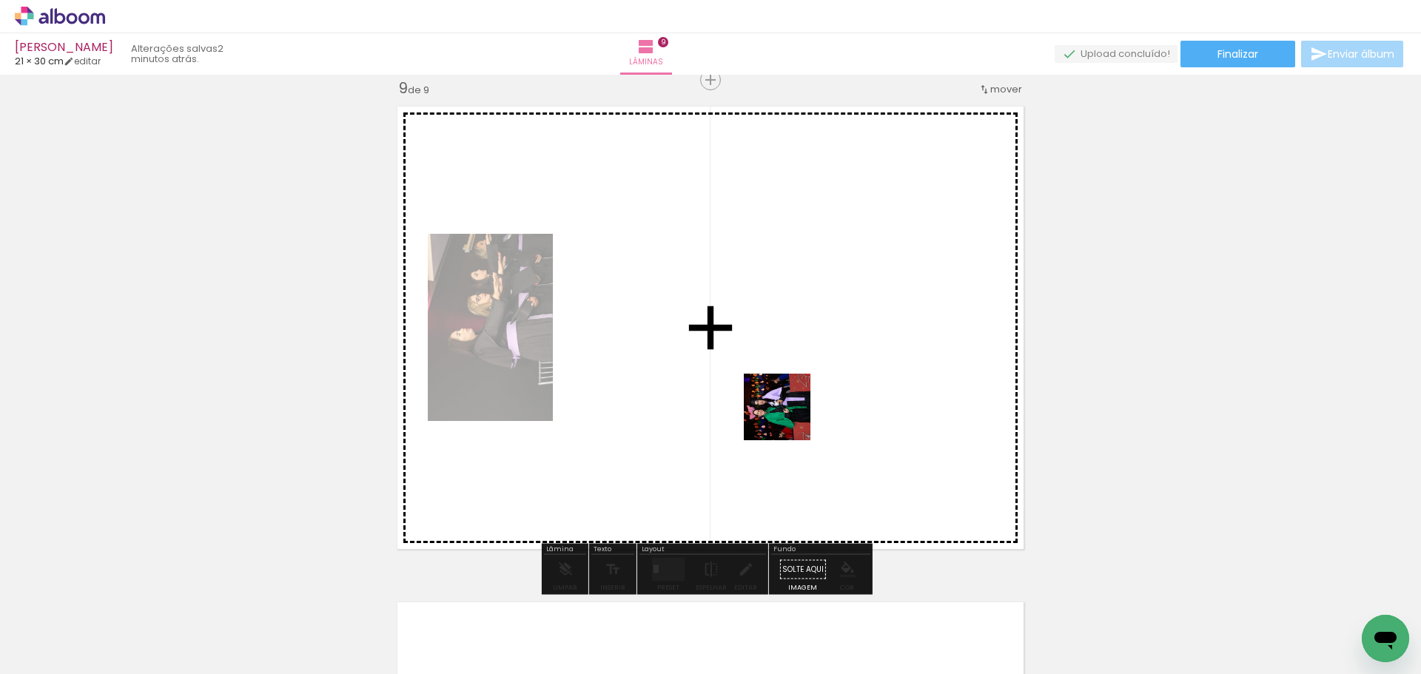
drag, startPoint x: 552, startPoint y: 620, endPoint x: 519, endPoint y: 430, distance: 192.3
click at [832, 346] on quentale-workspace at bounding box center [710, 337] width 1421 height 674
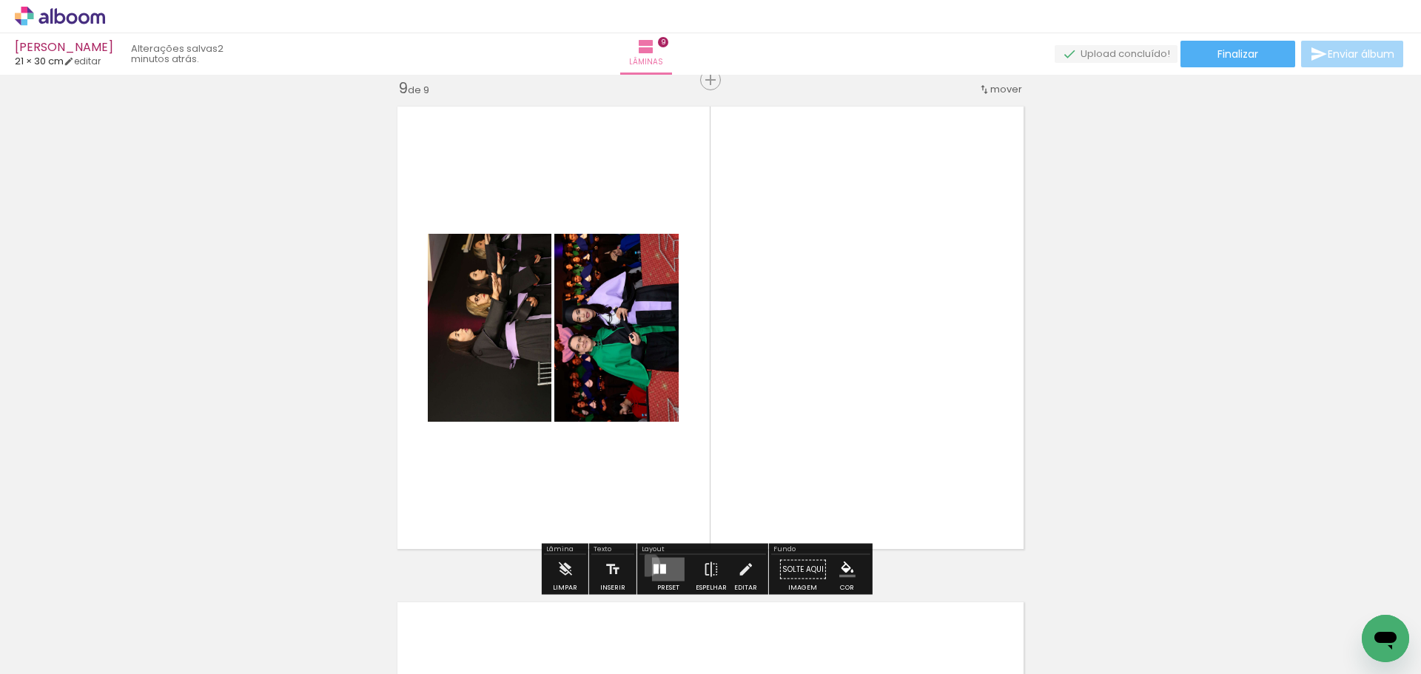
drag, startPoint x: 646, startPoint y: 564, endPoint x: 716, endPoint y: 543, distance: 72.6
click at [650, 564] on paper-button "Preset" at bounding box center [668, 574] width 47 height 38
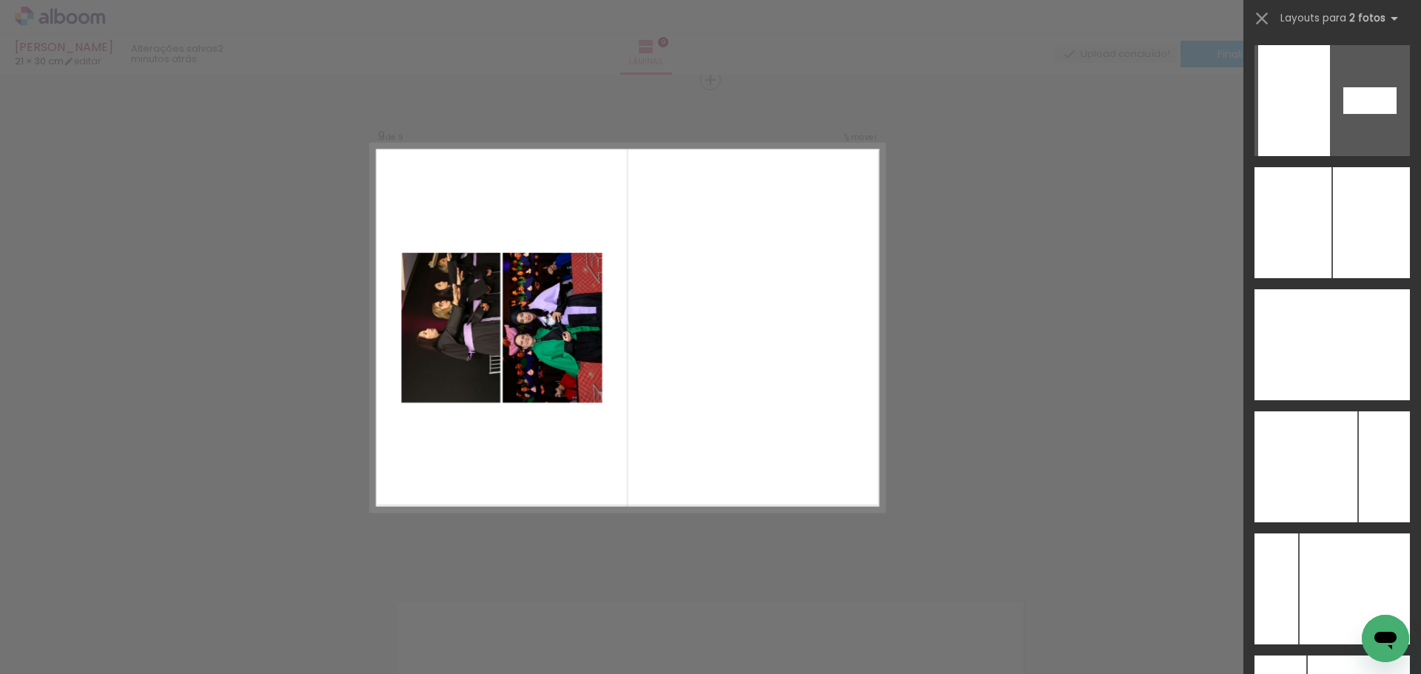
scroll to position [5671, 0]
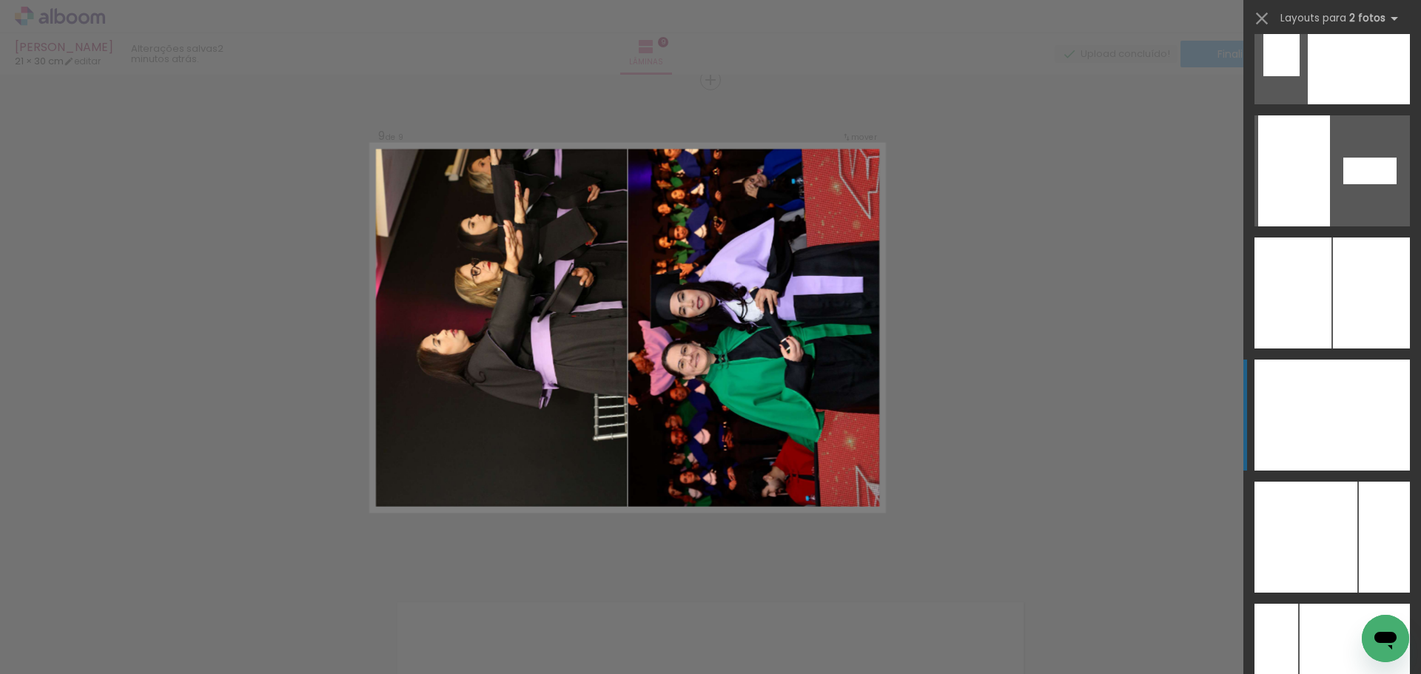
click at [1389, 418] on div at bounding box center [1372, 415] width 78 height 111
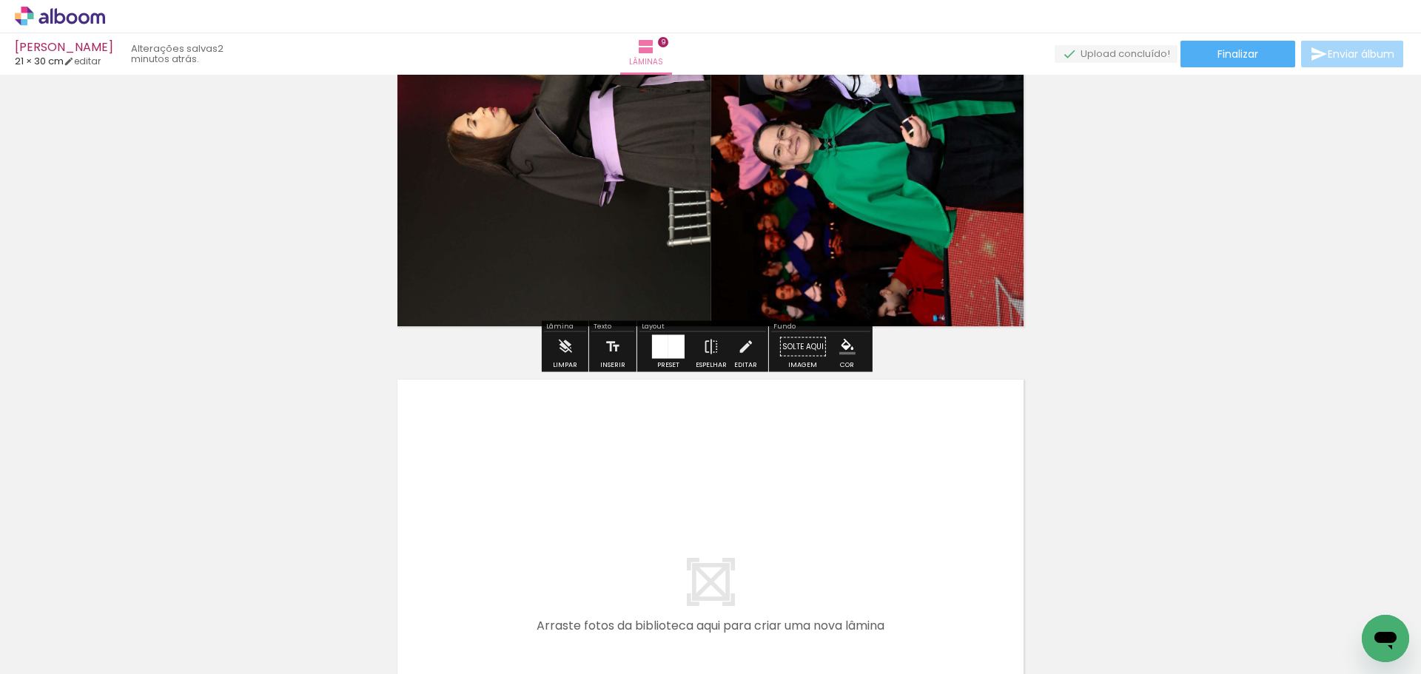
scroll to position [4432, 0]
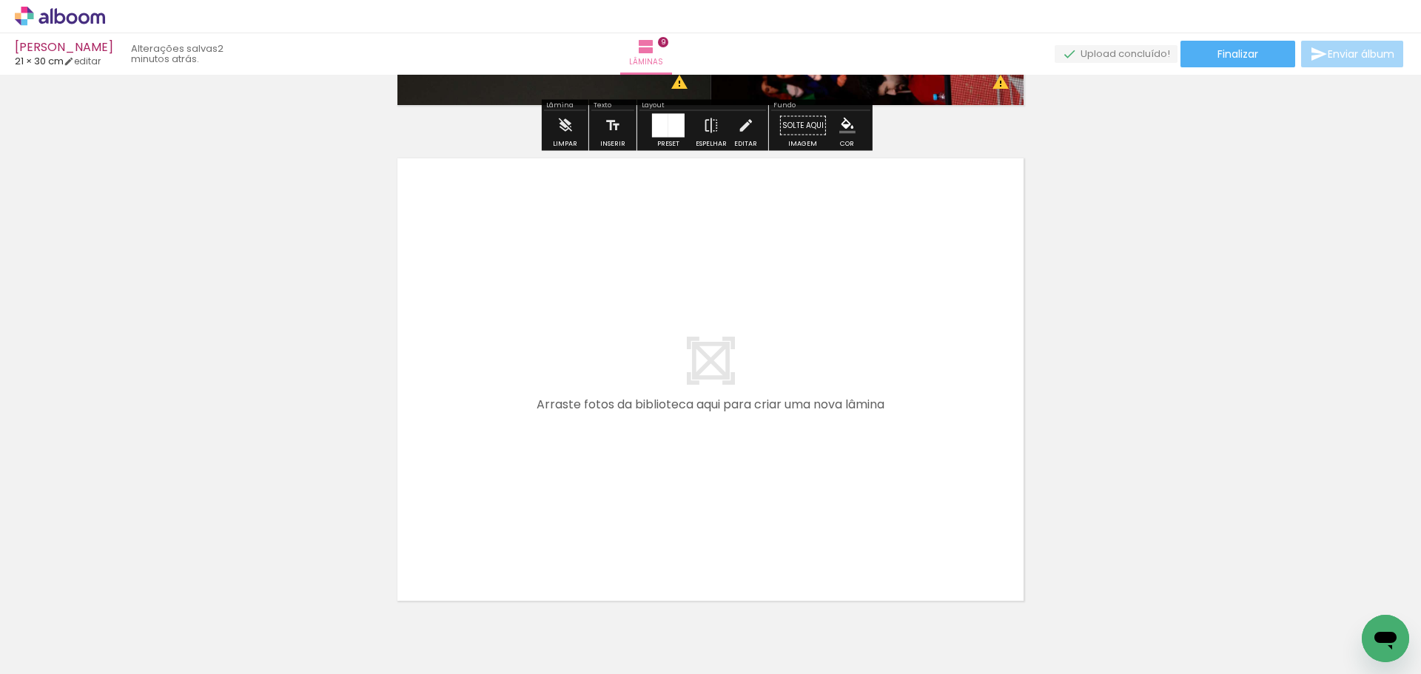
drag, startPoint x: 607, startPoint y: 638, endPoint x: 594, endPoint y: 419, distance: 219.5
click at [594, 419] on quentale-workspace at bounding box center [710, 337] width 1421 height 674
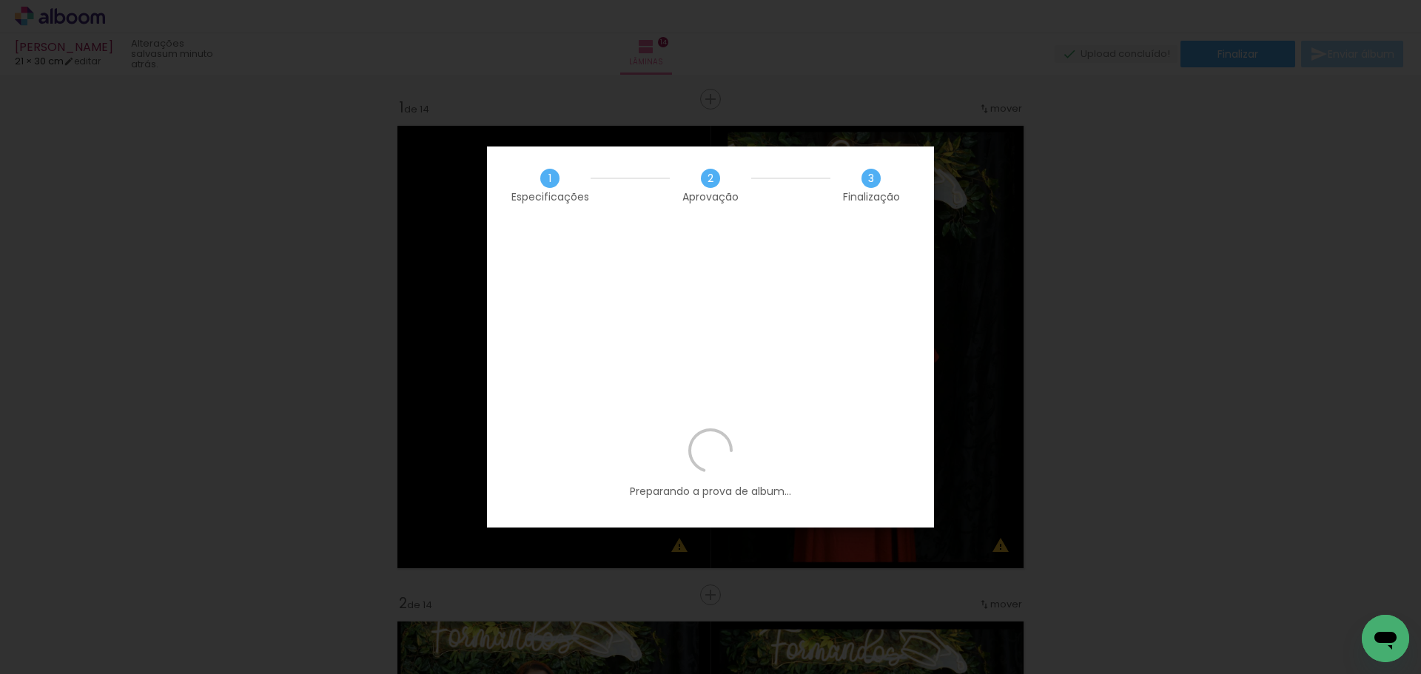
scroll to position [0, 1026]
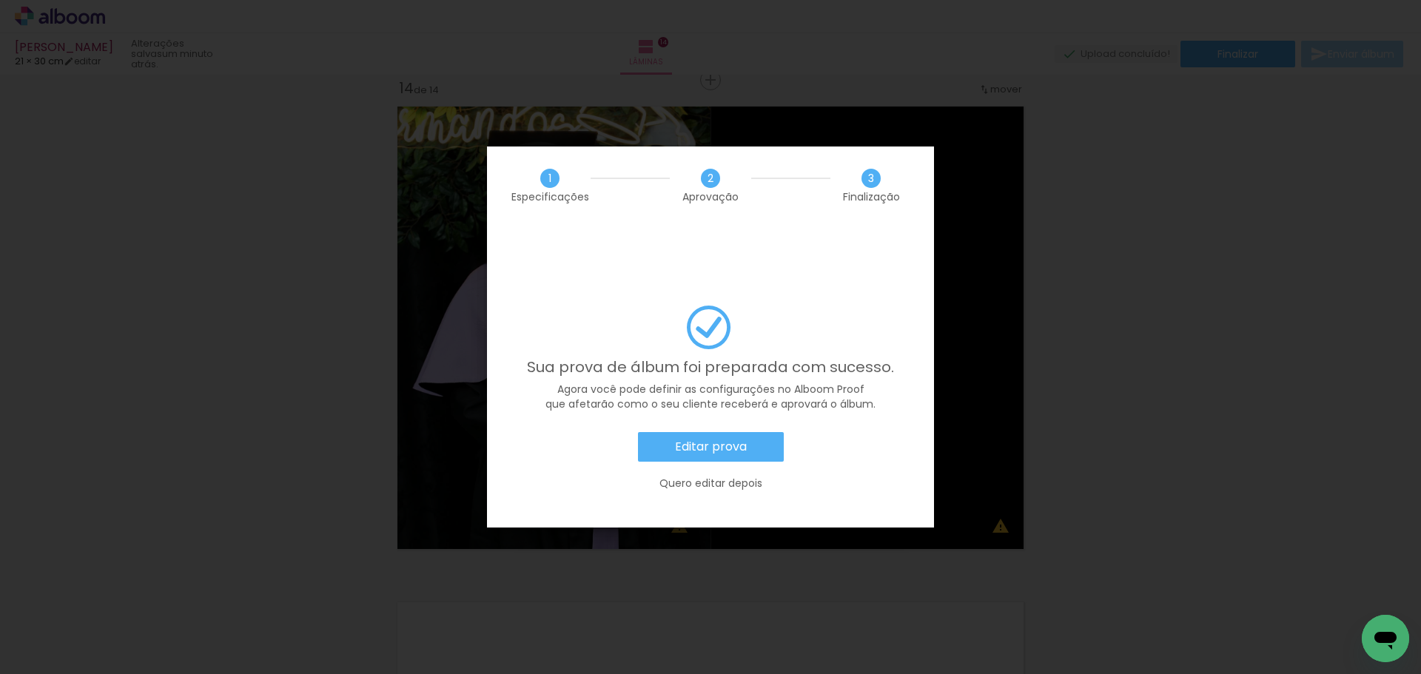
click at [0, 0] on slot "Editar prova" at bounding box center [0, 0] width 0 height 0
